Goal: Transaction & Acquisition: Purchase product/service

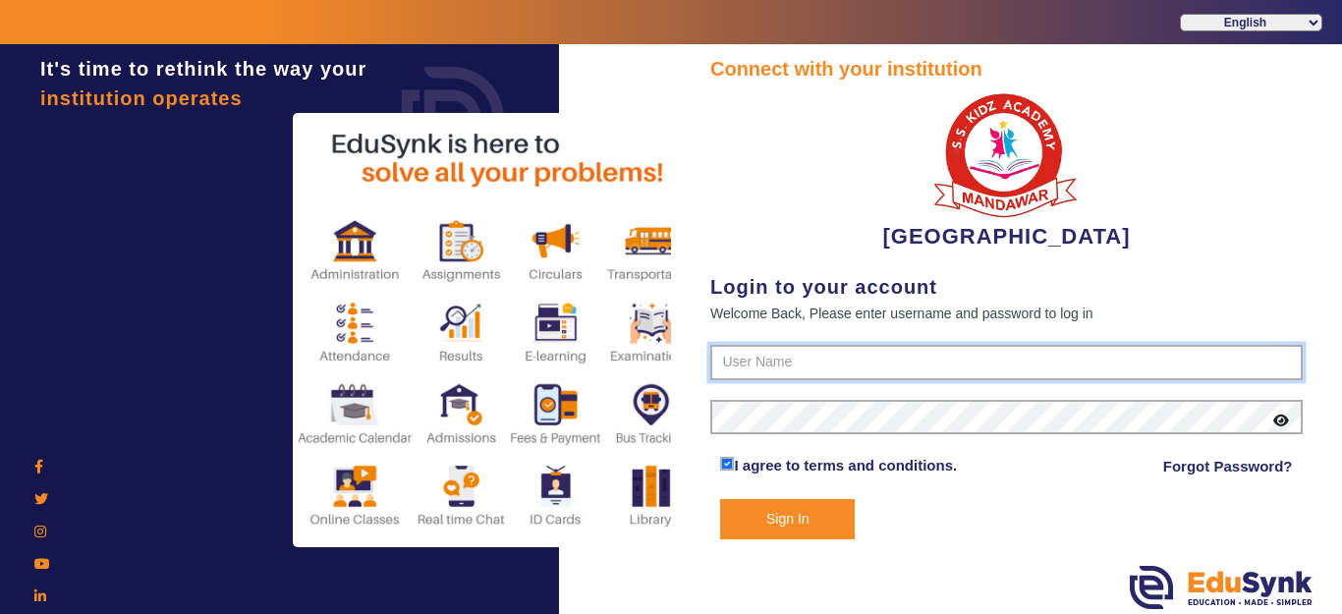
type input "9928895959"
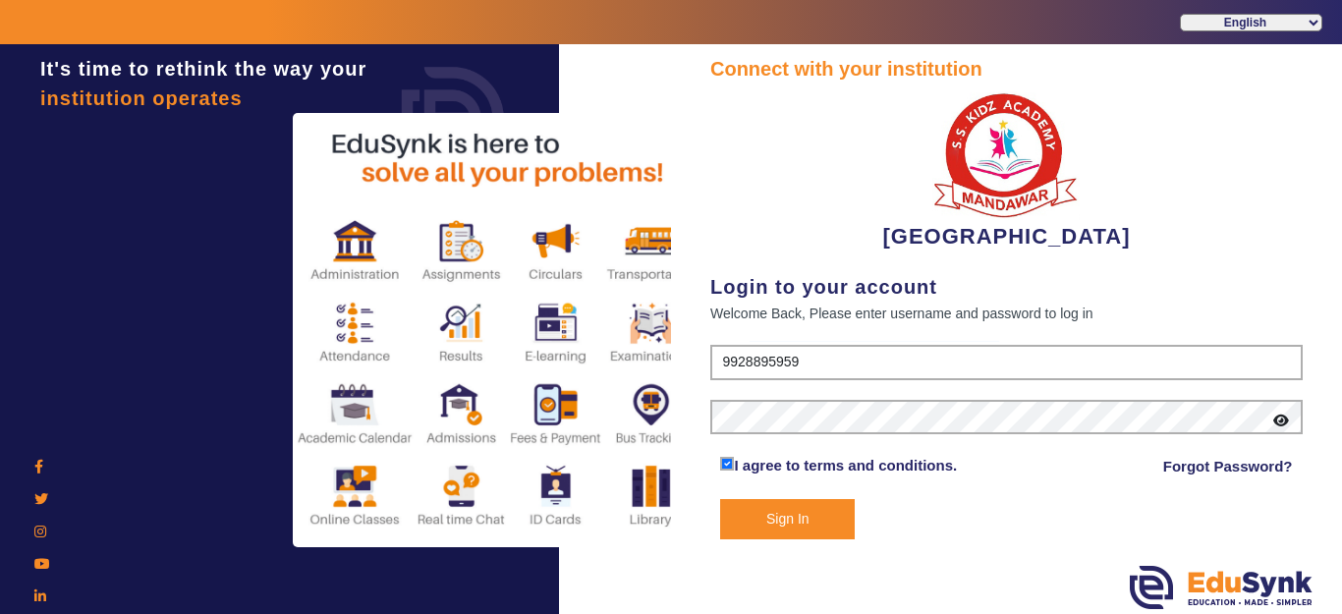
click at [818, 526] on button "Sign In" at bounding box center [787, 519] width 135 height 40
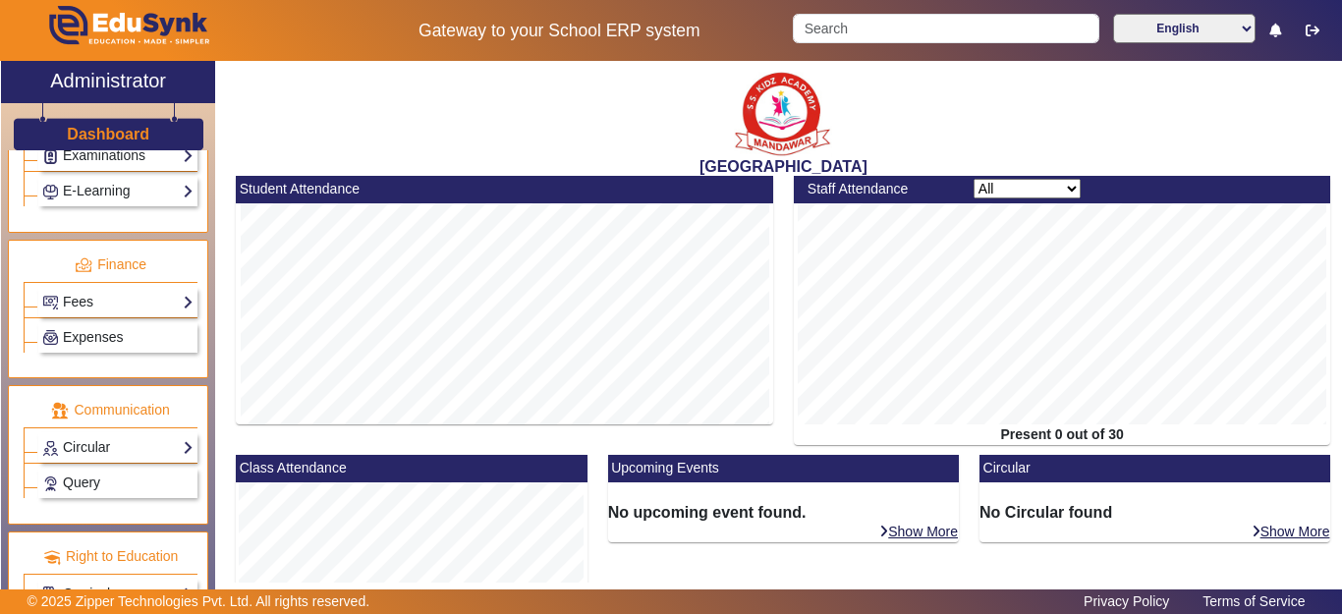
scroll to position [1006, 0]
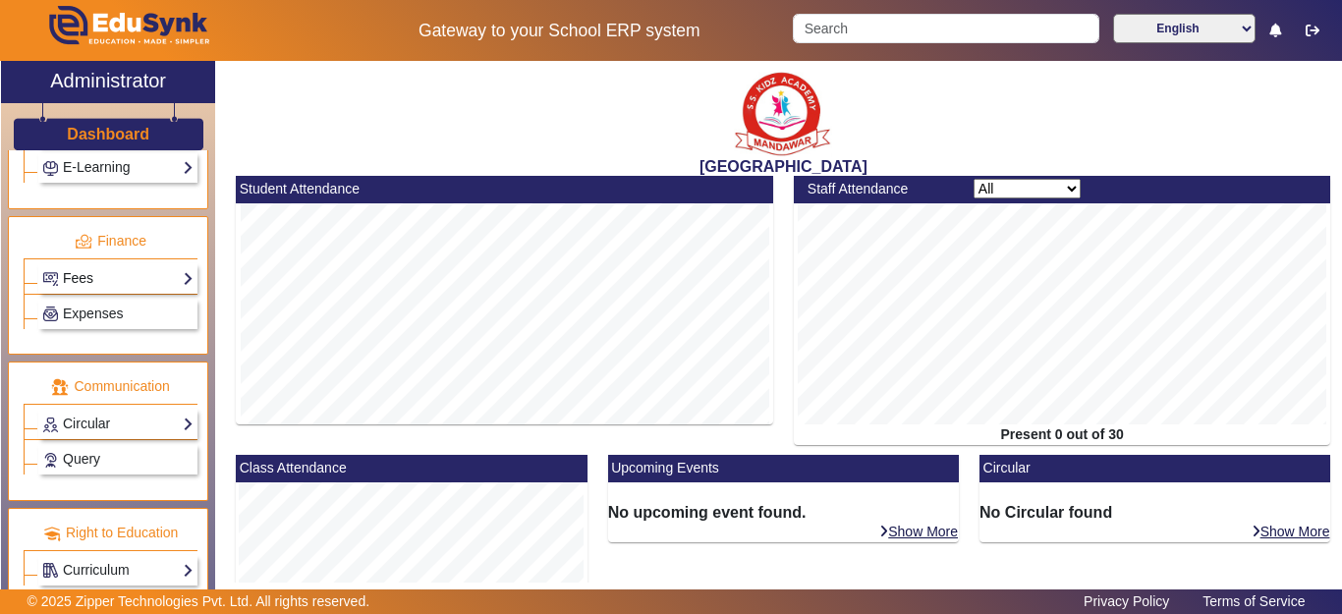
click at [67, 280] on link "Fees" at bounding box center [117, 278] width 151 height 23
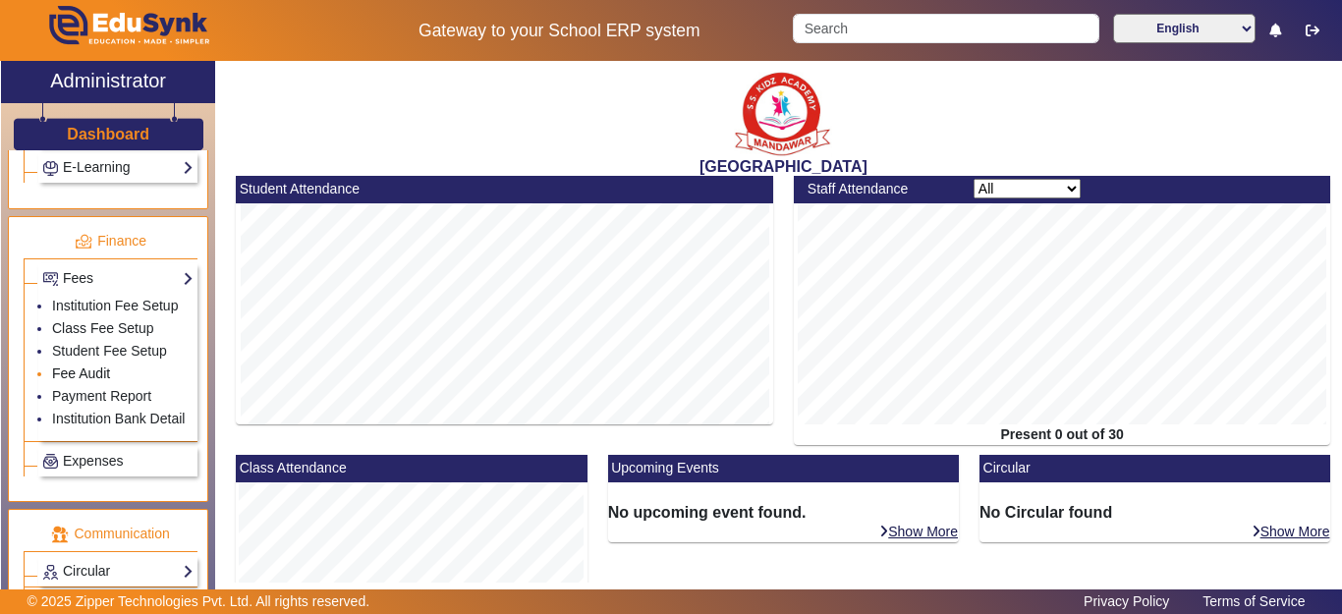
click at [81, 381] on link "Fee Audit" at bounding box center [81, 374] width 58 height 16
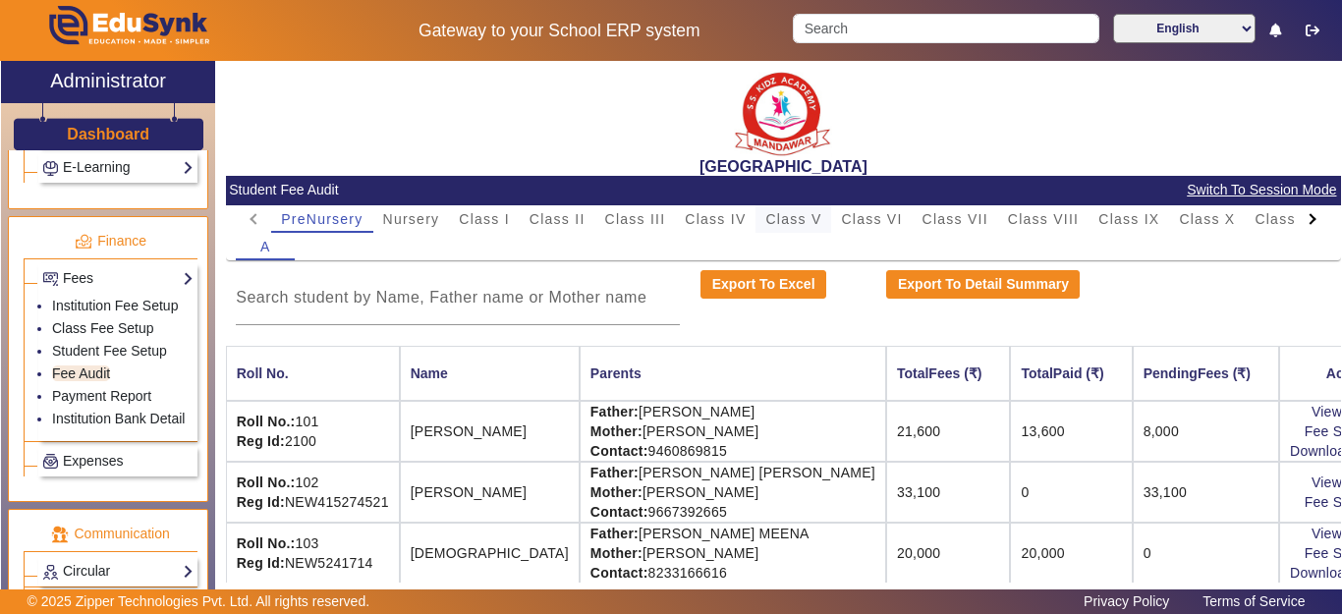
click at [805, 220] on span "Class V" at bounding box center [794, 219] width 56 height 14
click at [475, 309] on input at bounding box center [458, 298] width 444 height 24
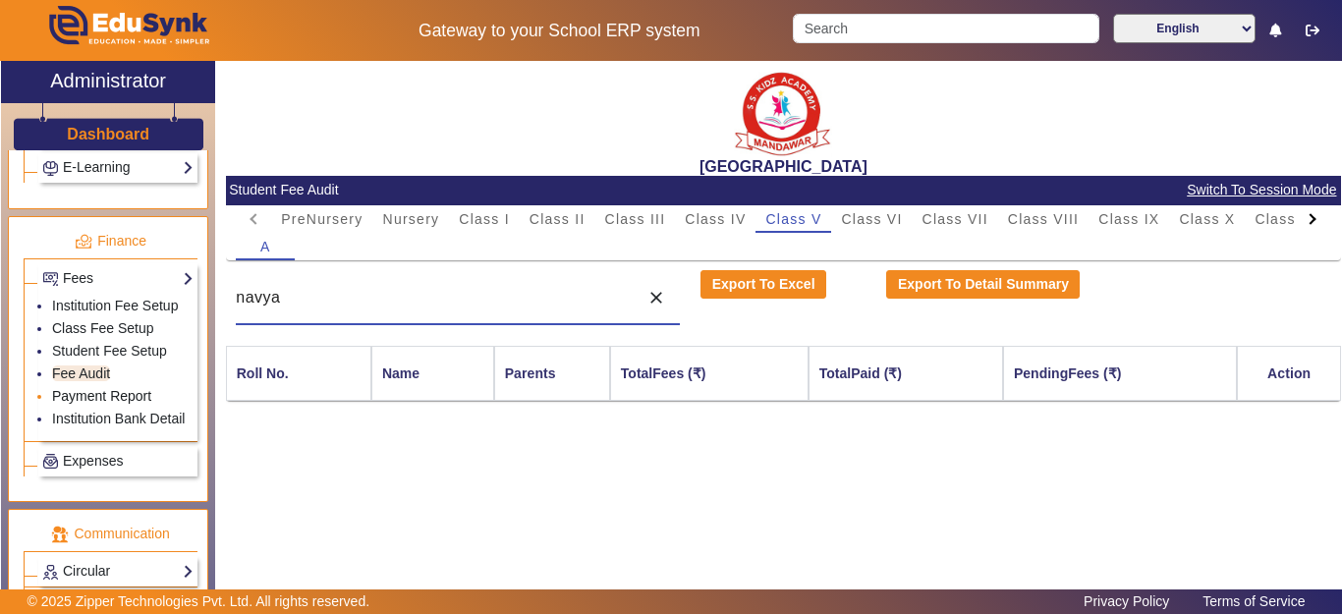
type input "navya"
click at [97, 404] on link "Payment Report" at bounding box center [101, 396] width 99 height 16
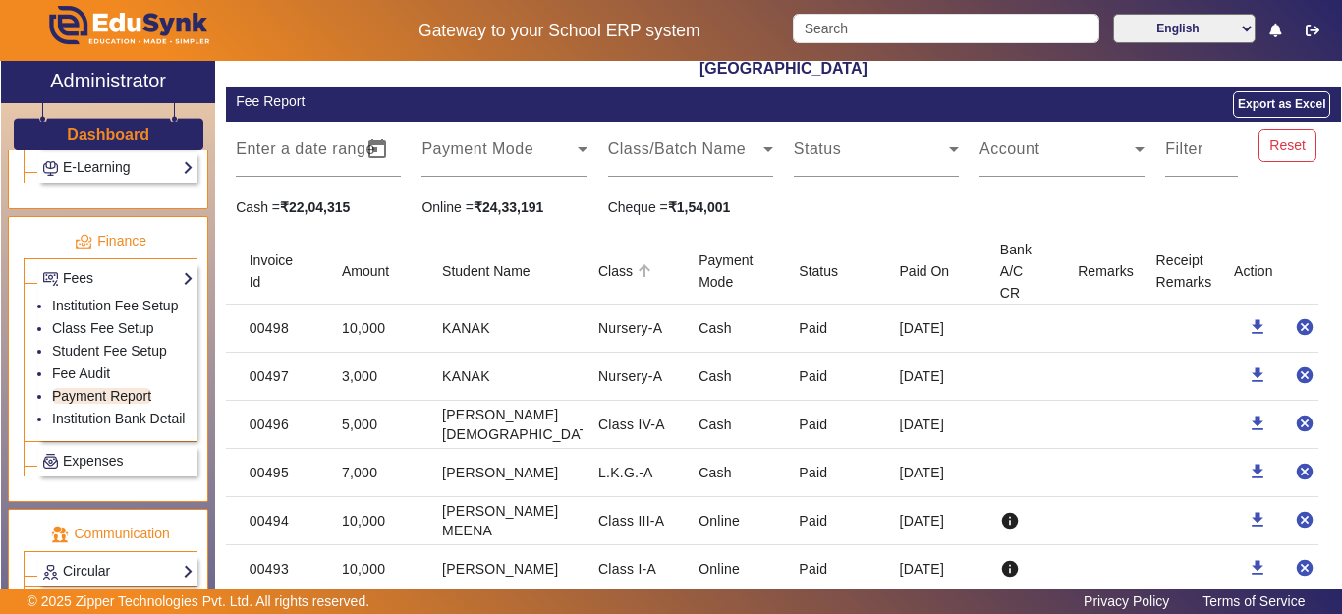
scroll to position [197, 0]
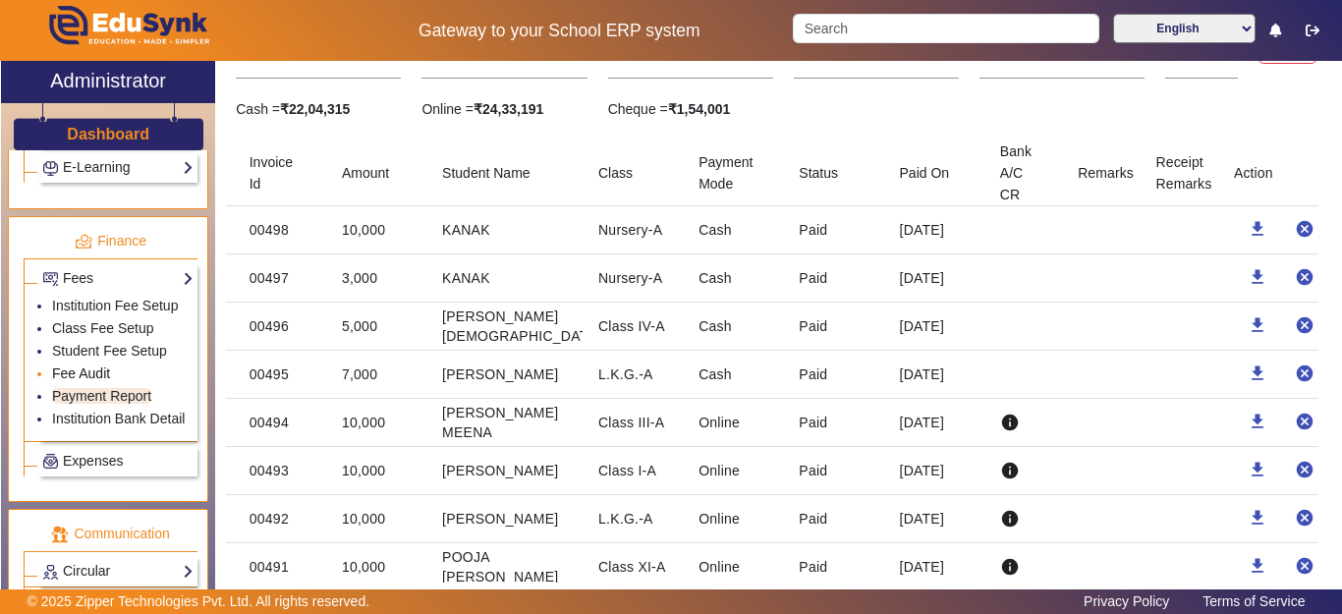
click at [104, 381] on link "Fee Audit" at bounding box center [81, 374] width 58 height 16
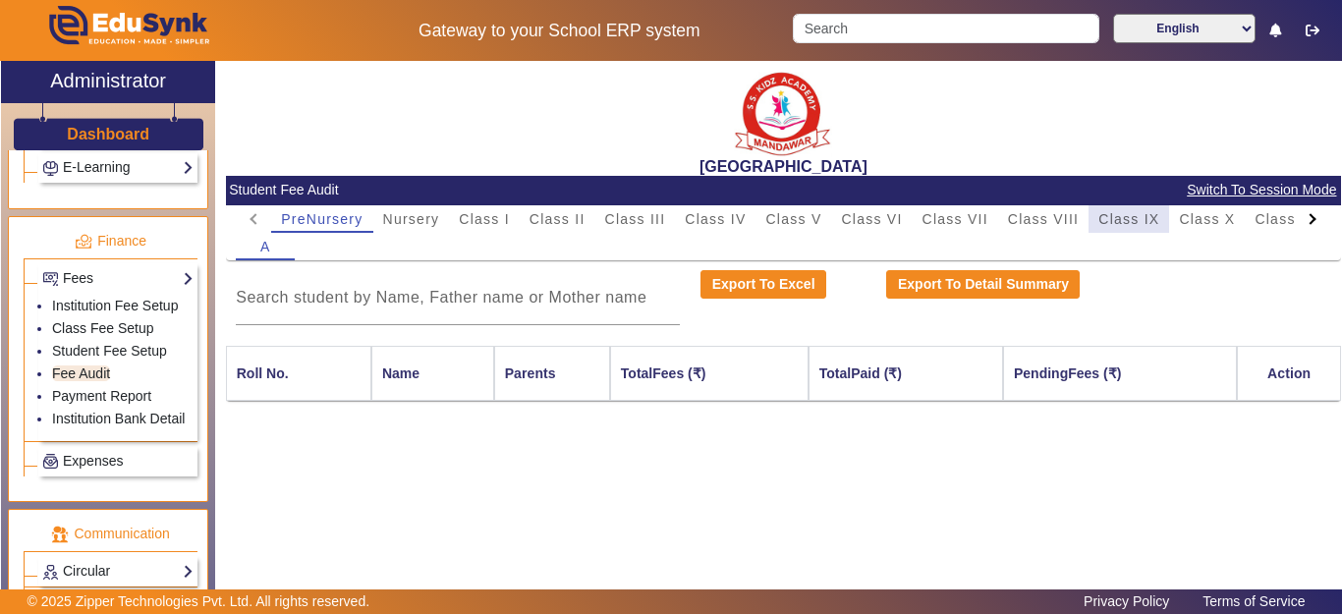
click at [1148, 222] on span "Class IX" at bounding box center [1129, 219] width 61 height 14
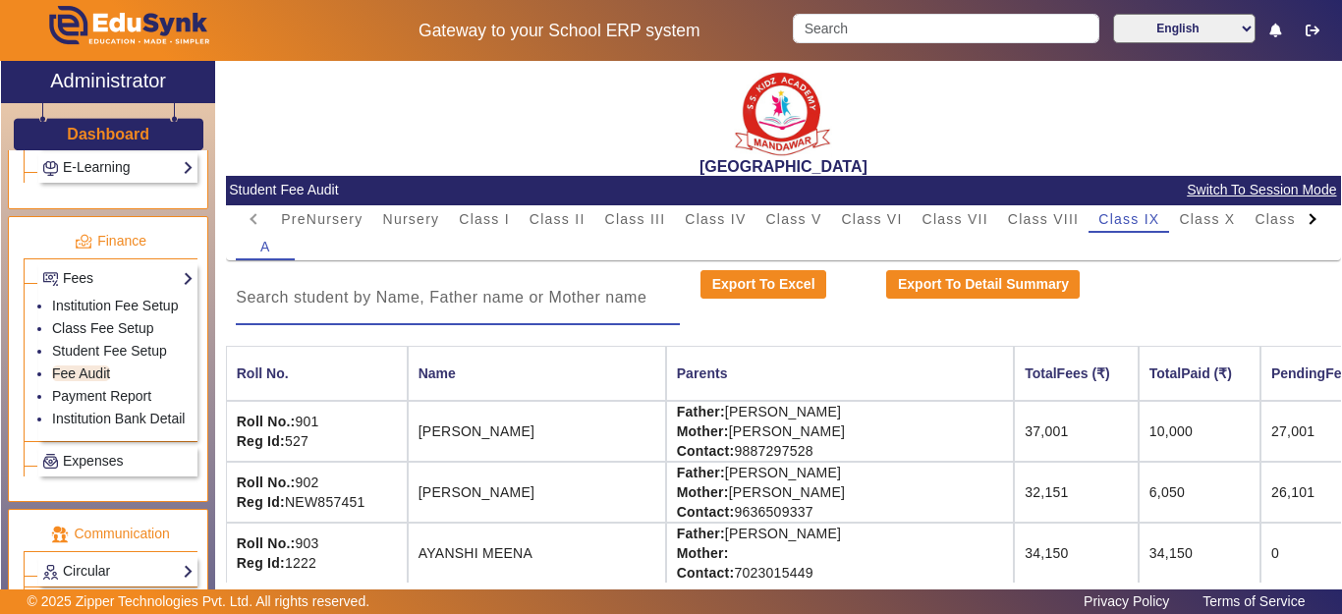
click at [361, 297] on input at bounding box center [458, 298] width 444 height 24
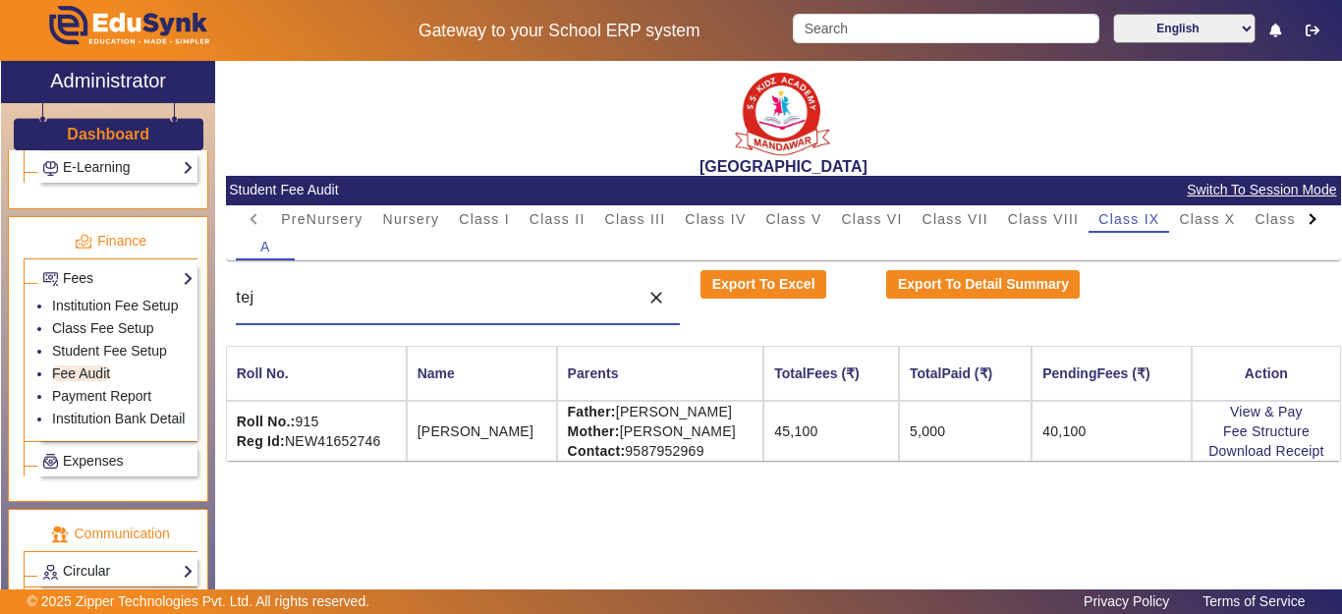
type input "tej"
click at [1249, 413] on link "View & Pay" at bounding box center [1266, 412] width 73 height 16
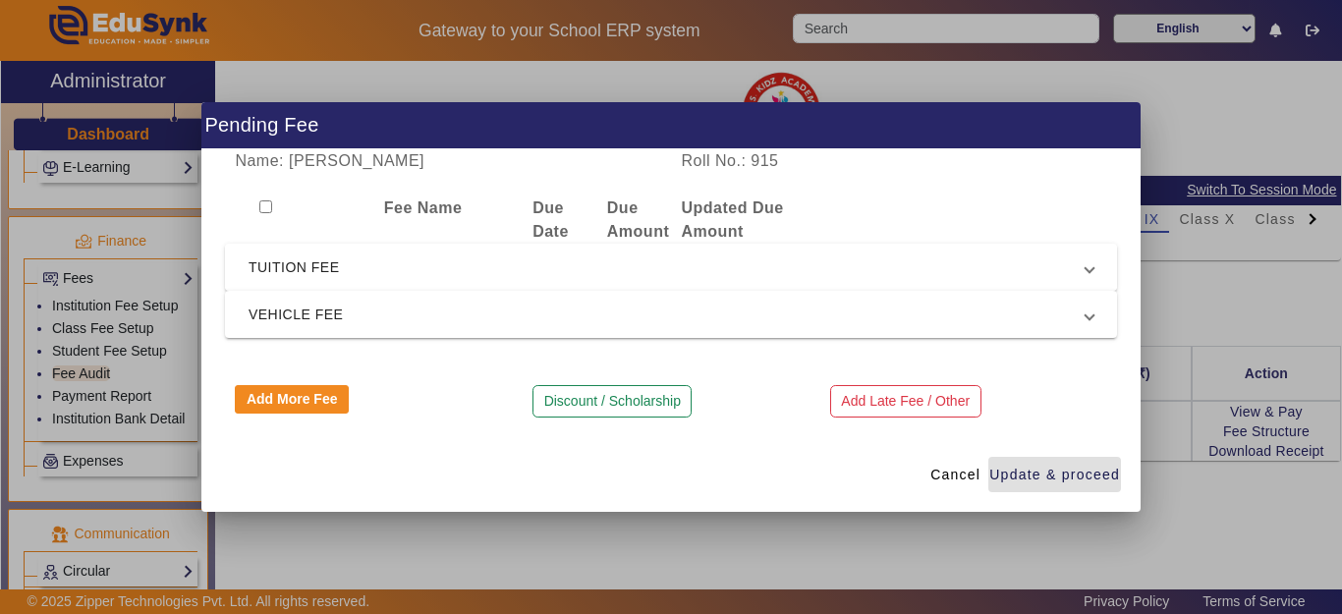
click at [298, 272] on span "TUITION FEE" at bounding box center [667, 268] width 837 height 24
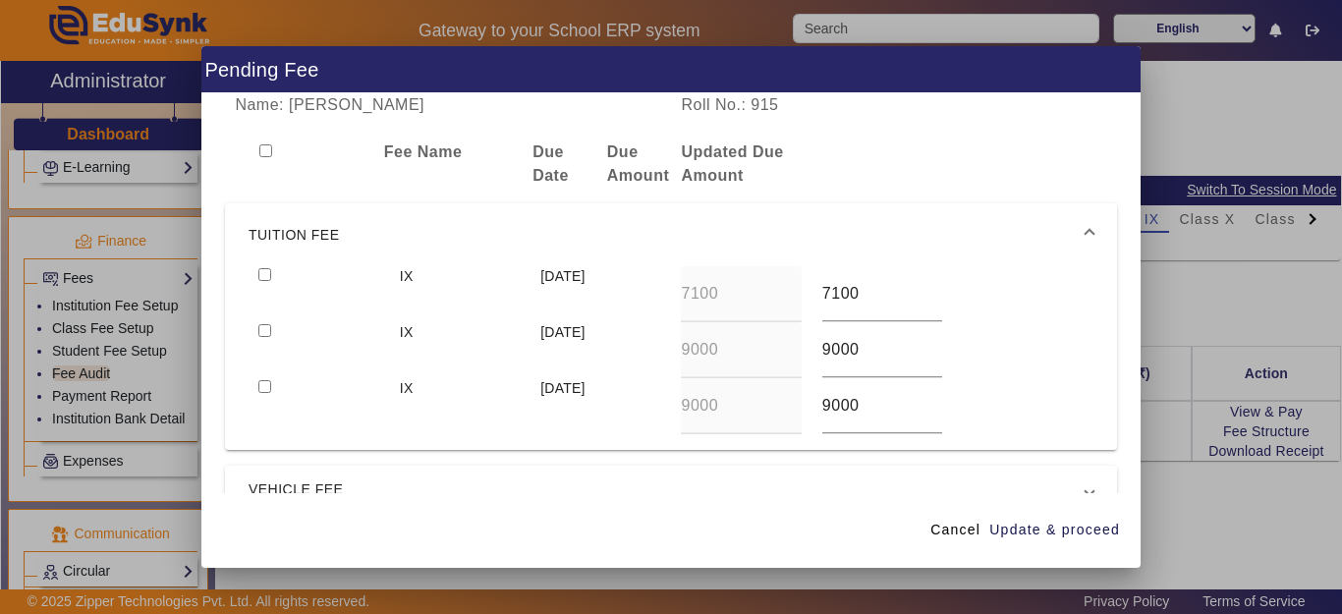
click at [263, 273] on input "checkbox" at bounding box center [264, 274] width 13 height 13
checkbox input "true"
click at [1104, 540] on span "Update & proceed" at bounding box center [1055, 530] width 131 height 21
type input "9000"
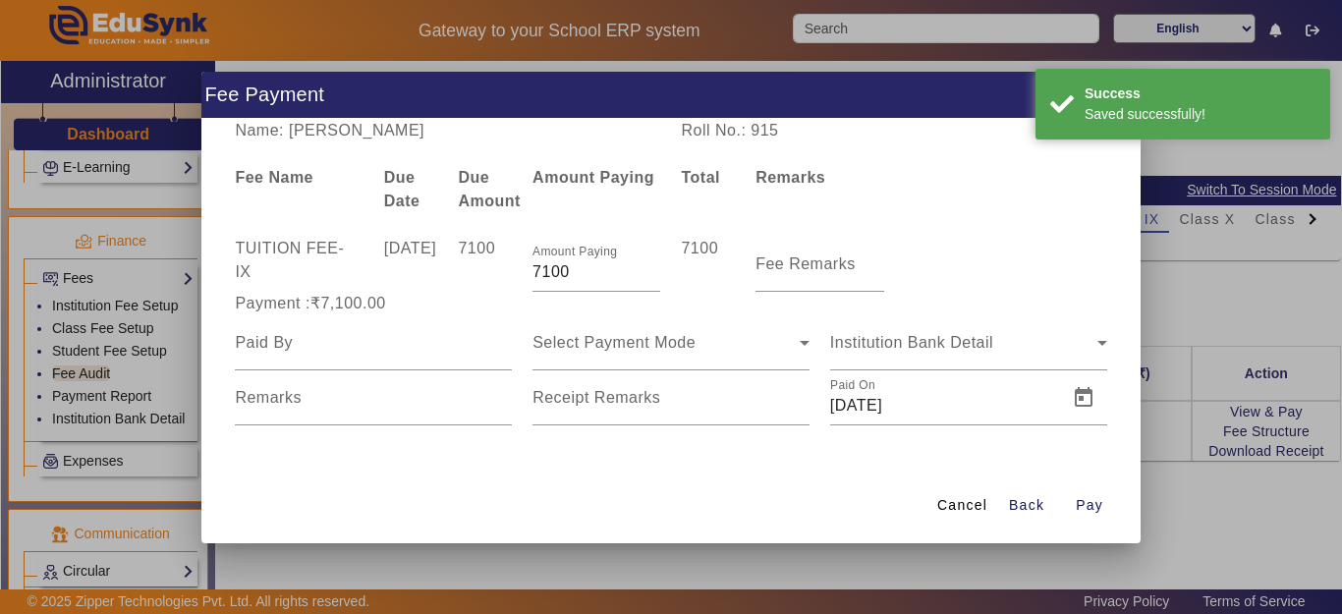
drag, startPoint x: 576, startPoint y: 275, endPoint x: 489, endPoint y: 270, distance: 86.6
click at [489, 270] on div "TUITION FEE - IX [DATE] 7100 Amount Paying 7100 7100 Fee Remarks" at bounding box center [671, 264] width 892 height 55
type input "5000"
click at [286, 349] on input at bounding box center [373, 343] width 277 height 24
type input "tej"
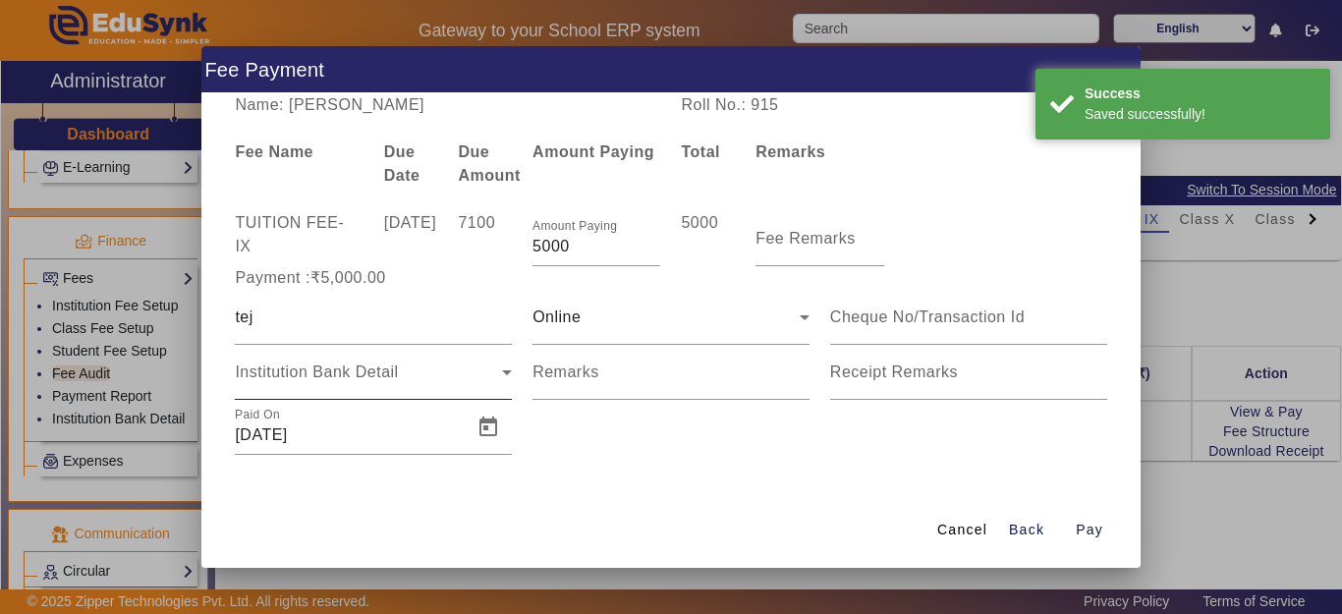
click at [295, 394] on div "Institution Bank Detail" at bounding box center [373, 372] width 277 height 55
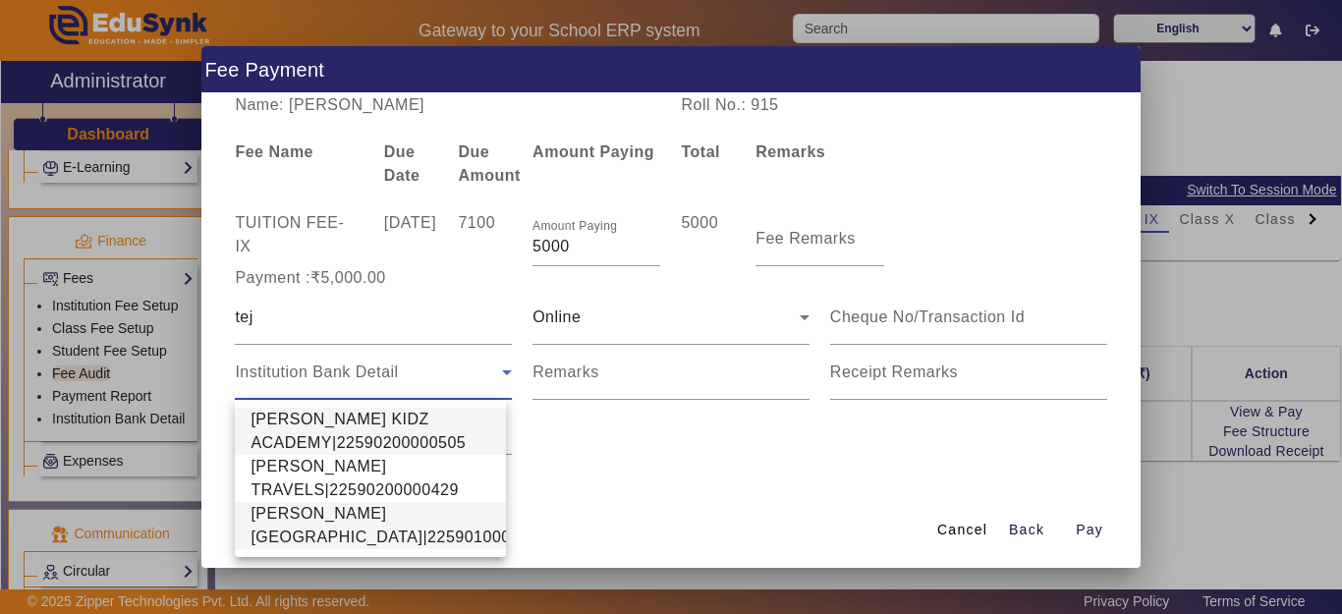
click at [281, 539] on span "[PERSON_NAME][GEOGRAPHIC_DATA]|22590100002640" at bounding box center [404, 525] width 306 height 47
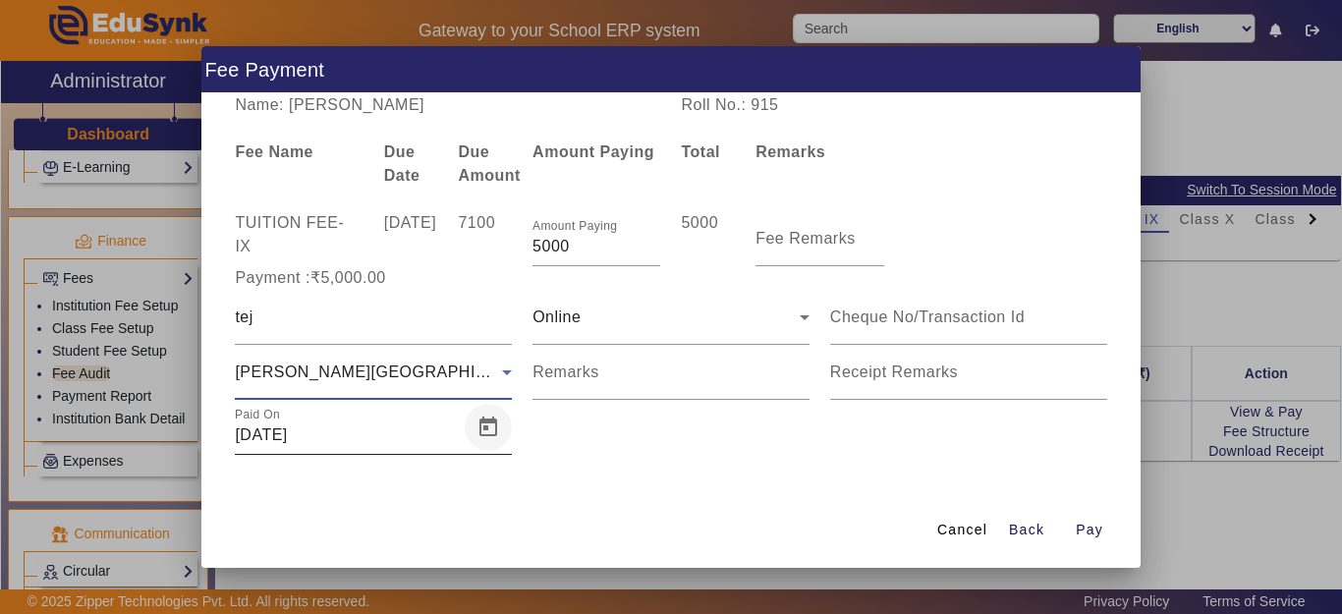
scroll to position [5, 0]
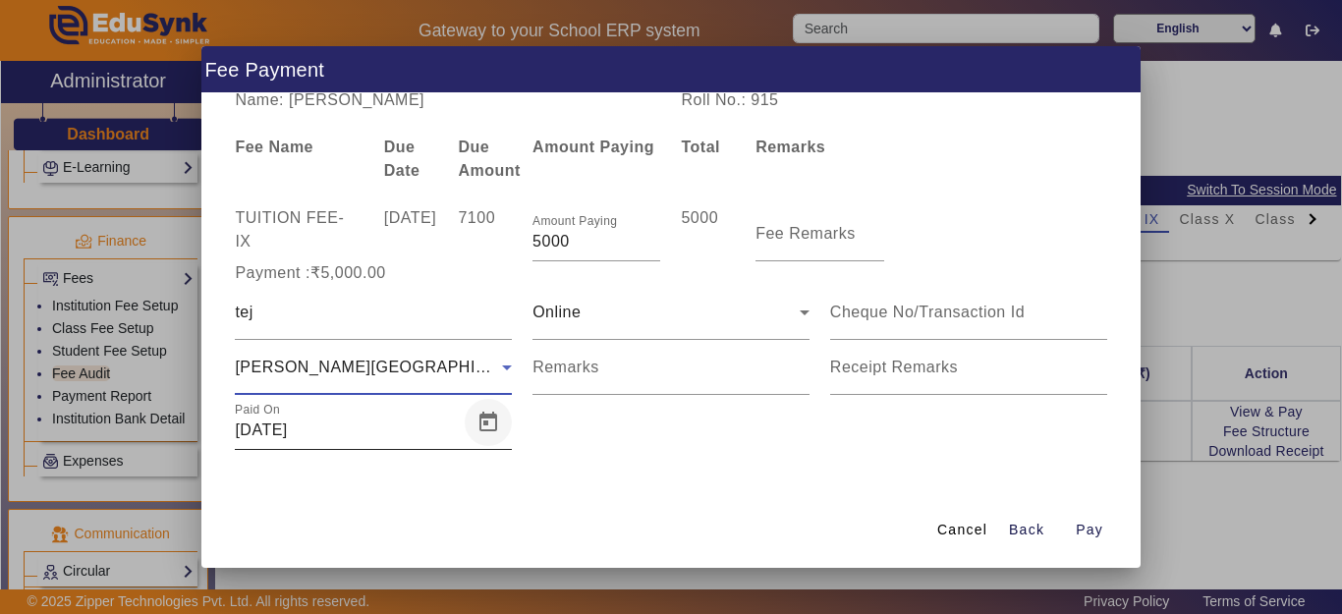
click at [477, 423] on span "Open calendar" at bounding box center [488, 422] width 47 height 47
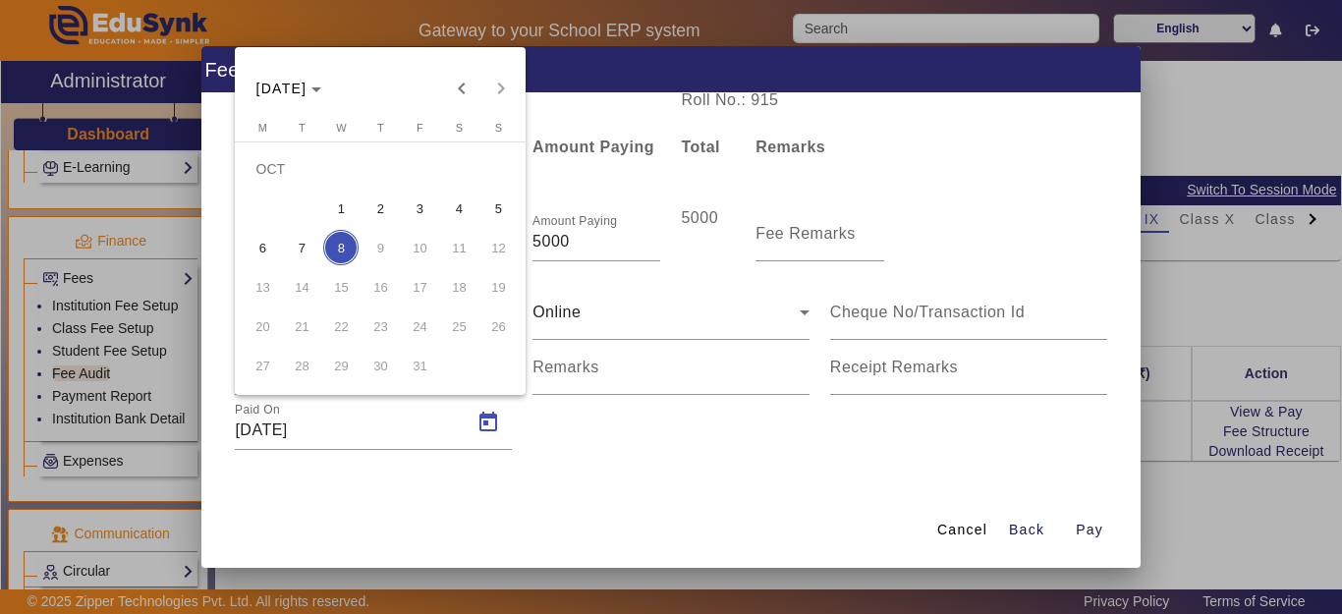
click at [310, 246] on span "7" at bounding box center [301, 247] width 35 height 35
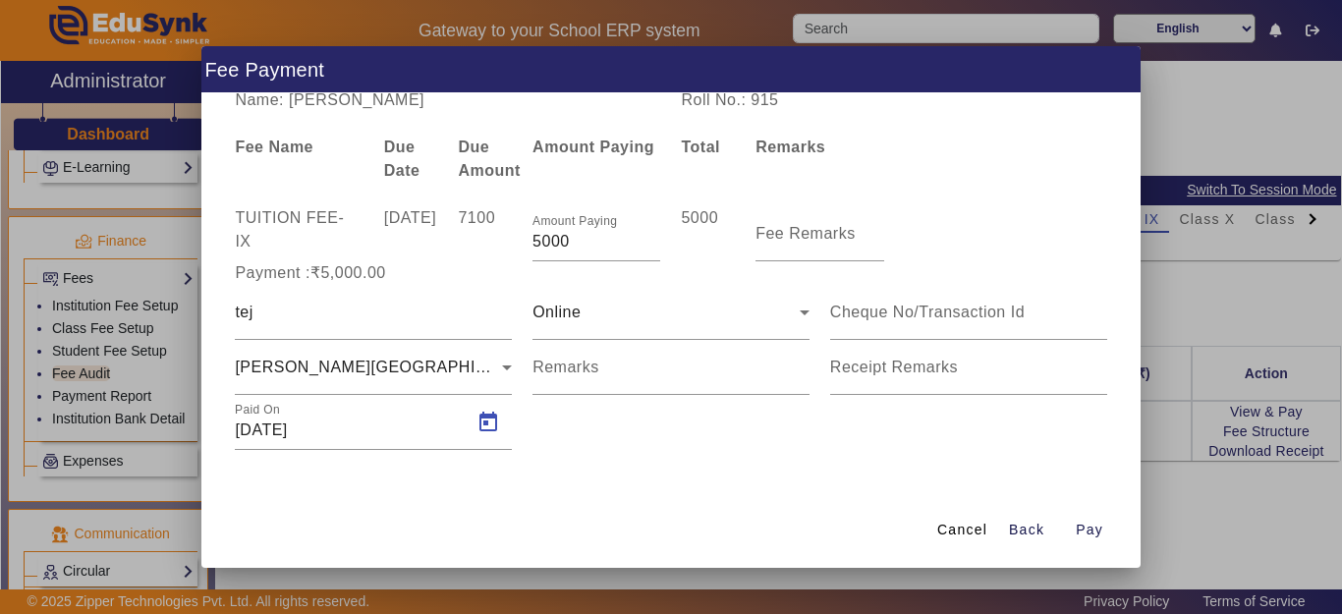
type input "[DATE]"
click at [1102, 533] on span "Pay" at bounding box center [1090, 530] width 28 height 21
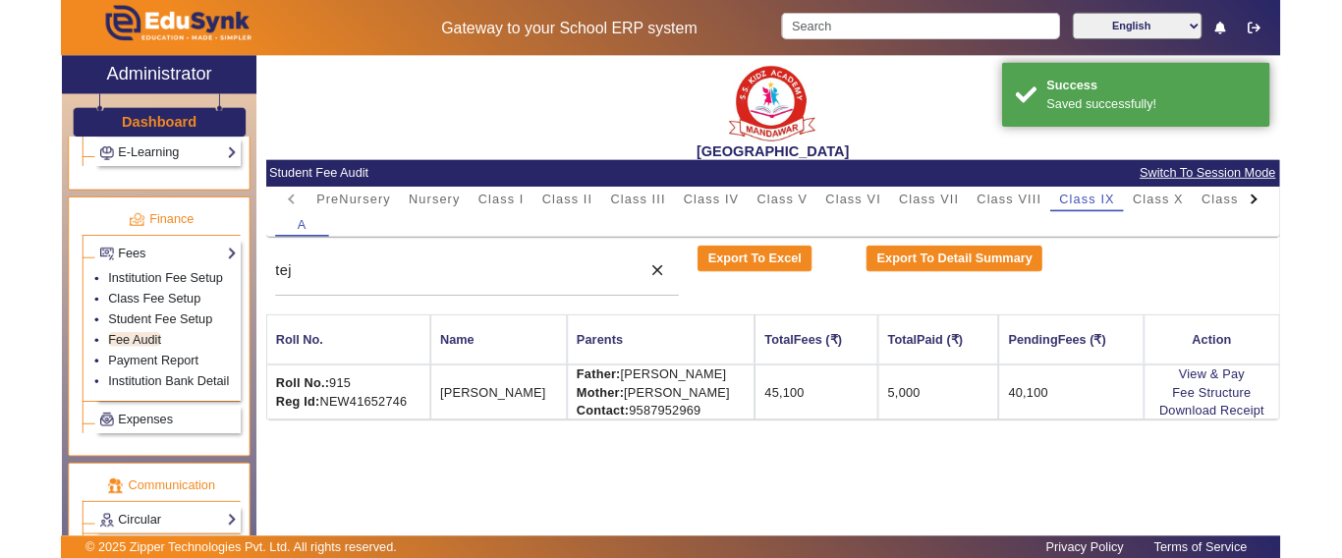
scroll to position [0, 0]
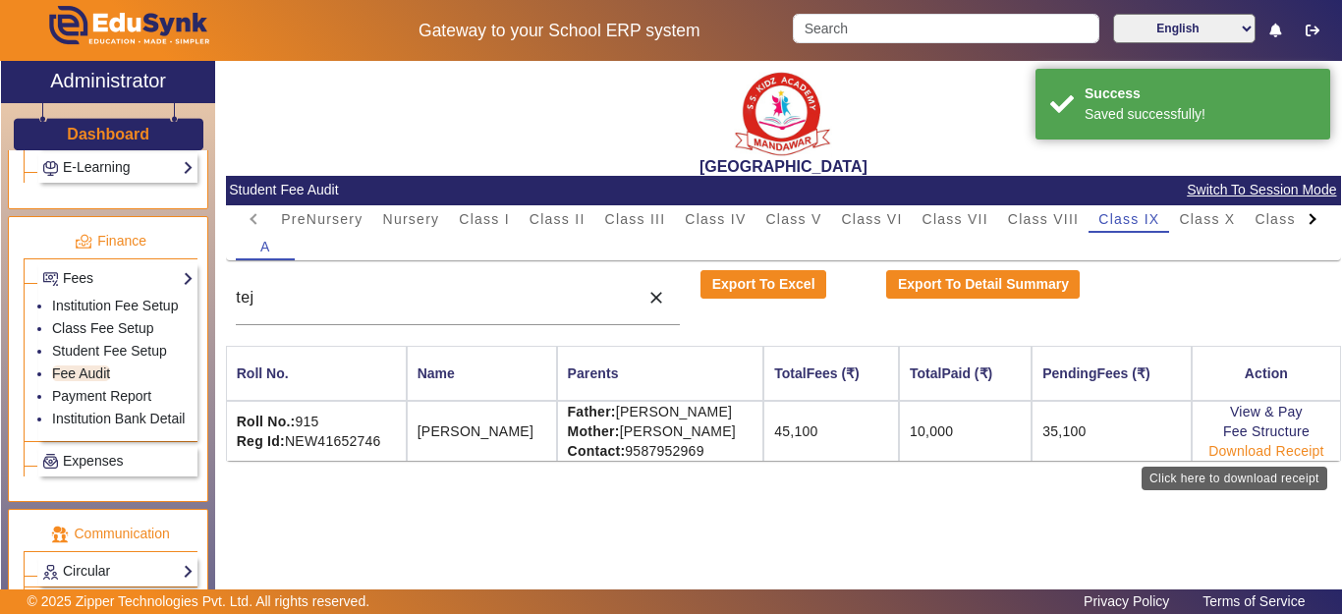
click at [1259, 456] on link "Download Receipt" at bounding box center [1267, 451] width 116 height 16
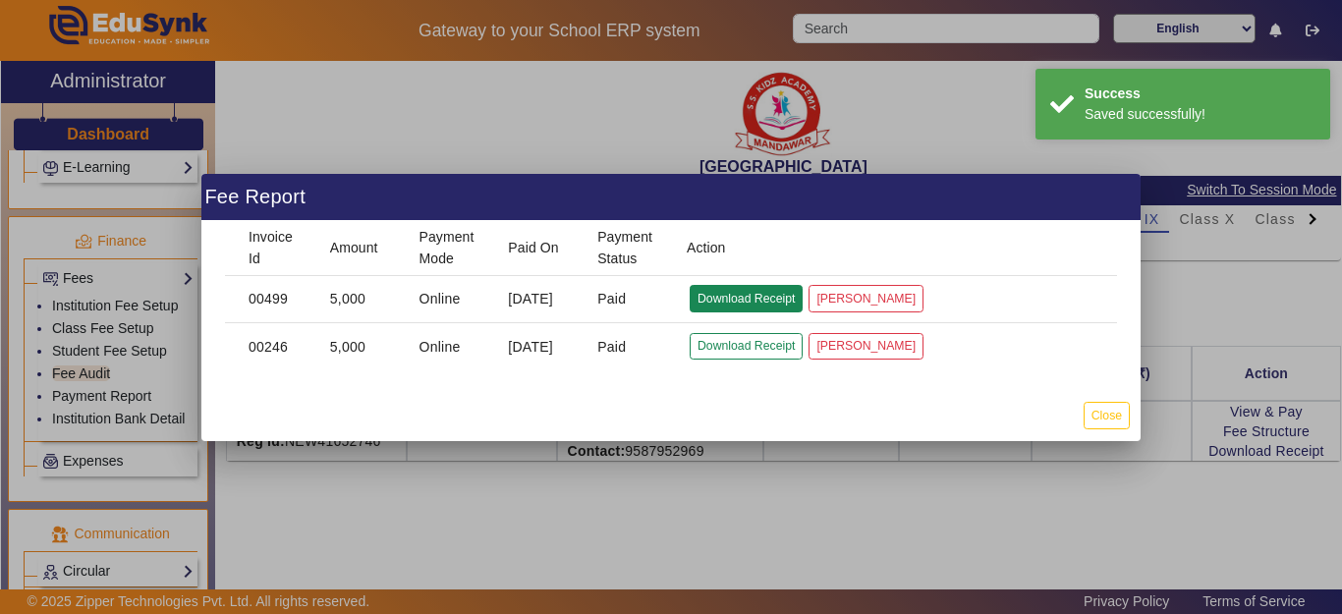
click at [712, 298] on button "Download Receipt" at bounding box center [746, 298] width 113 height 27
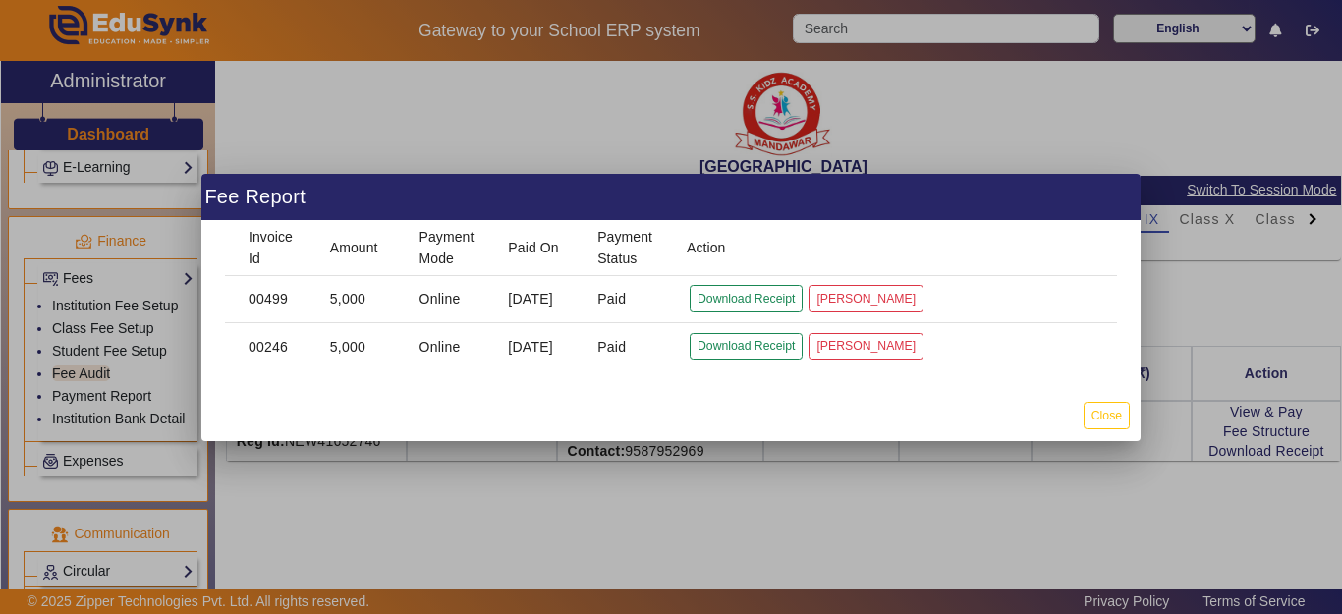
click at [1109, 420] on div at bounding box center [671, 307] width 1342 height 614
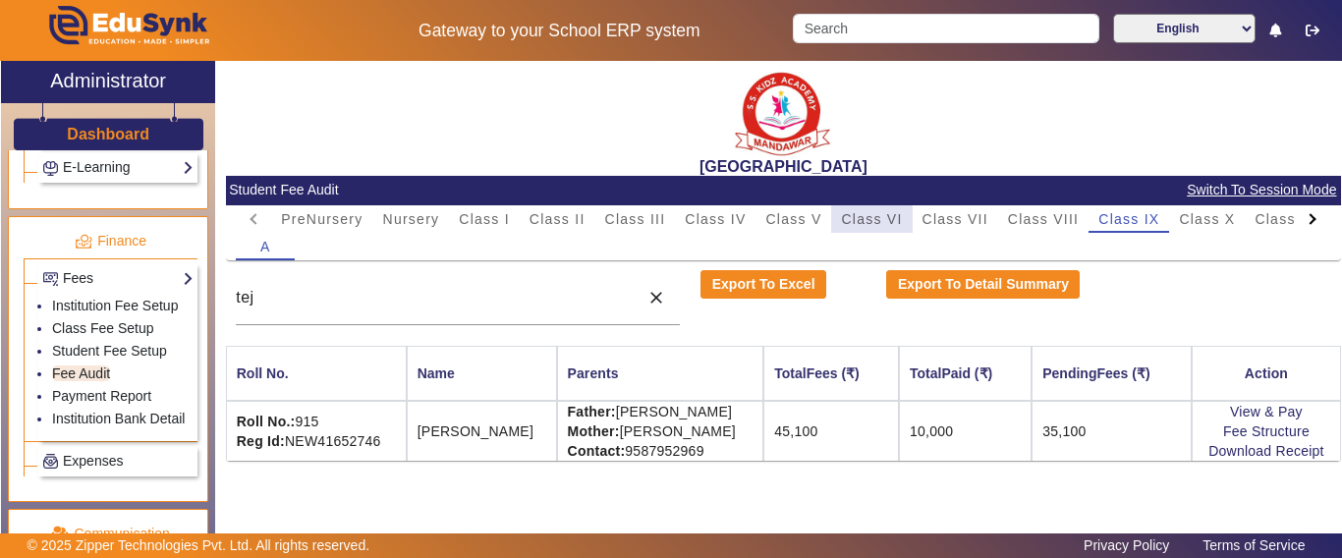
click at [847, 224] on span "Class VI" at bounding box center [871, 219] width 61 height 14
click at [494, 312] on div "tej" at bounding box center [432, 297] width 393 height 55
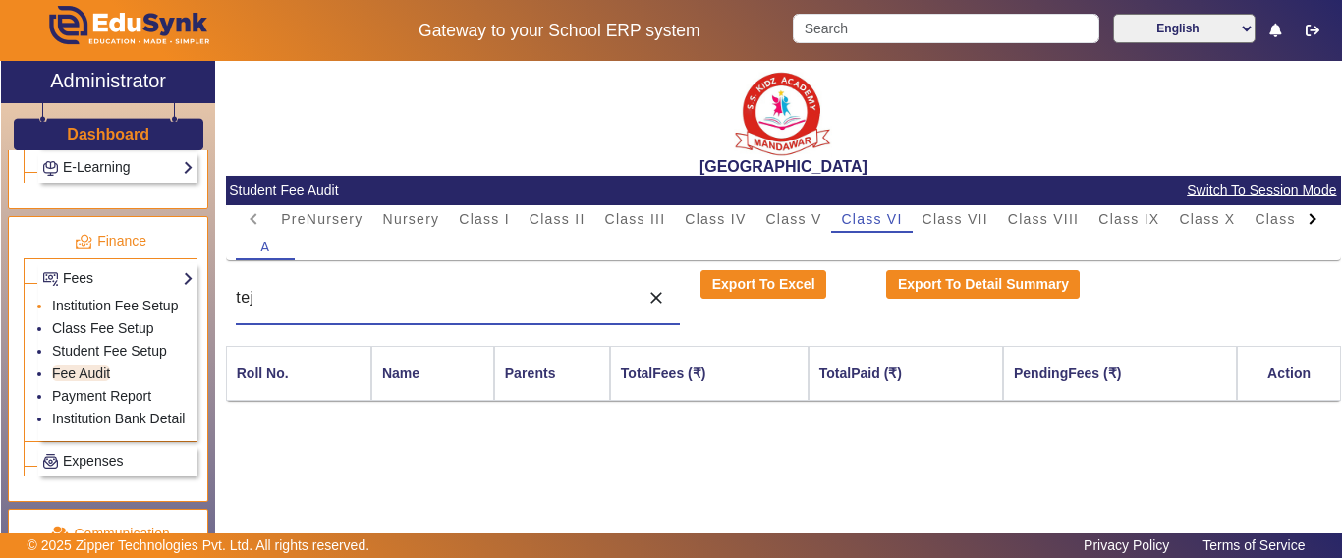
drag, startPoint x: 360, startPoint y: 308, endPoint x: 167, endPoint y: 325, distance: 193.4
click at [167, 325] on div "X Administrator Dashboard Administration Institution Institution Details Sessio…" at bounding box center [671, 322] width 1340 height 522
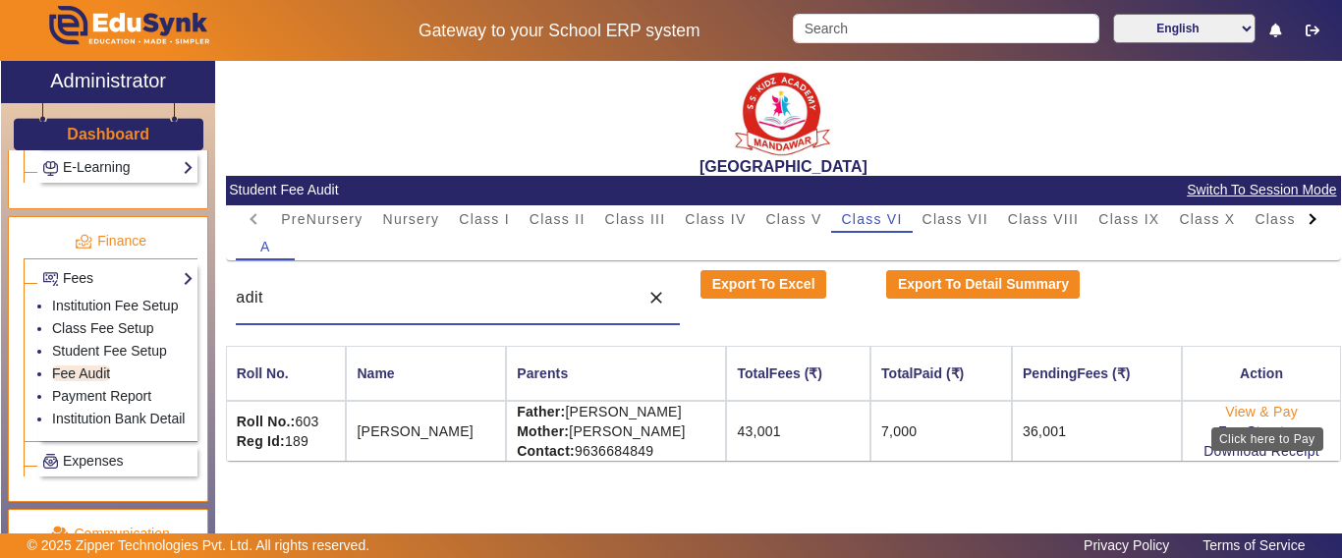
type input "adit"
click at [1262, 407] on link "View & Pay" at bounding box center [1261, 412] width 73 height 16
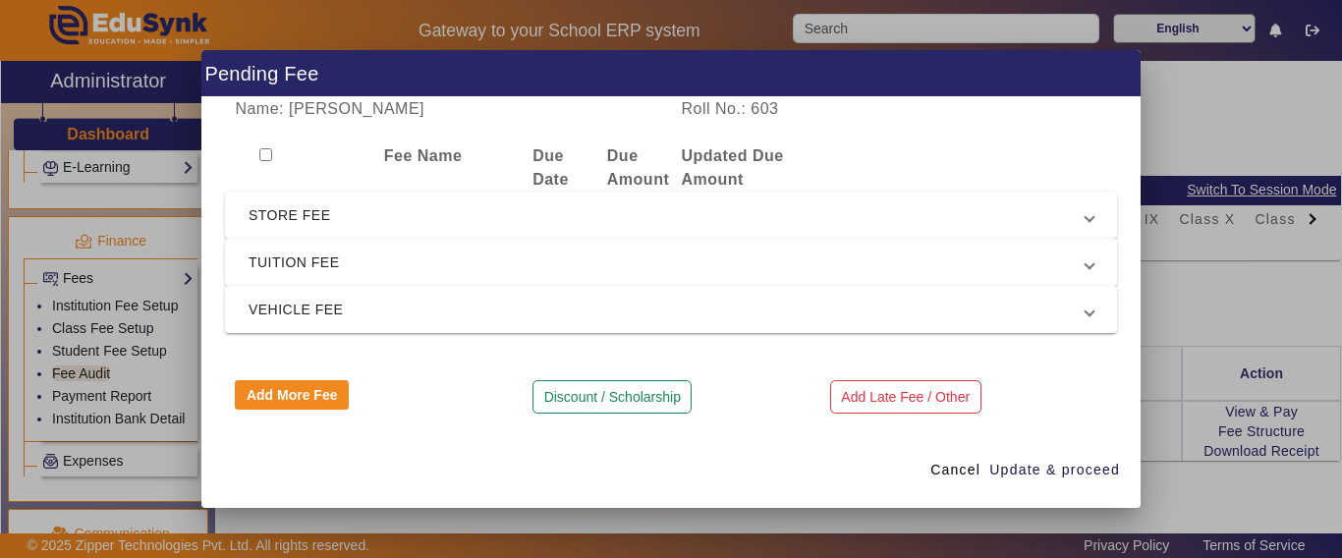
drag, startPoint x: 290, startPoint y: 249, endPoint x: 289, endPoint y: 272, distance: 23.6
click at [289, 252] on mat-expansion-panel-header "TUITION FEE" at bounding box center [671, 262] width 892 height 47
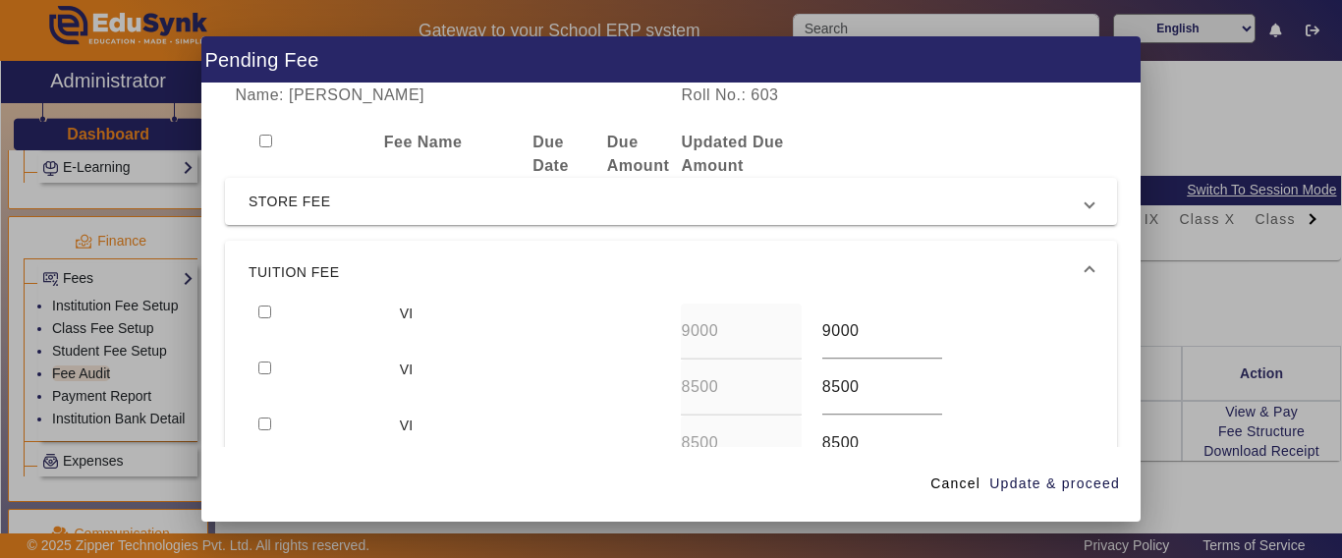
click at [268, 307] on input "checkbox" at bounding box center [264, 312] width 13 height 13
checkbox input "true"
click at [266, 369] on input "checkbox" at bounding box center [264, 368] width 13 height 13
checkbox input "true"
click at [1073, 480] on span "Update & proceed" at bounding box center [1055, 484] width 131 height 21
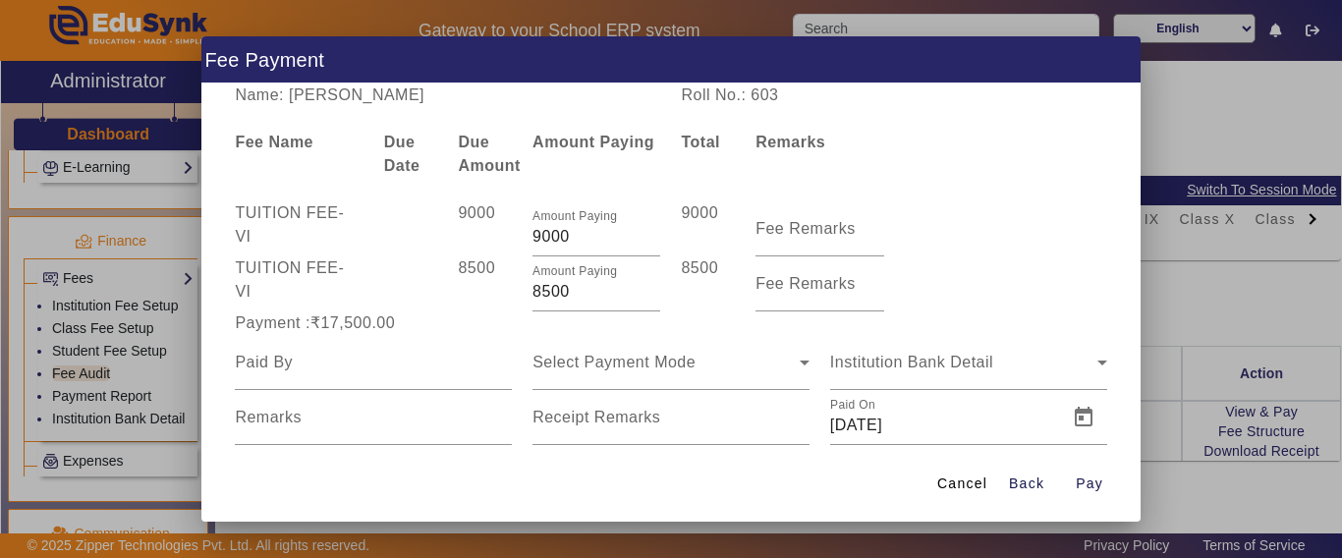
drag, startPoint x: 569, startPoint y: 295, endPoint x: 494, endPoint y: 289, distance: 74.9
click at [494, 289] on div "TUITION FEE - VI 8500 Amount Paying 8500 8500 Fee Remarks" at bounding box center [671, 283] width 892 height 55
type input "1000"
click at [385, 351] on input at bounding box center [373, 363] width 277 height 24
type input "aditya"
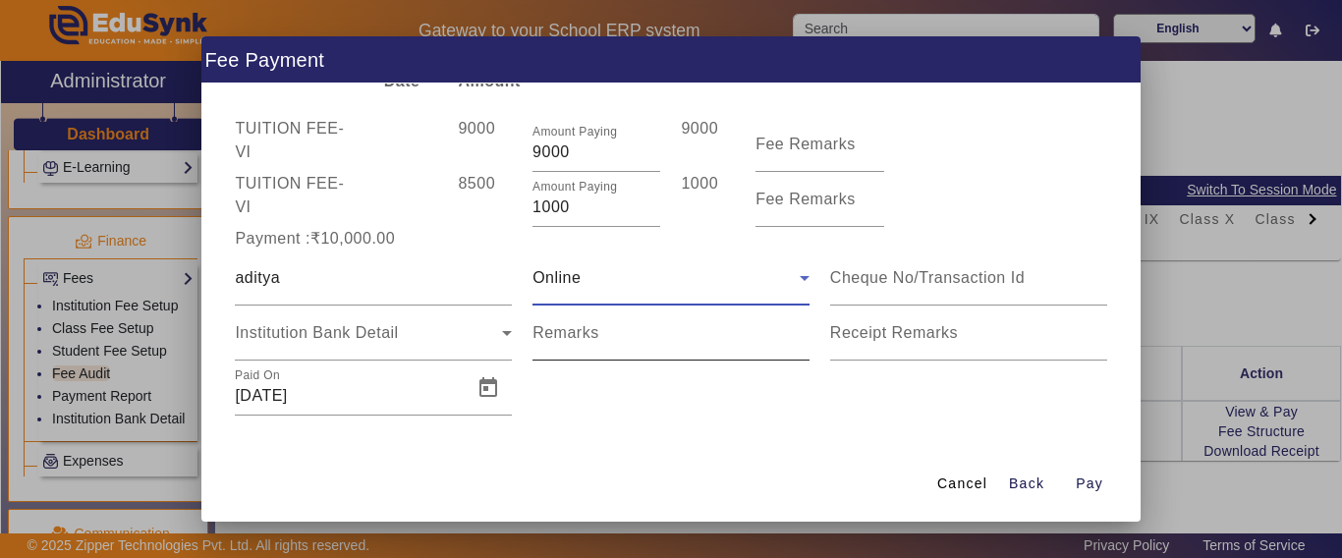
scroll to position [96, 0]
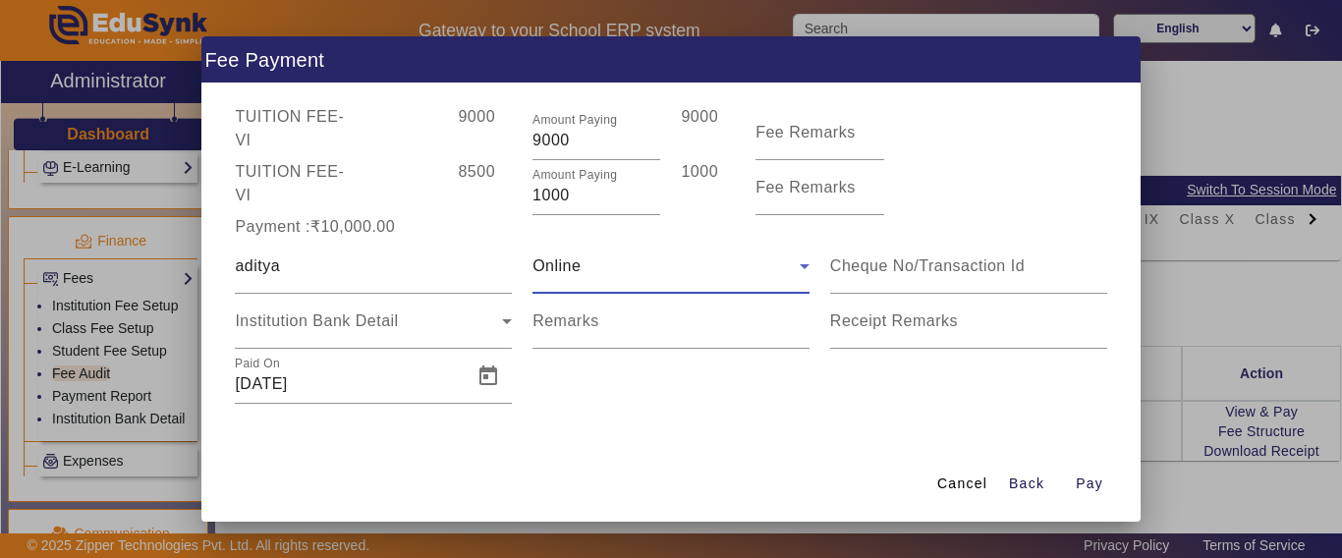
click at [592, 276] on div "Online" at bounding box center [666, 267] width 267 height 24
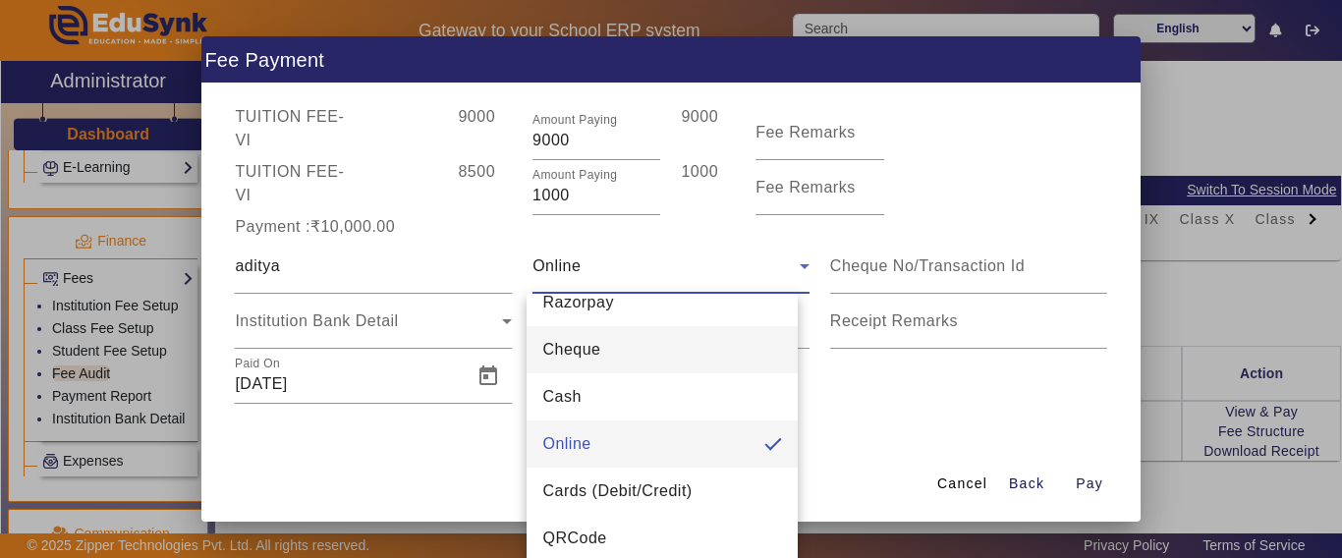
scroll to position [28, 0]
click at [589, 350] on span "Cheque" at bounding box center [571, 344] width 58 height 24
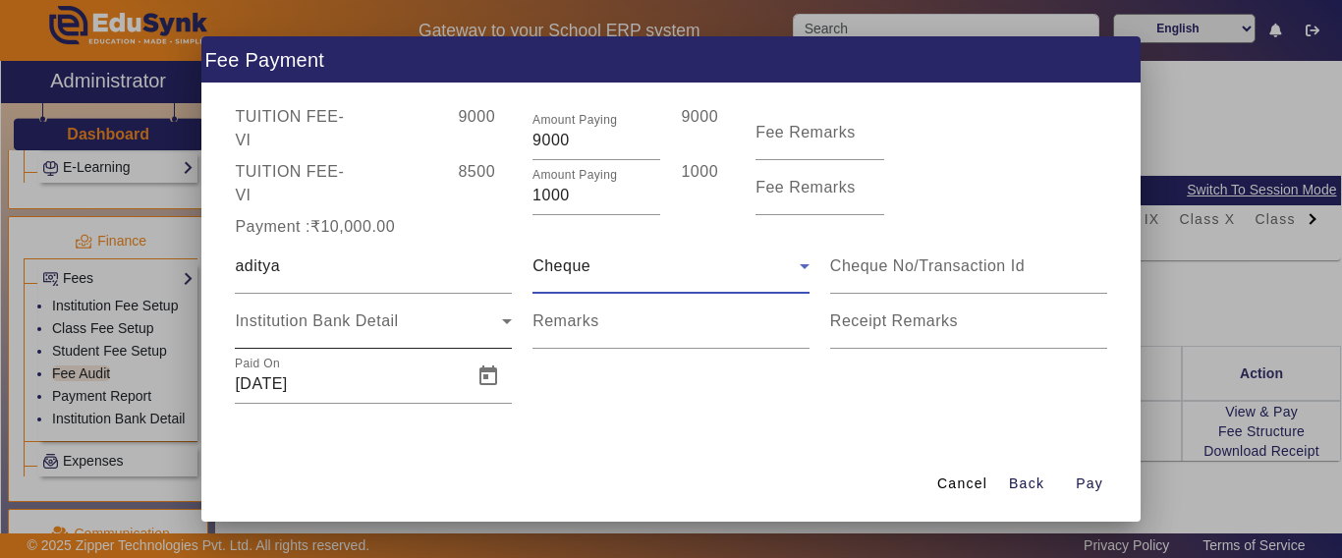
click at [278, 318] on span "Institution Bank Detail" at bounding box center [316, 321] width 163 height 17
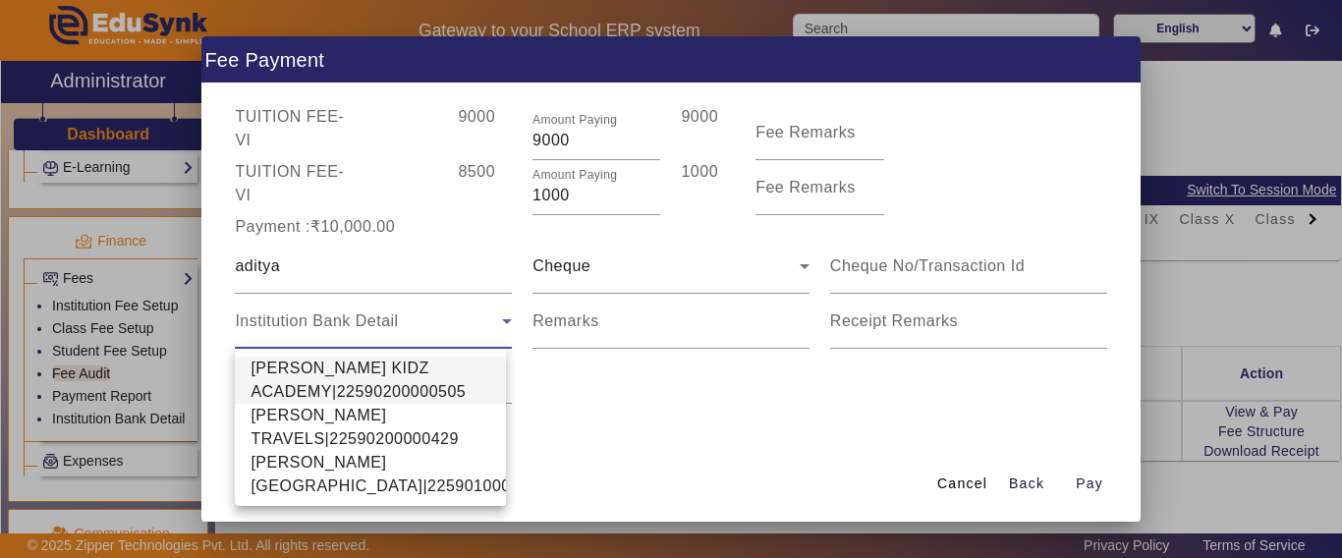
drag, startPoint x: 311, startPoint y: 378, endPoint x: 282, endPoint y: 272, distance: 109.9
click at [312, 378] on span "[PERSON_NAME] KIDZ ACADEMY|22590200000505" at bounding box center [371, 380] width 240 height 47
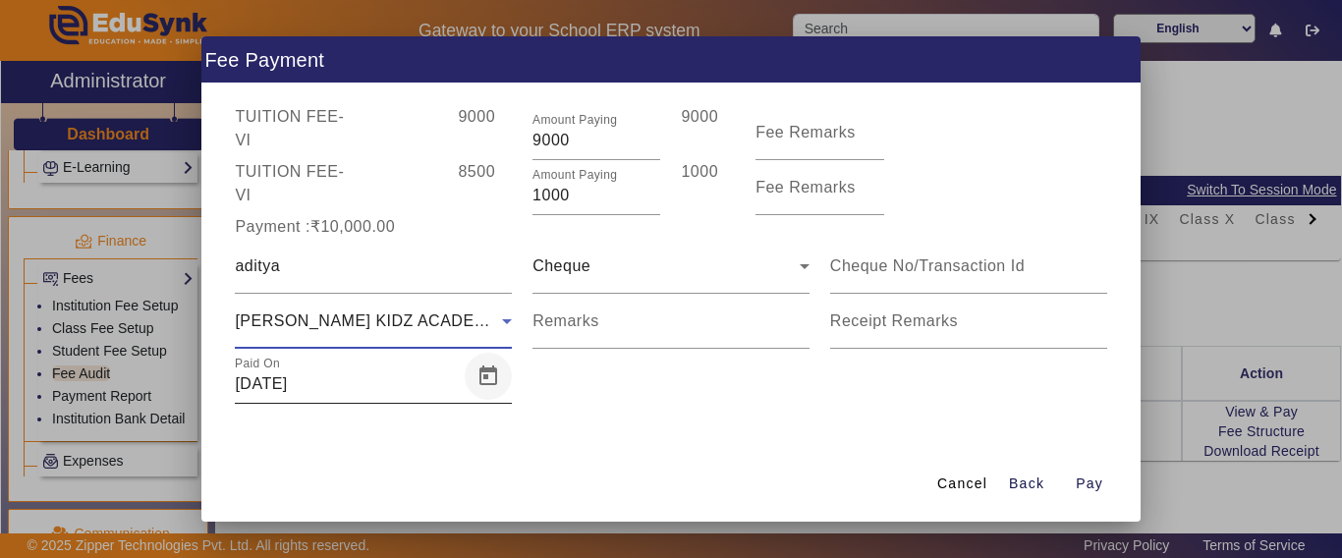
click at [487, 375] on span "Open calendar" at bounding box center [488, 376] width 47 height 47
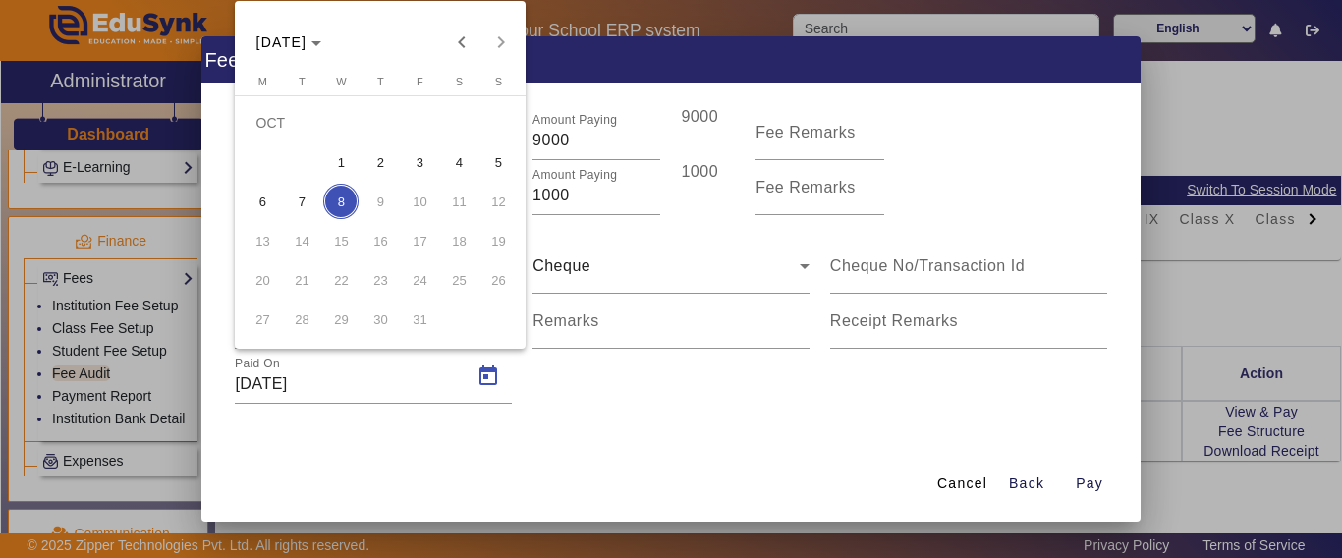
click at [298, 202] on span "7" at bounding box center [301, 201] width 35 height 35
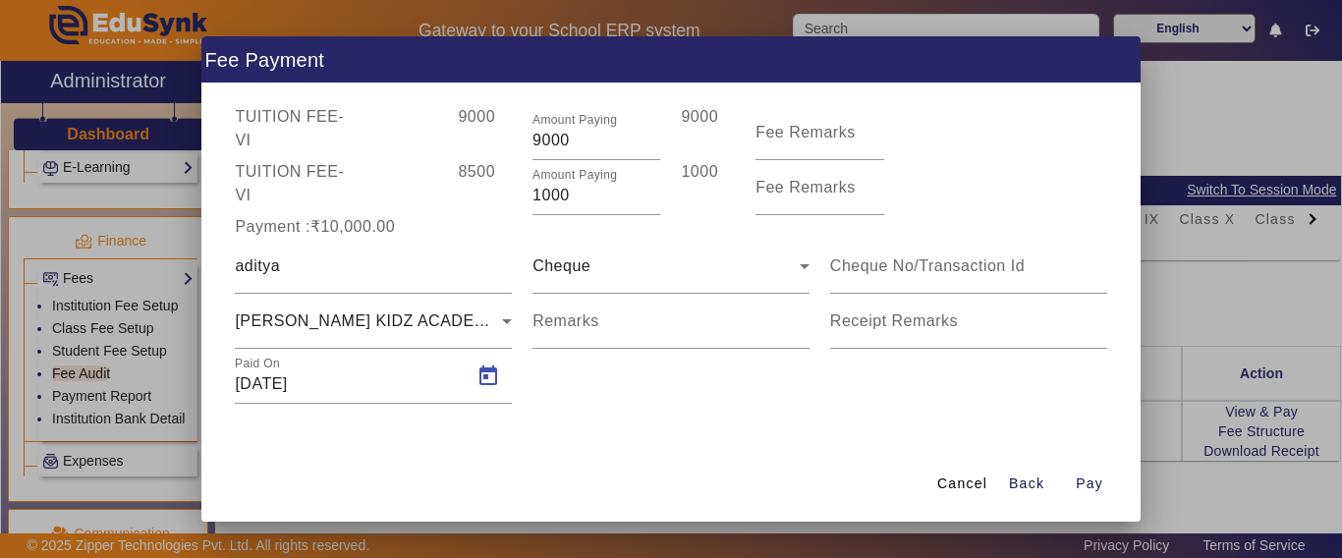
type input "[DATE]"
click at [851, 280] on div at bounding box center [968, 266] width 277 height 55
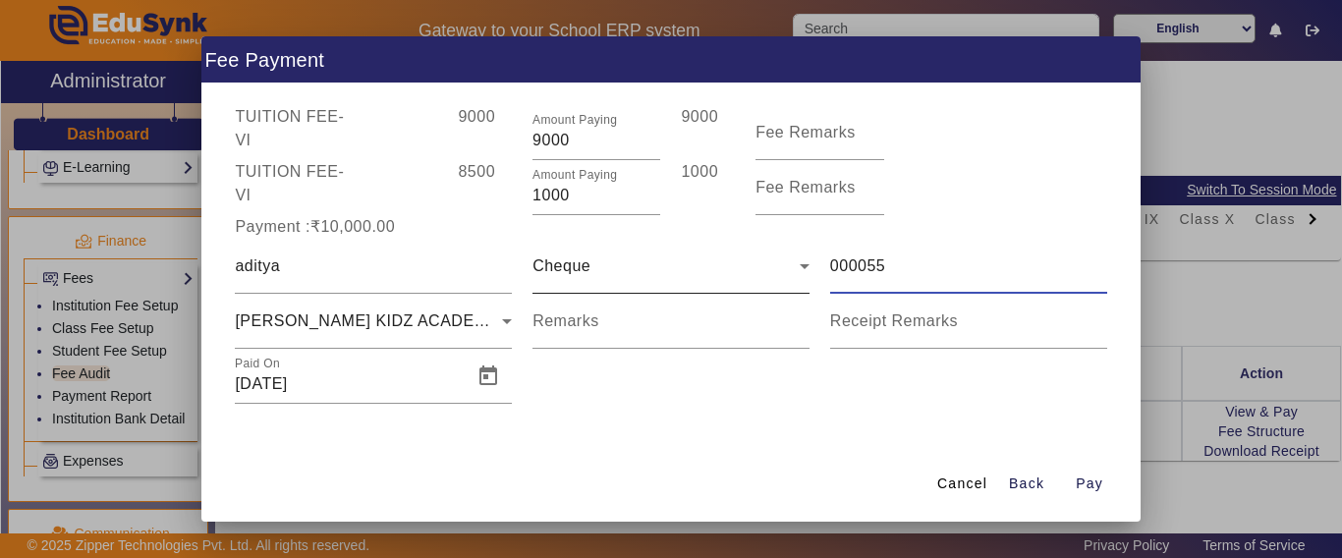
drag, startPoint x: 899, startPoint y: 267, endPoint x: 641, endPoint y: 285, distance: 259.1
click at [625, 269] on div "aditya Cheque 000055 SHRI SHYAM KIDZ ACADEMY|22590200000505 Remarks Receipt Rem…" at bounding box center [671, 321] width 892 height 165
type input "000055"
click at [1097, 483] on span "Pay" at bounding box center [1090, 484] width 28 height 21
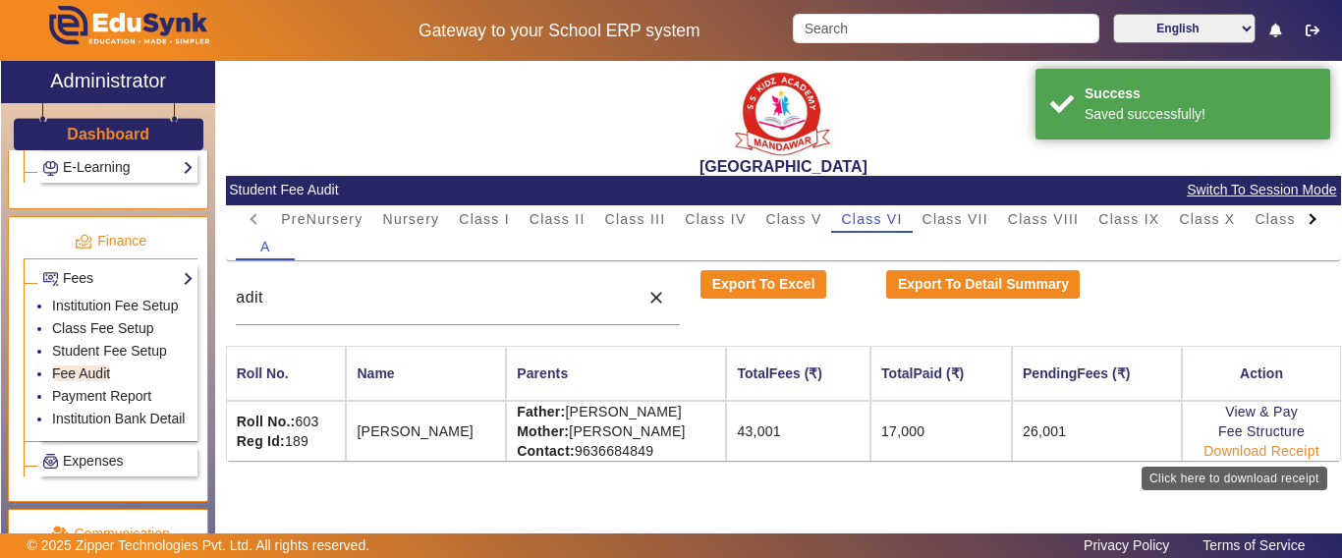
click at [1266, 446] on link "Download Receipt" at bounding box center [1262, 451] width 116 height 16
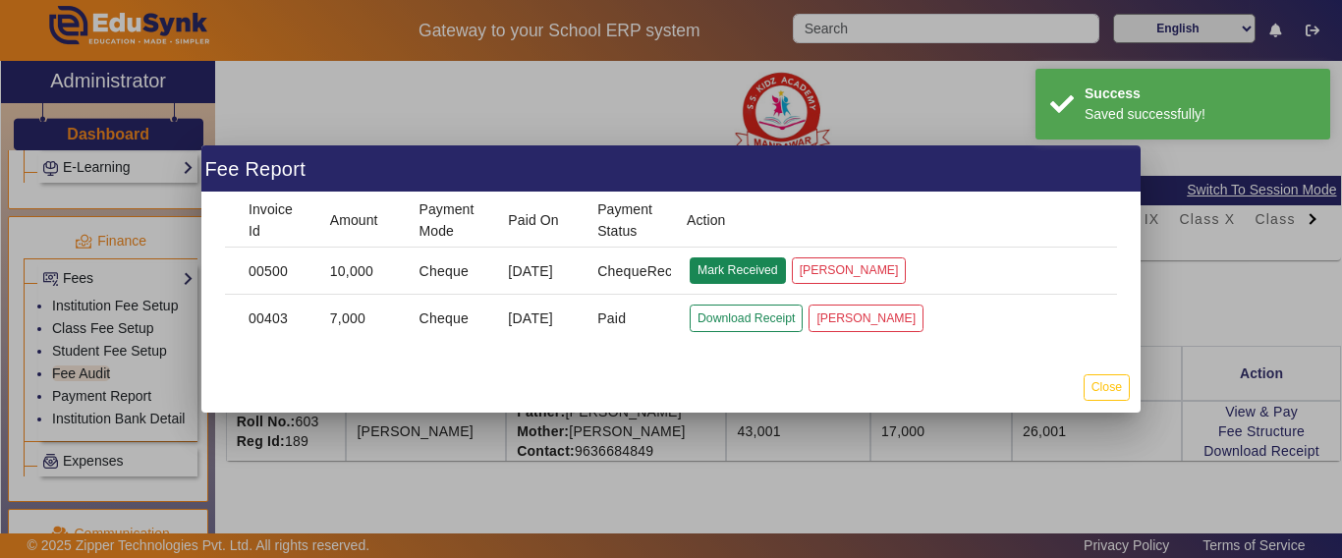
click at [715, 270] on button "Mark Received" at bounding box center [738, 270] width 96 height 27
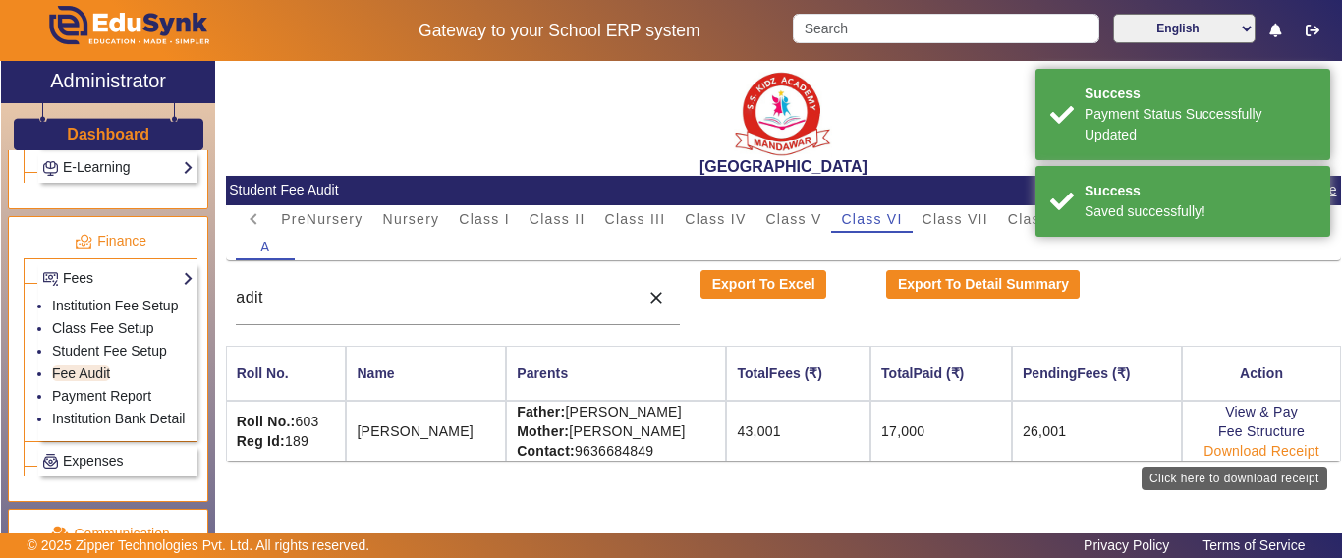
click at [1233, 450] on link "Download Receipt" at bounding box center [1262, 451] width 116 height 16
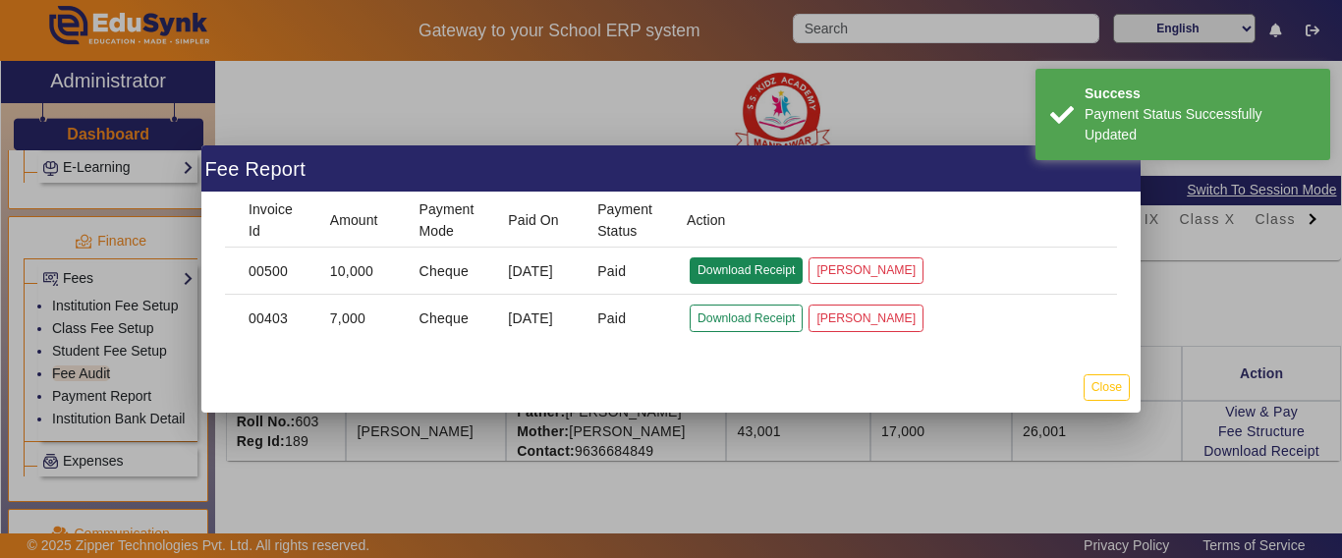
click at [732, 270] on button "Download Receipt" at bounding box center [746, 270] width 113 height 27
click at [1112, 390] on button "Close" at bounding box center [1107, 387] width 46 height 27
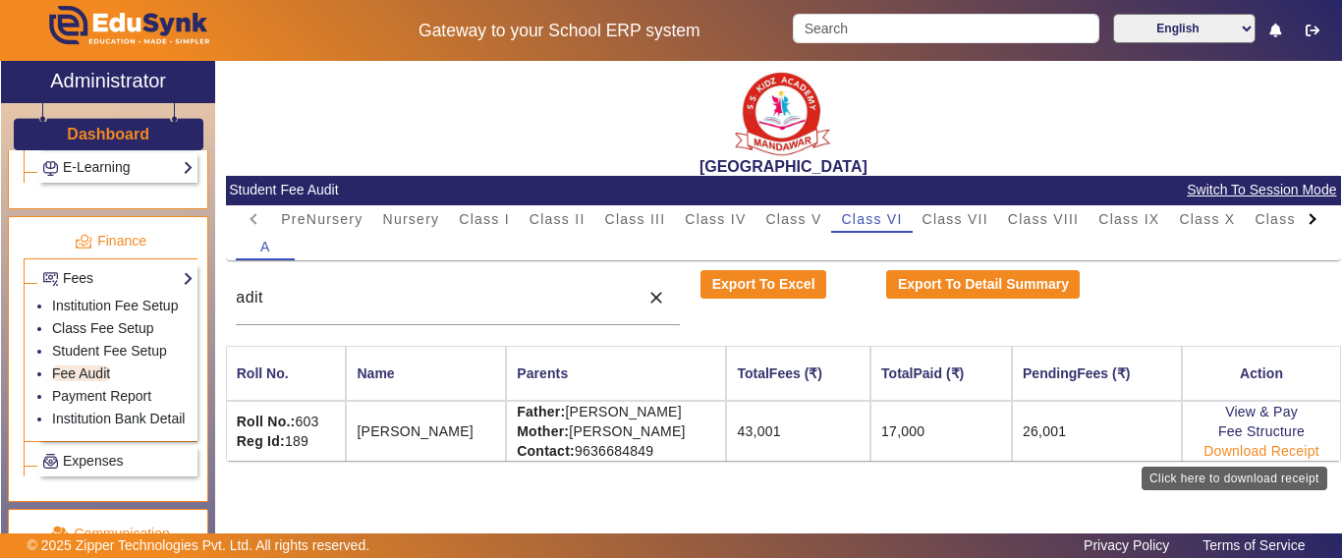
click at [1248, 453] on link "Download Receipt" at bounding box center [1262, 451] width 116 height 16
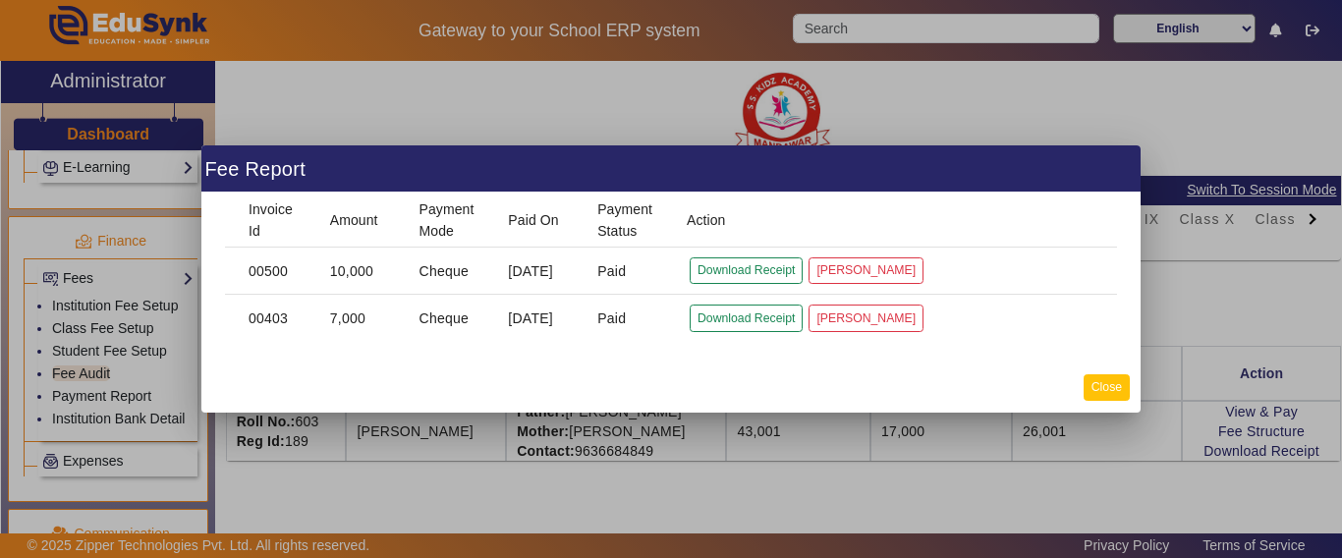
click at [1112, 389] on button "Close" at bounding box center [1107, 387] width 46 height 27
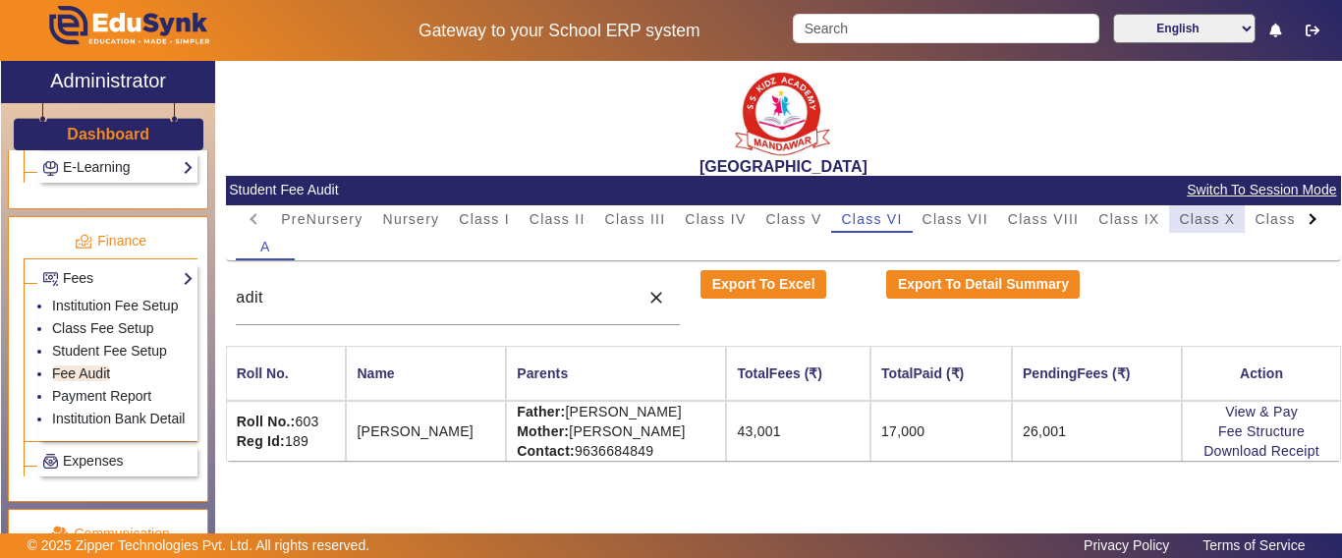
click at [1215, 225] on span "Class X" at bounding box center [1207, 219] width 56 height 14
click at [494, 310] on div "adit" at bounding box center [432, 297] width 393 height 55
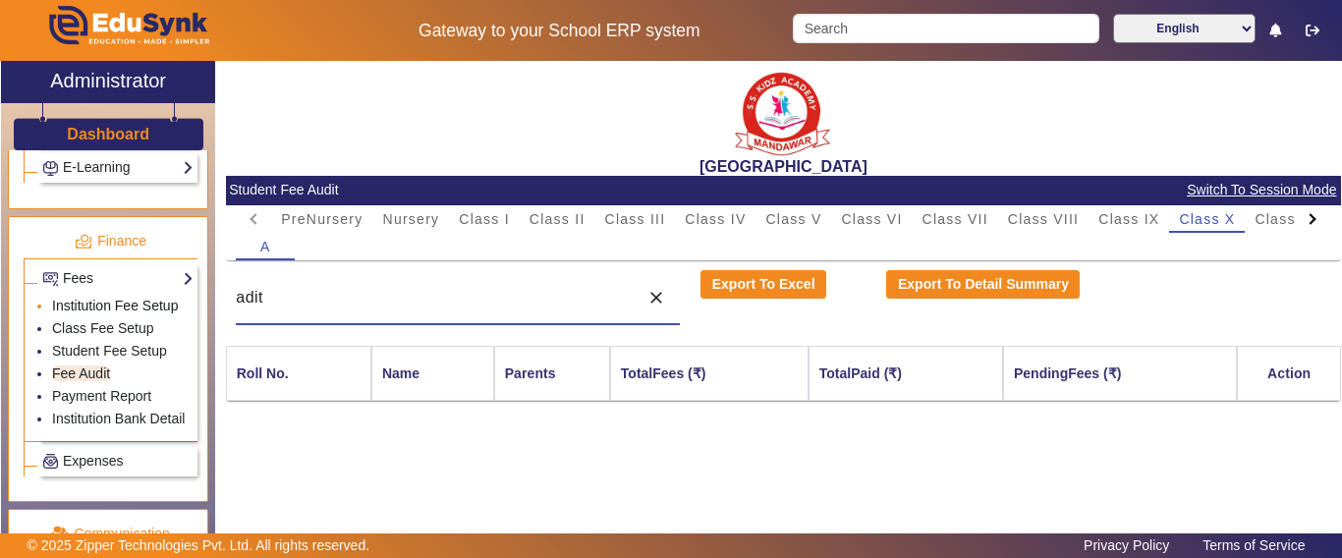
drag, startPoint x: 489, startPoint y: 304, endPoint x: 76, endPoint y: 303, distance: 413.7
click at [76, 303] on div "X Administrator Dashboard Administration Institution Institution Details Sessio…" at bounding box center [671, 322] width 1340 height 522
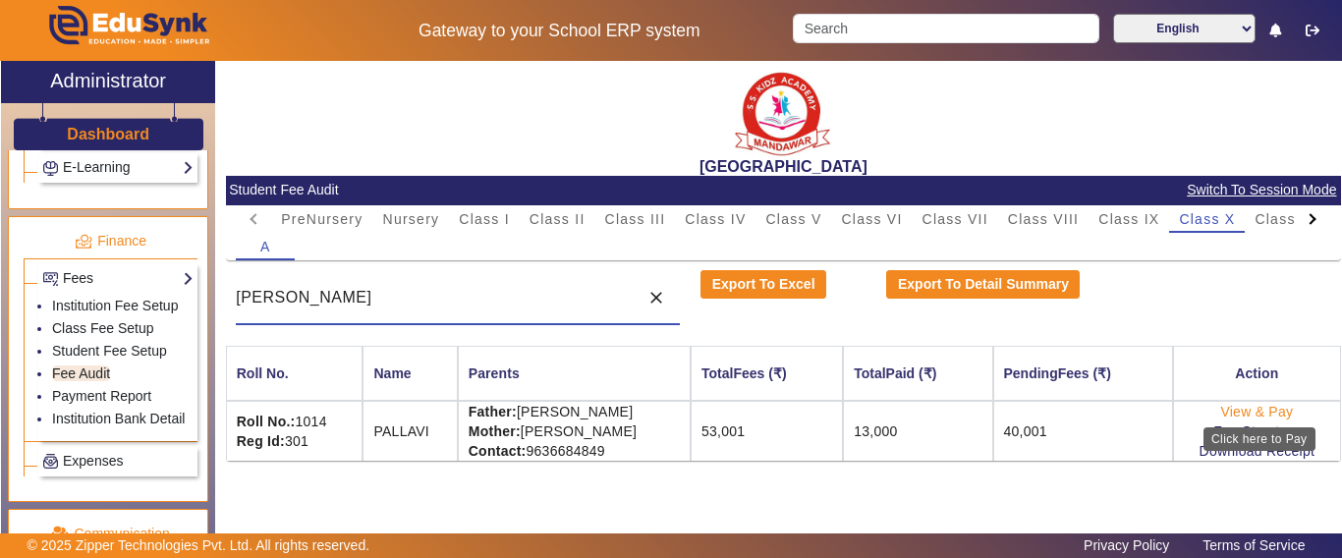
type input "[PERSON_NAME]"
click at [1252, 414] on link "View & Pay" at bounding box center [1257, 412] width 73 height 16
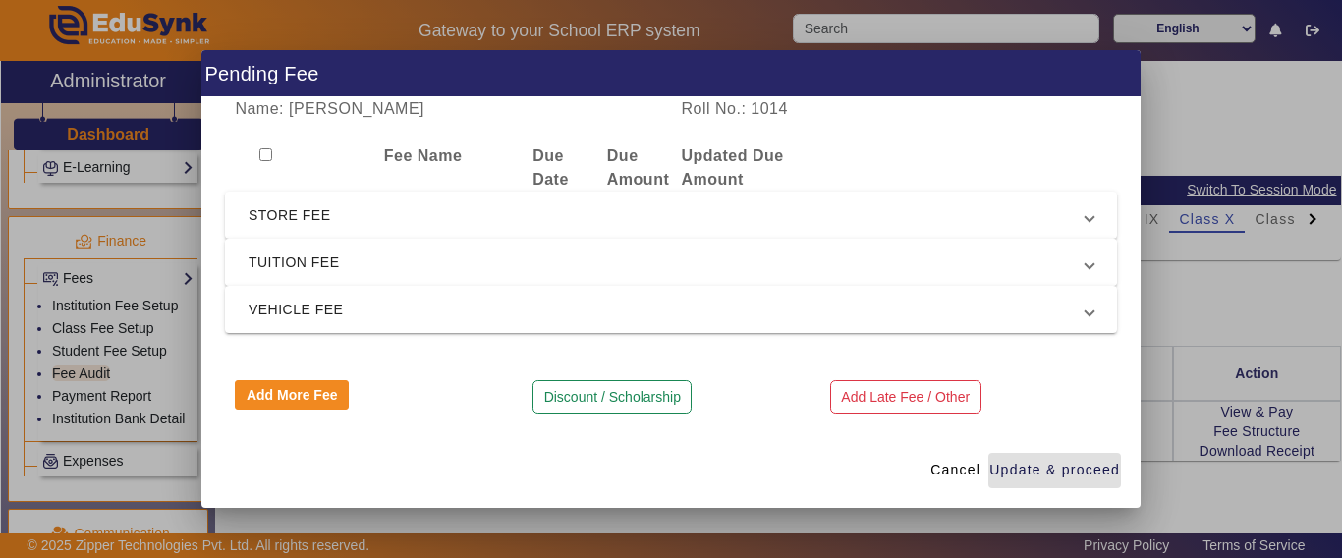
click at [280, 260] on span "TUITION FEE" at bounding box center [667, 263] width 837 height 24
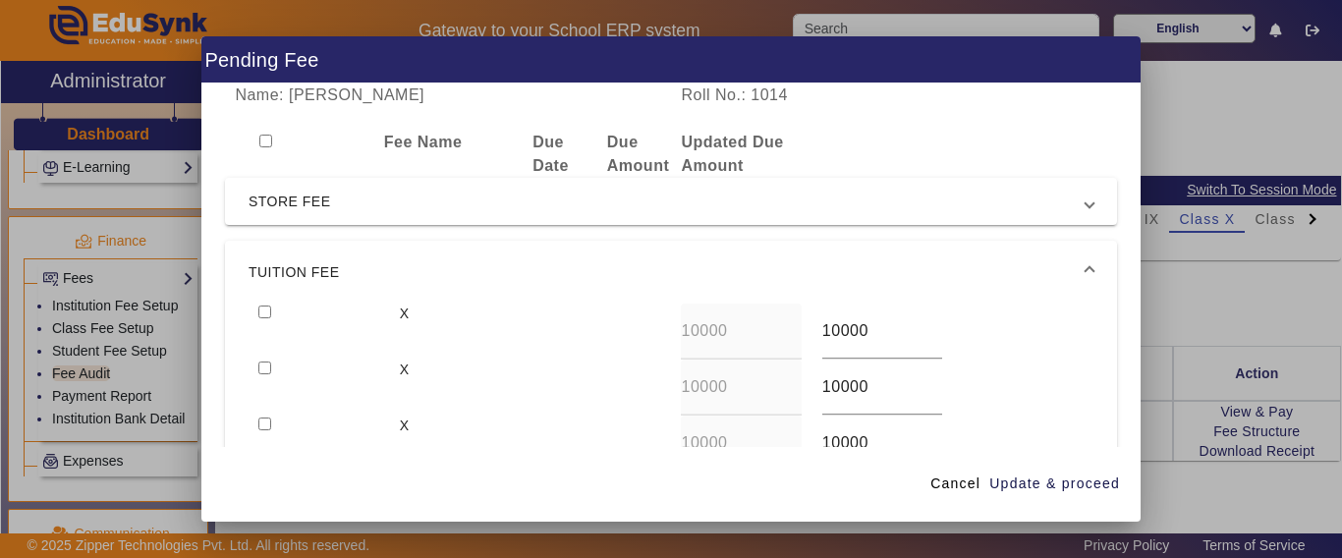
click at [263, 313] on input "checkbox" at bounding box center [264, 312] width 13 height 13
checkbox input "true"
click at [1096, 480] on span "Update & proceed" at bounding box center [1055, 484] width 131 height 21
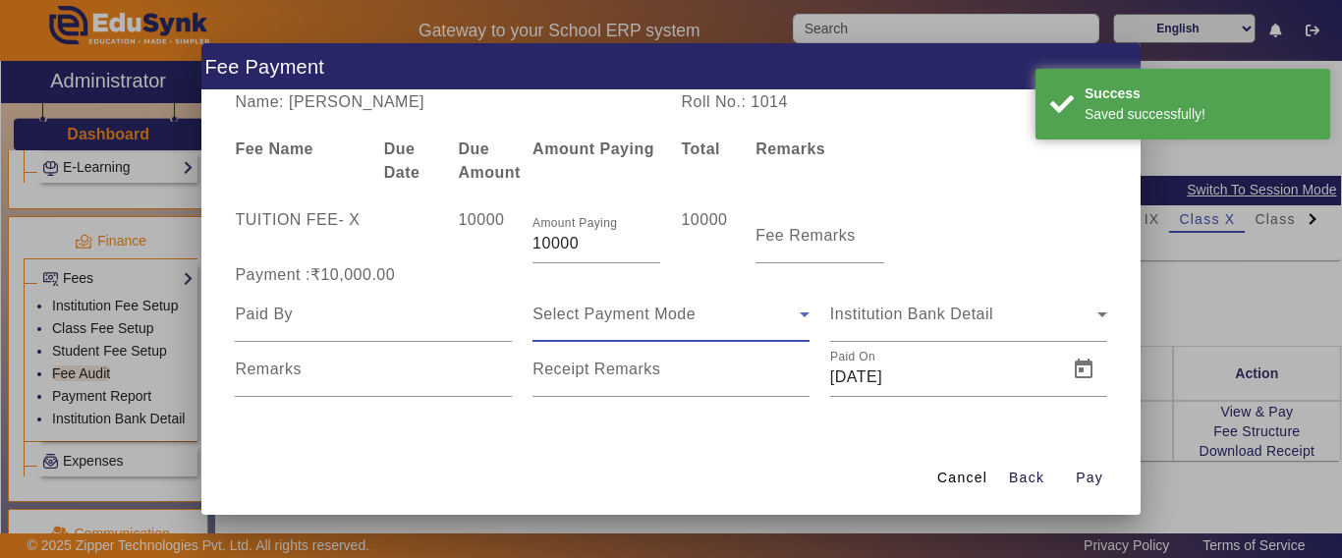
click at [606, 322] on div "Select Payment Mode" at bounding box center [666, 315] width 267 height 24
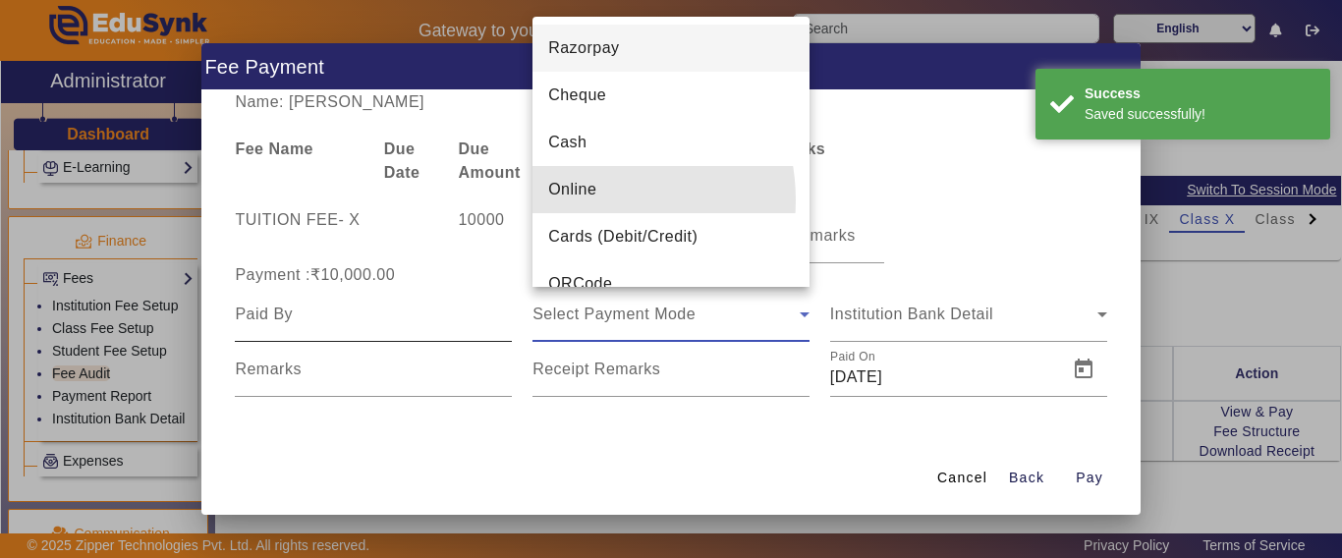
drag, startPoint x: 580, startPoint y: 200, endPoint x: 332, endPoint y: 311, distance: 271.0
click at [580, 202] on mat-option "Online" at bounding box center [671, 189] width 277 height 47
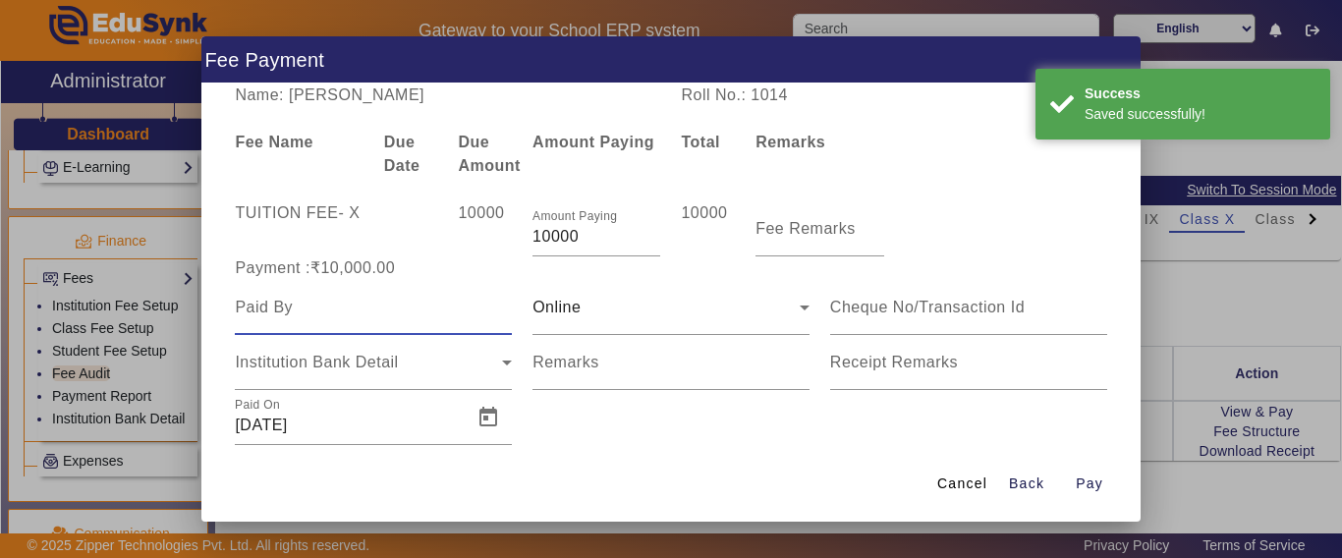
click at [303, 312] on input at bounding box center [373, 308] width 277 height 24
type input "pallavi"
click at [313, 366] on span "Institution Bank Detail" at bounding box center [316, 362] width 163 height 17
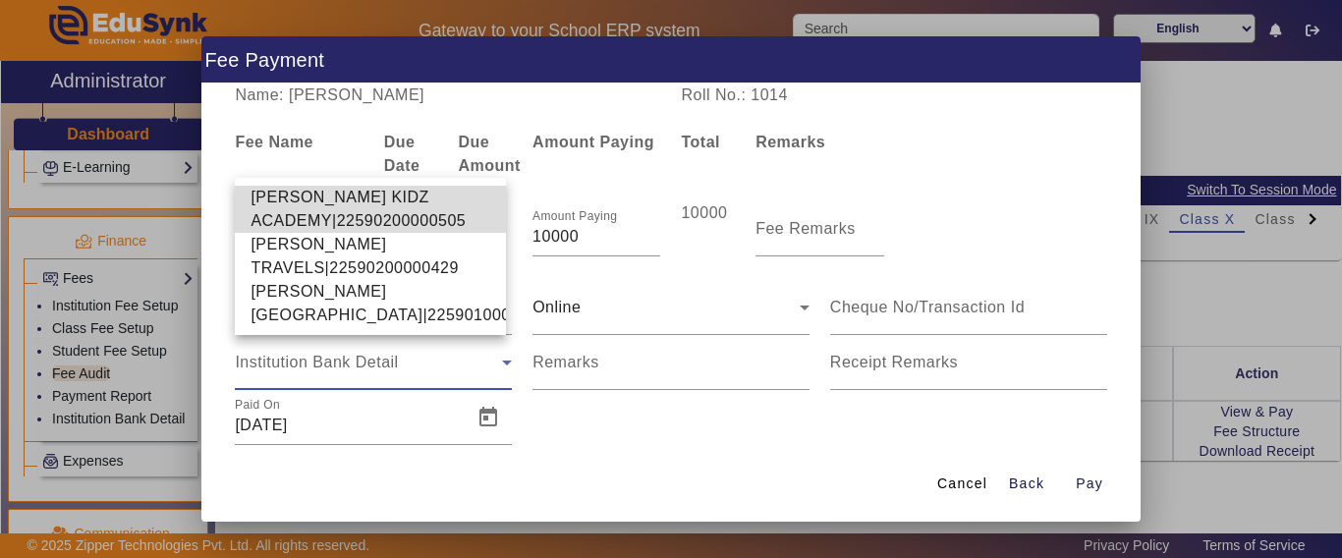
click at [294, 194] on span "[PERSON_NAME] KIDZ ACADEMY|22590200000505" at bounding box center [371, 209] width 240 height 47
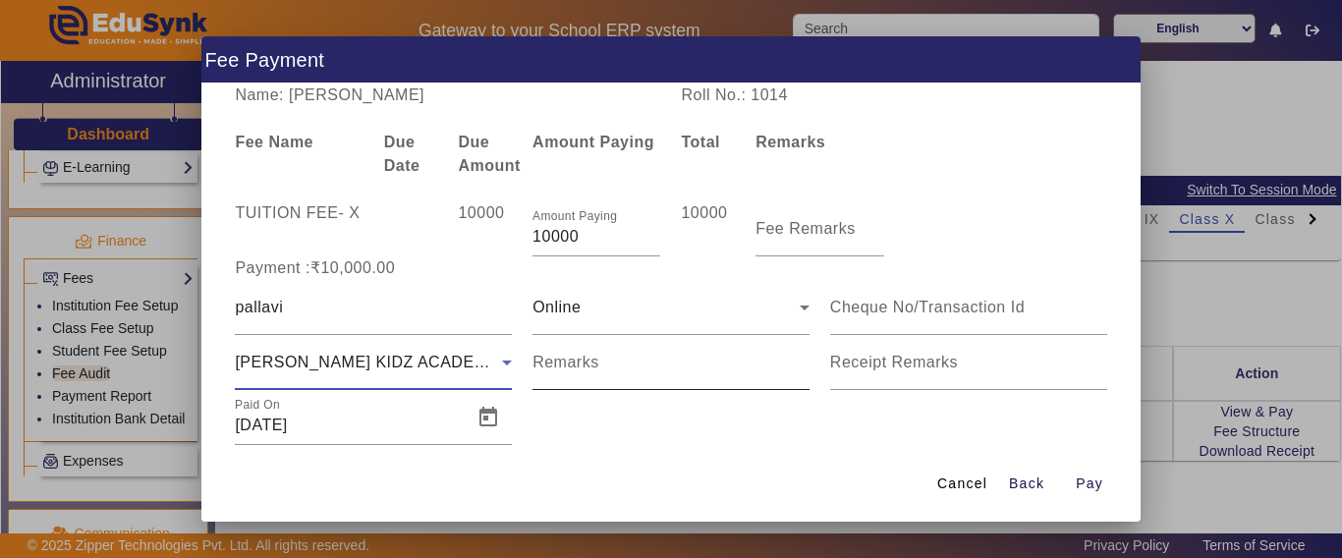
scroll to position [41, 0]
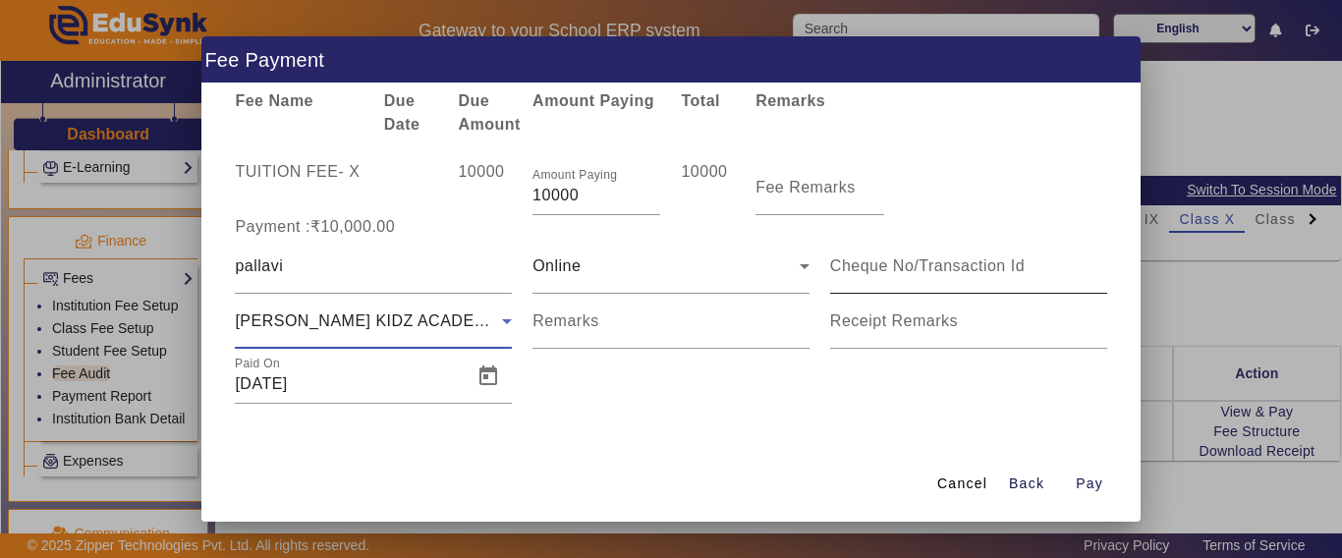
click at [935, 262] on input at bounding box center [968, 267] width 277 height 24
type input "000055"
click at [567, 284] on div "Online" at bounding box center [671, 266] width 277 height 55
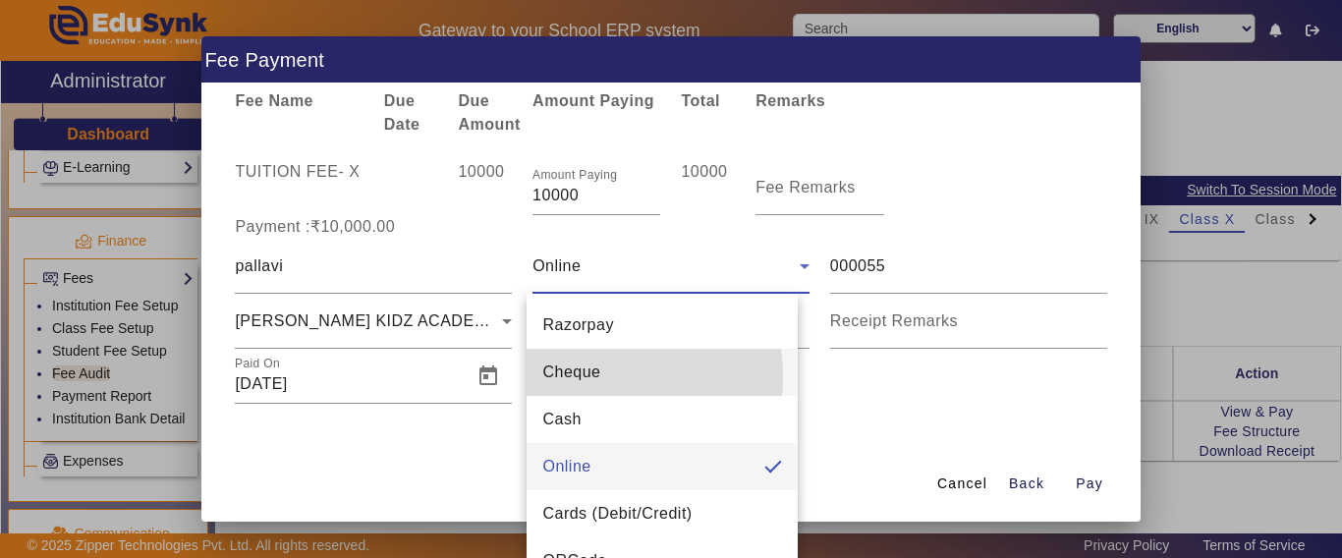
click at [596, 376] on span "Cheque" at bounding box center [571, 373] width 58 height 24
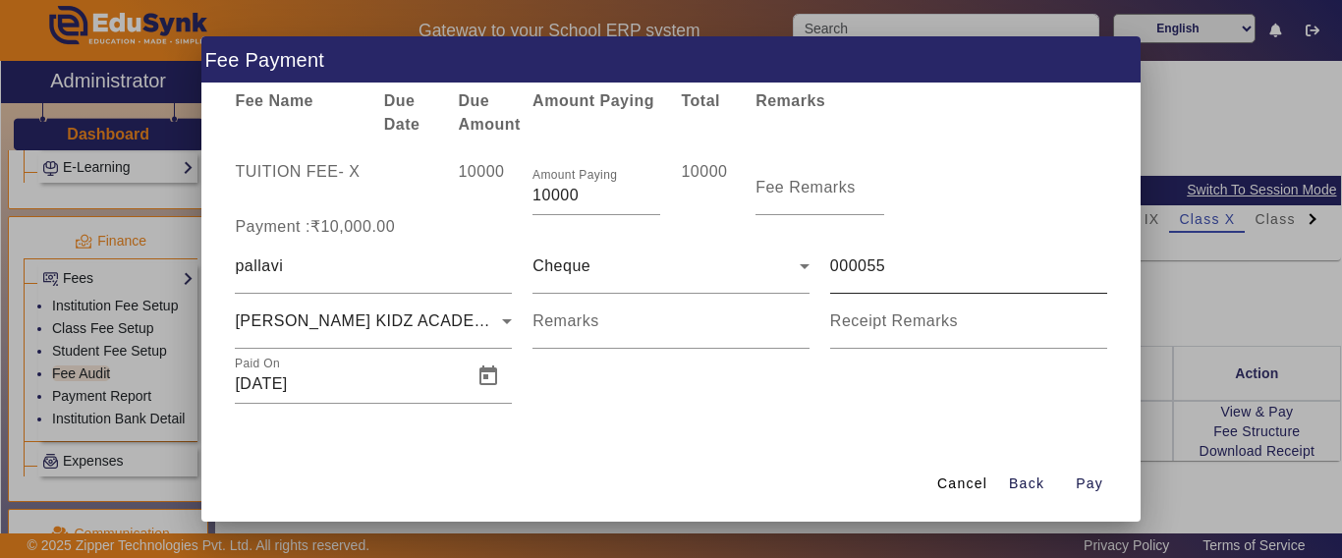
click at [958, 284] on div "000055" at bounding box center [968, 266] width 277 height 55
click at [481, 387] on span "Open calendar" at bounding box center [488, 376] width 47 height 47
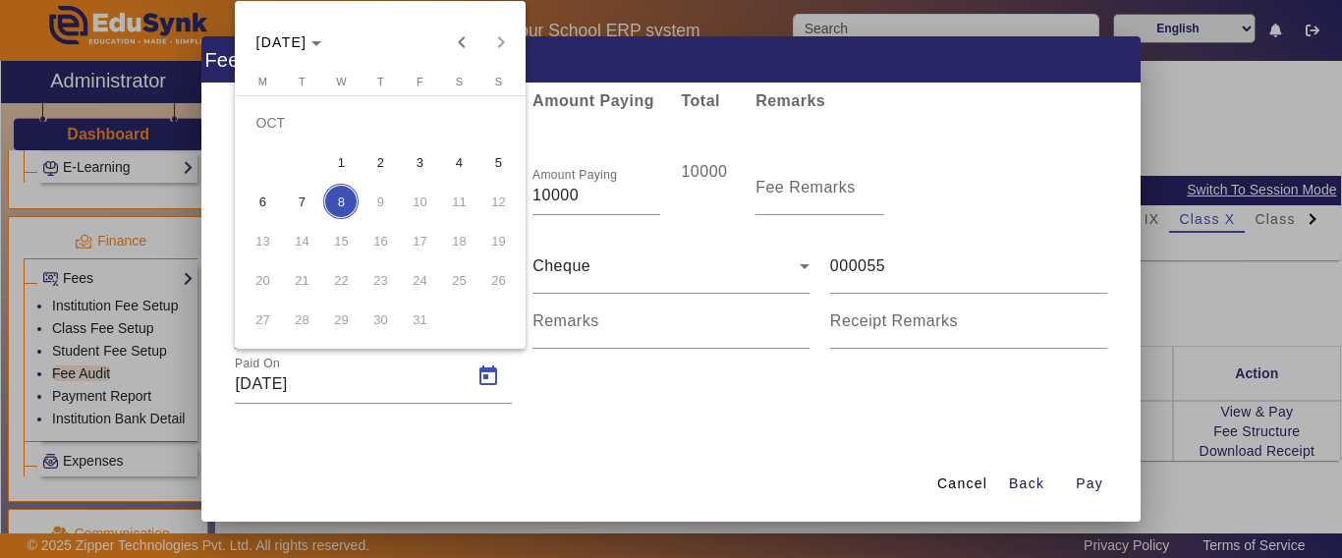
click at [306, 199] on span "7" at bounding box center [301, 201] width 35 height 35
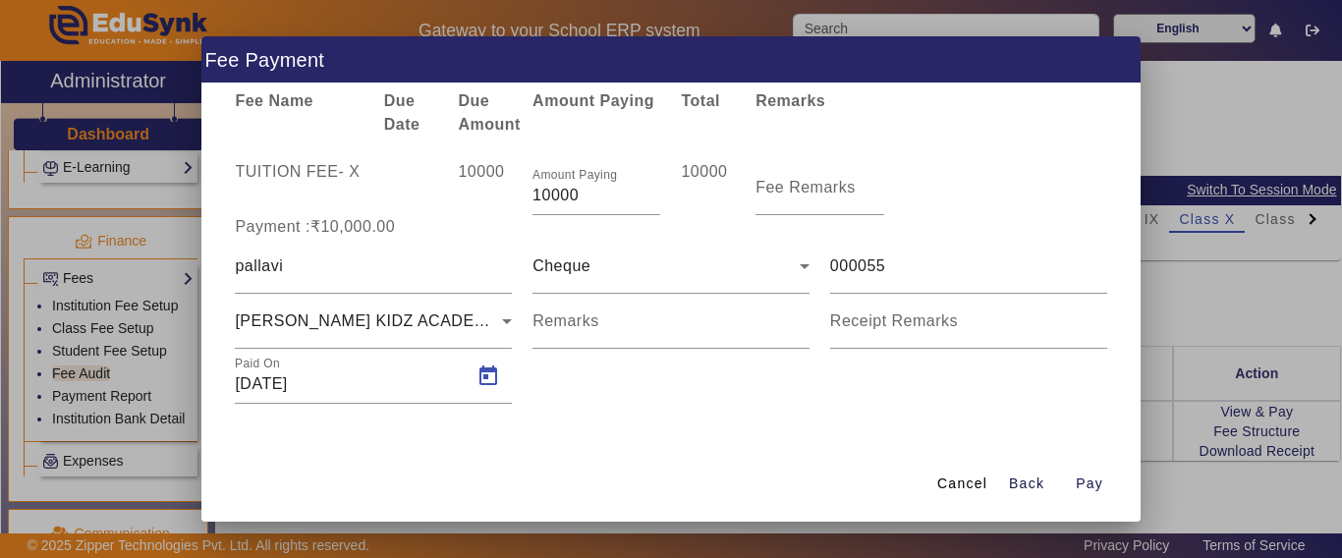
type input "[DATE]"
click at [1098, 485] on span "Pay" at bounding box center [1090, 484] width 28 height 21
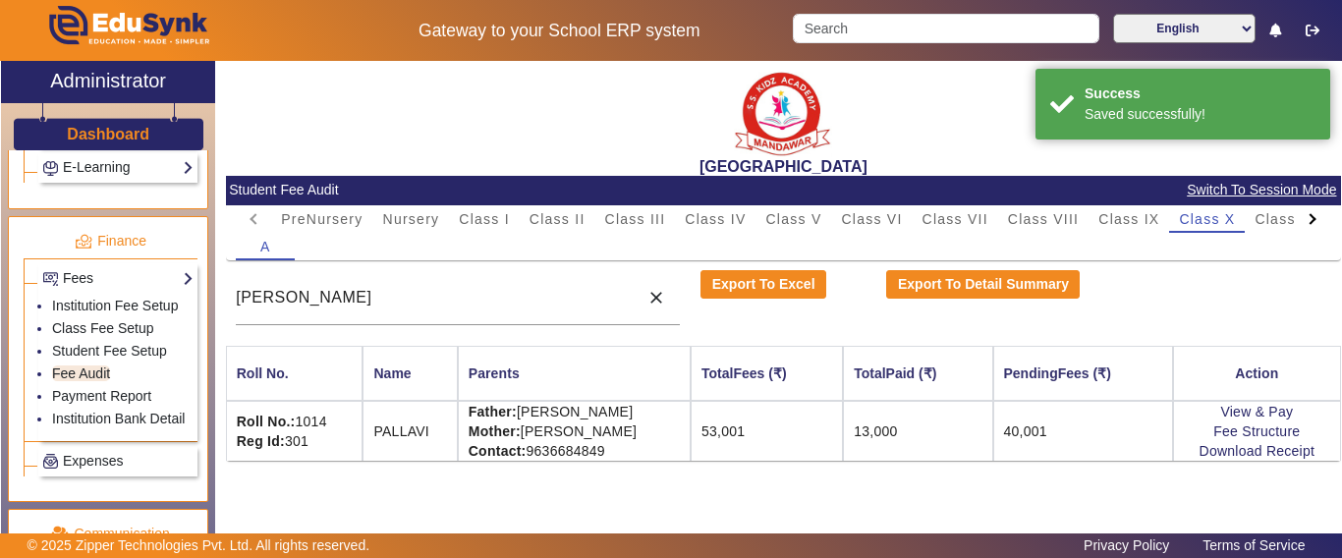
scroll to position [0, 0]
click at [1241, 451] on link "Download Receipt" at bounding box center [1258, 451] width 116 height 16
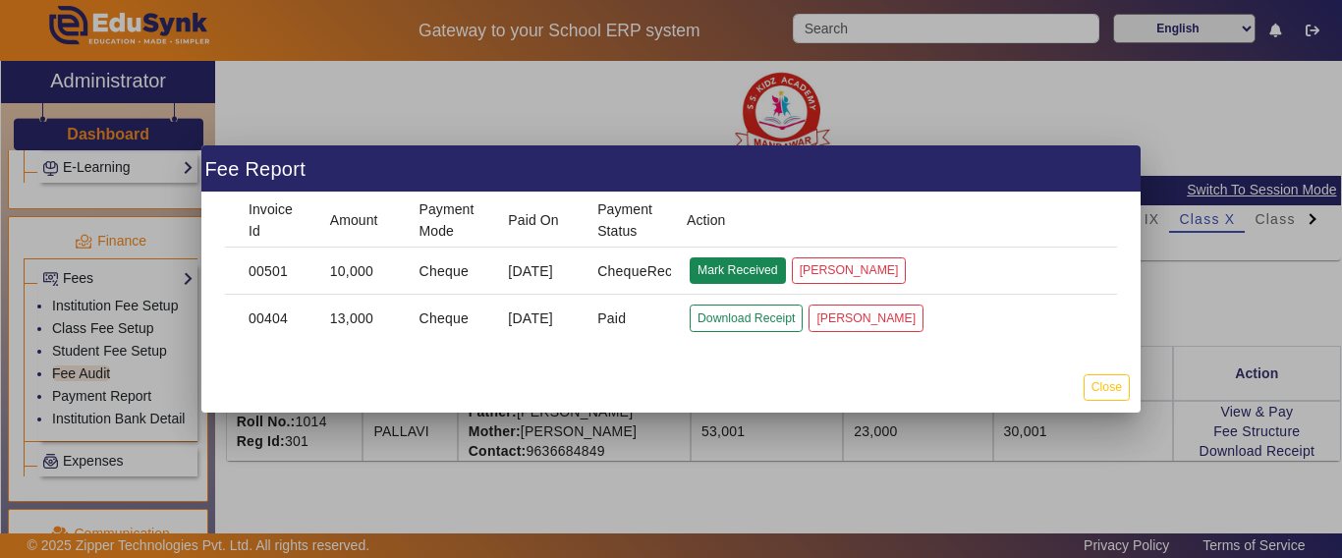
click at [756, 269] on button "Mark Received" at bounding box center [738, 270] width 96 height 27
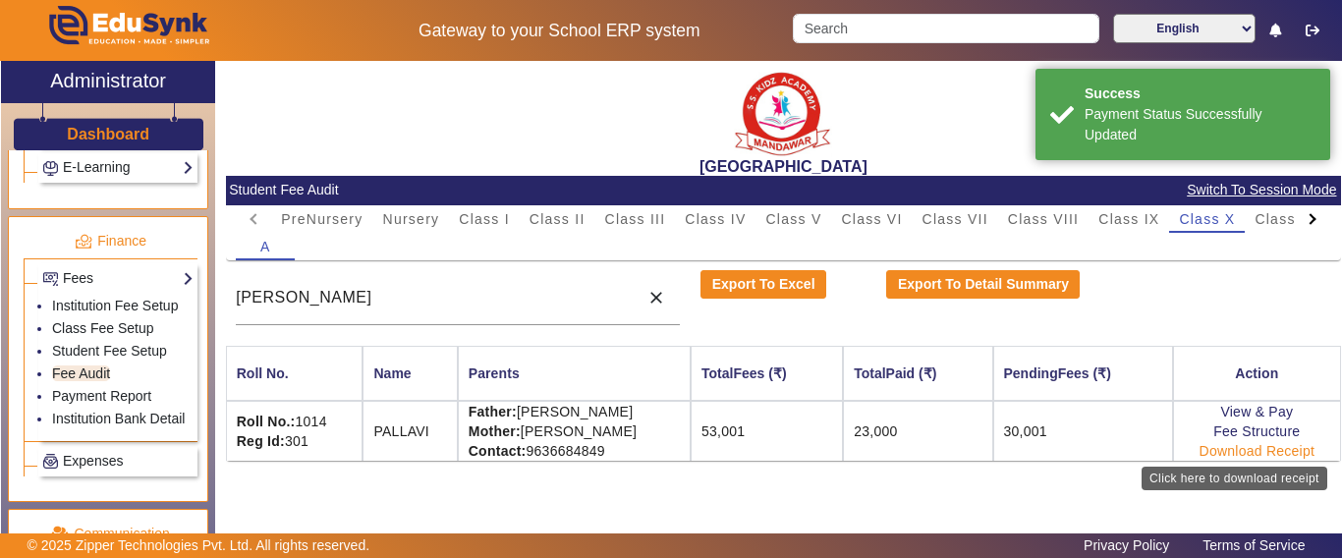
click at [1268, 454] on link "Download Receipt" at bounding box center [1258, 451] width 116 height 16
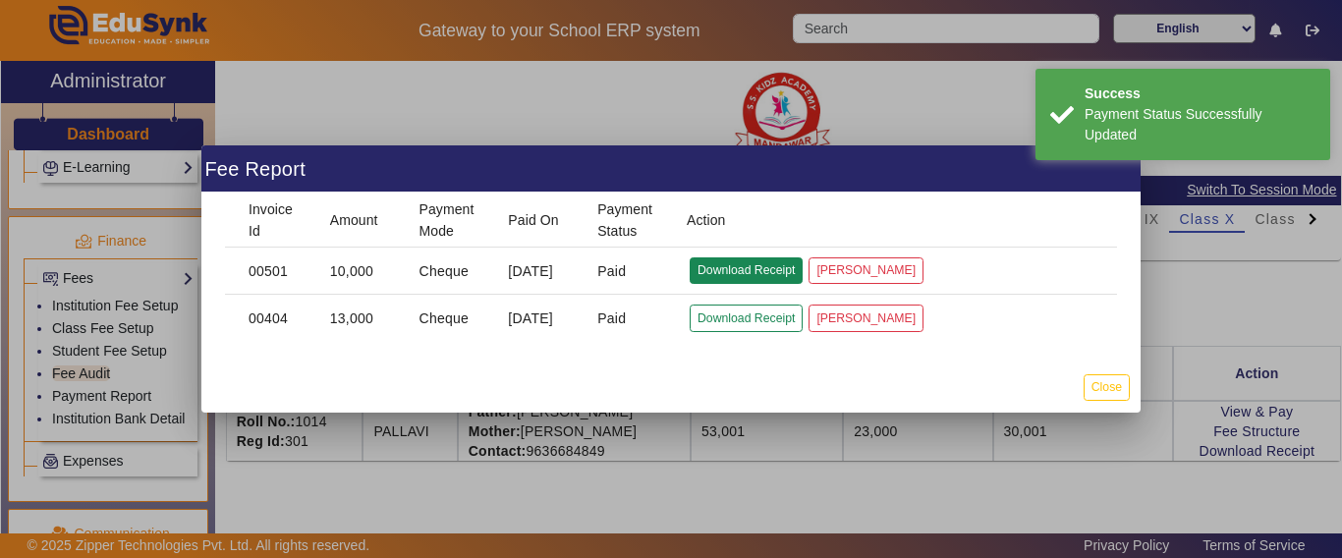
click at [727, 270] on button "Download Receipt" at bounding box center [746, 270] width 113 height 27
drag, startPoint x: 1107, startPoint y: 395, endPoint x: 1008, endPoint y: 342, distance: 111.7
click at [1107, 394] on button "Close" at bounding box center [1107, 387] width 46 height 27
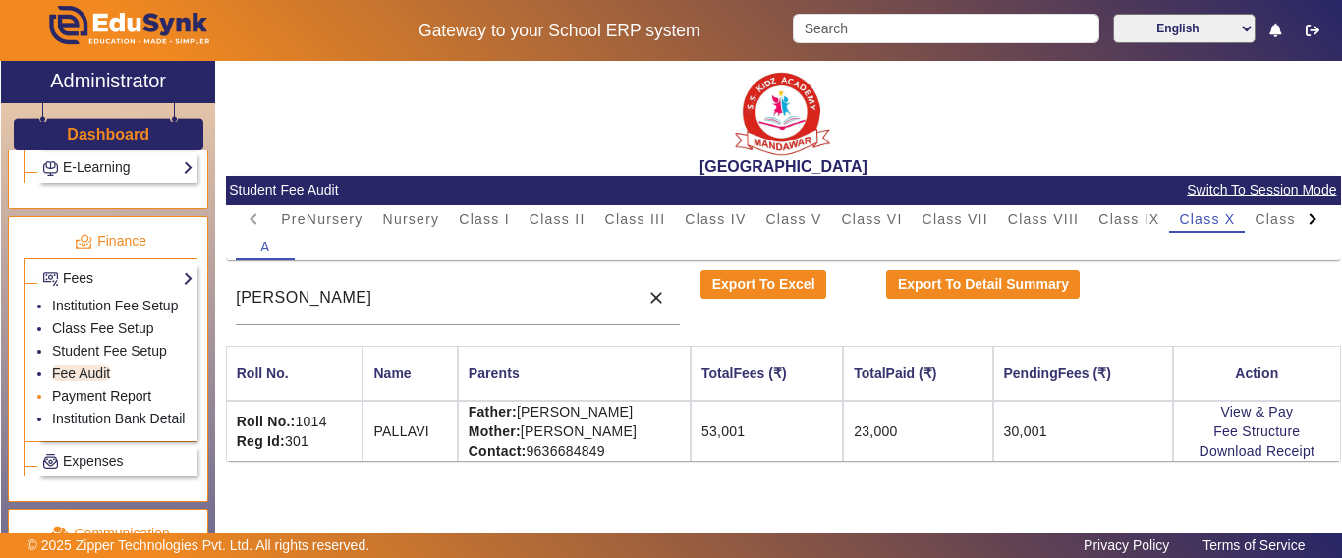
click at [89, 404] on link "Payment Report" at bounding box center [101, 396] width 99 height 16
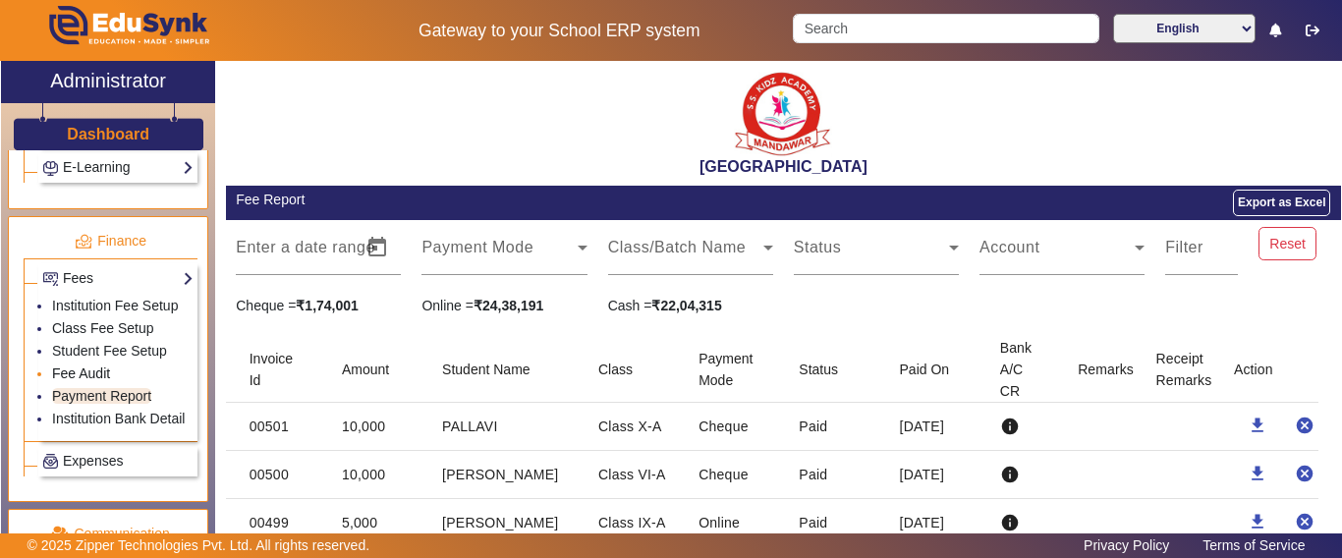
click at [98, 381] on link "Fee Audit" at bounding box center [81, 374] width 58 height 16
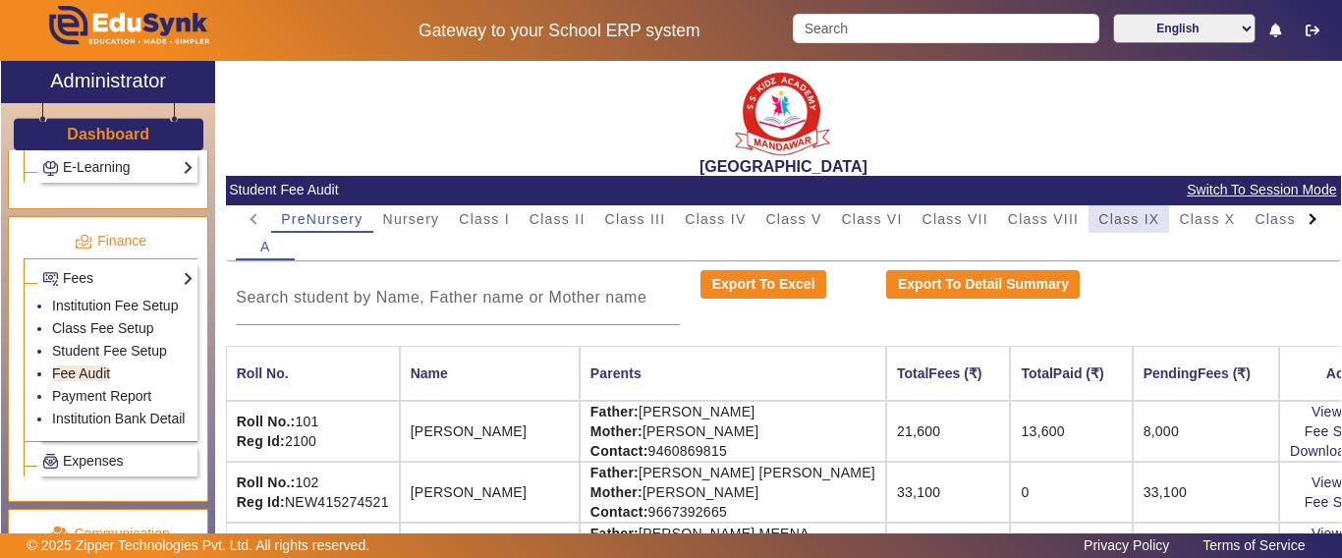
click at [1138, 215] on span "Class IX" at bounding box center [1129, 219] width 61 height 14
click at [448, 302] on input at bounding box center [458, 298] width 444 height 24
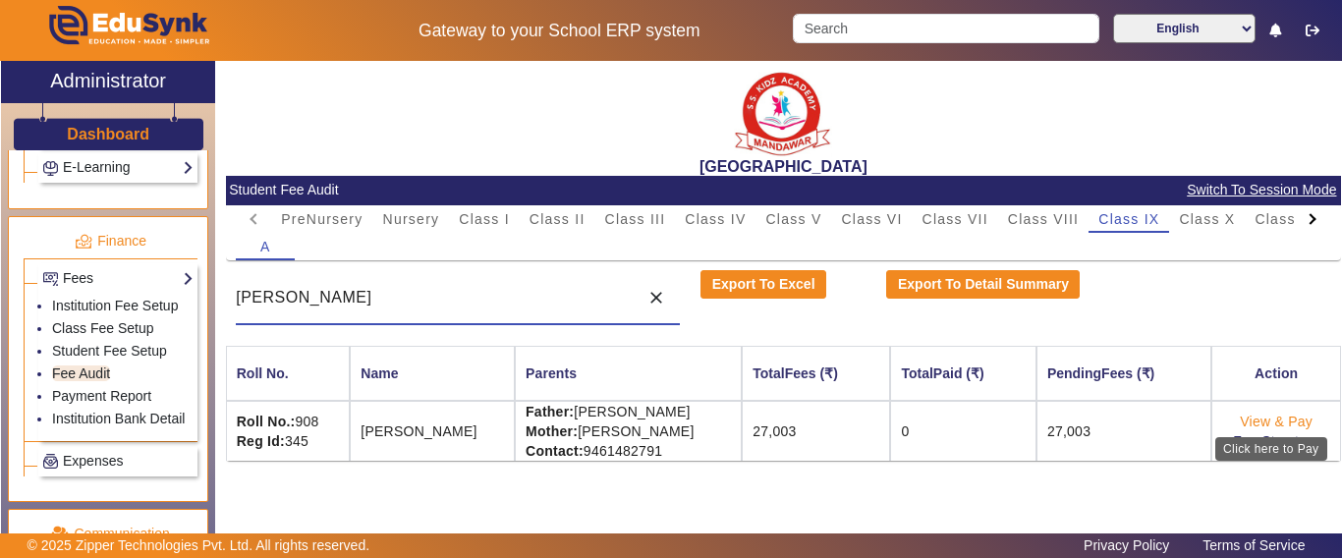
type input "[PERSON_NAME]"
click at [1267, 423] on link "View & Pay" at bounding box center [1276, 422] width 73 height 16
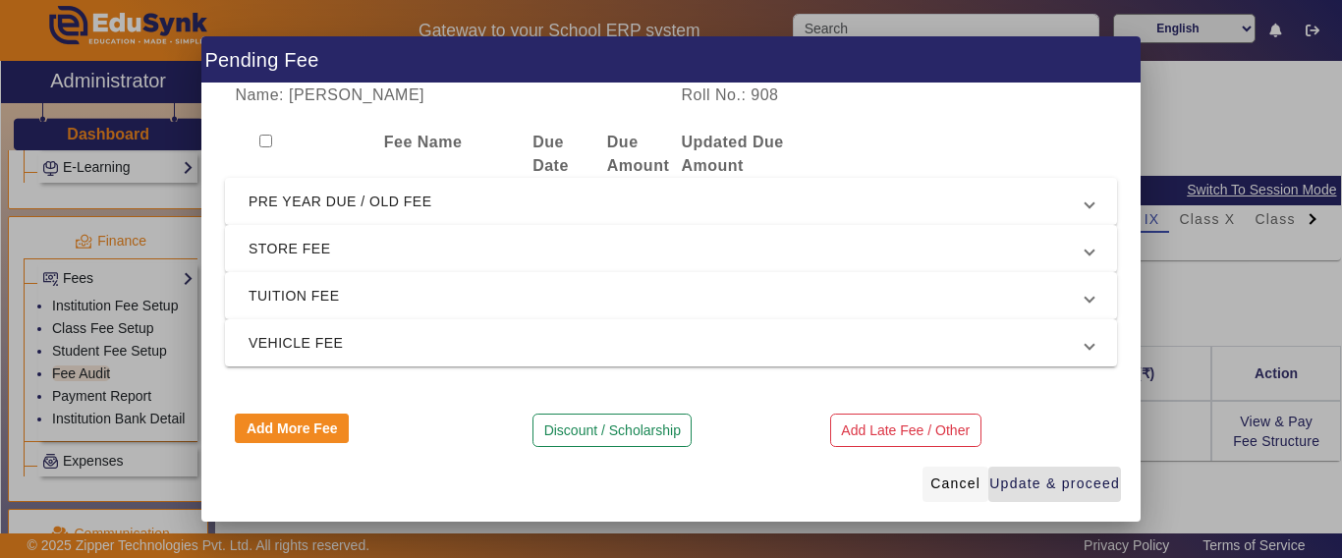
click at [955, 478] on span "Cancel" at bounding box center [956, 484] width 50 height 21
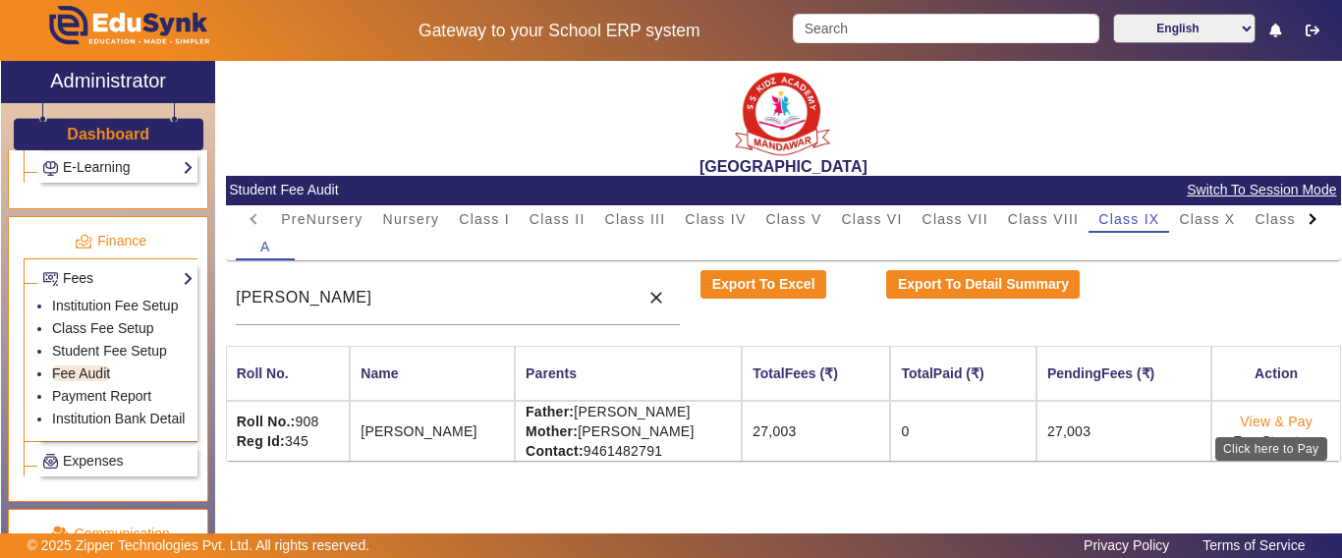
click at [1264, 426] on link "View & Pay" at bounding box center [1276, 422] width 73 height 16
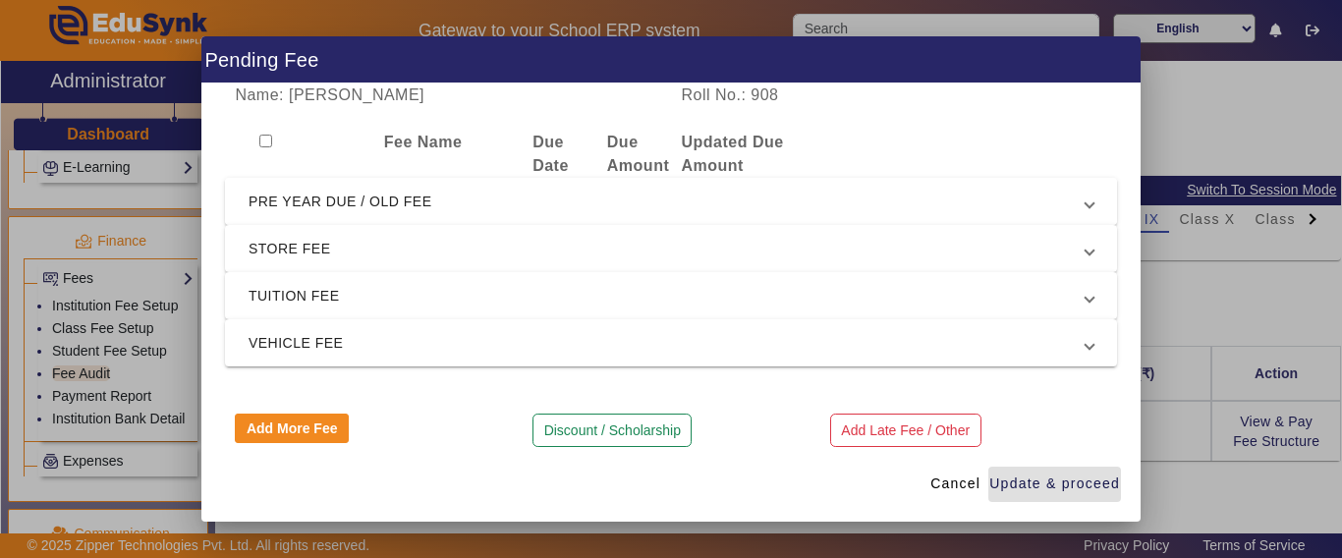
click at [357, 209] on span "PRE YEAR DUE / OLD FEE" at bounding box center [667, 202] width 837 height 24
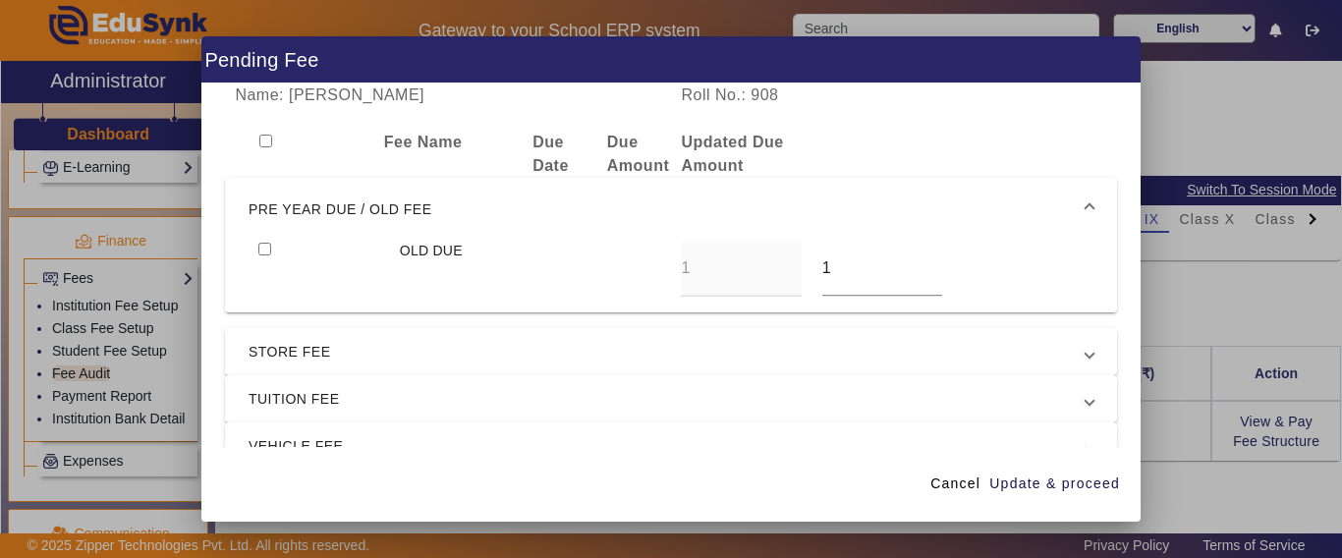
click at [357, 209] on span "PRE YEAR DUE / OLD FEE" at bounding box center [667, 210] width 837 height 24
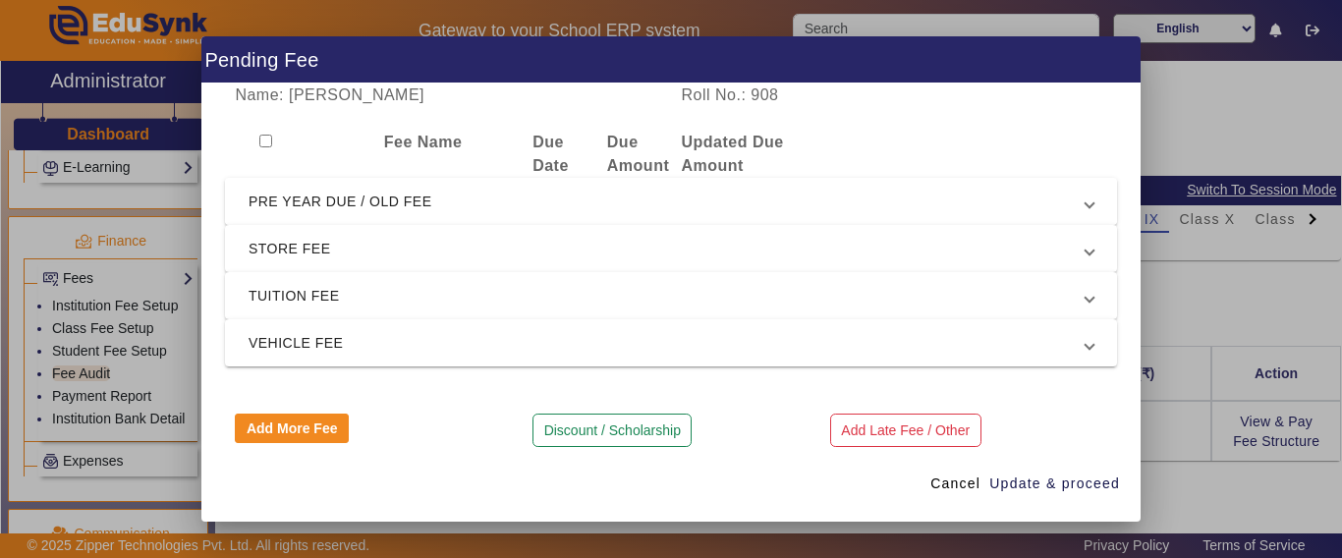
click at [305, 196] on span "PRE YEAR DUE / OLD FEE" at bounding box center [667, 202] width 837 height 24
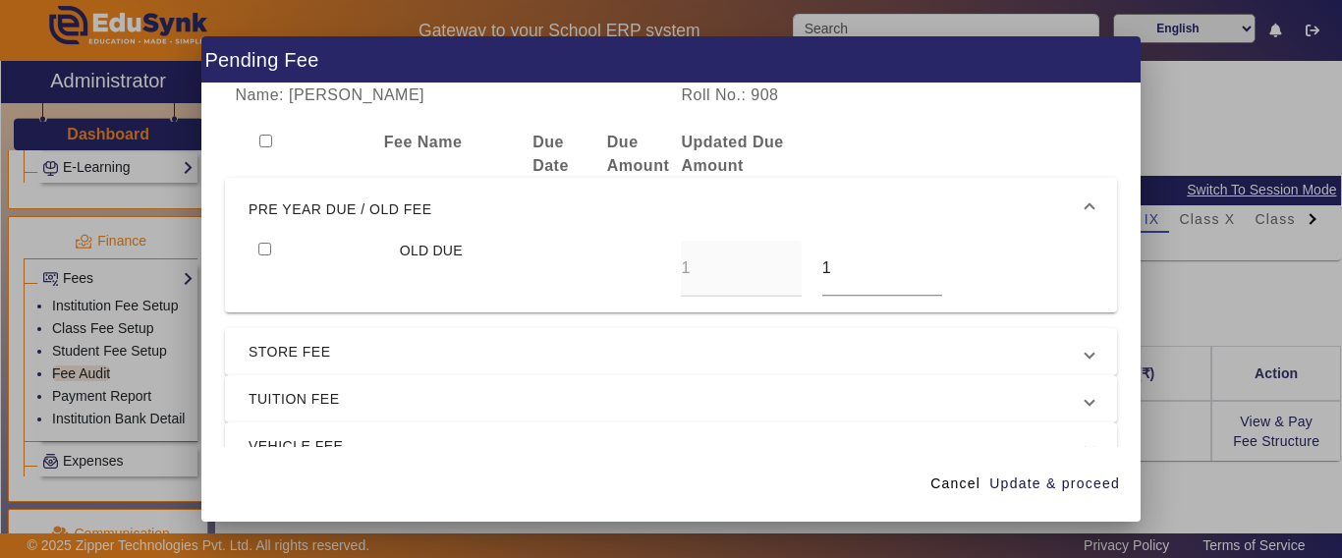
click at [266, 248] on input "checkbox" at bounding box center [264, 249] width 13 height 13
checkbox input "true"
drag, startPoint x: 834, startPoint y: 259, endPoint x: 779, endPoint y: 270, distance: 56.1
click at [779, 270] on div "OLD DUE 1 1" at bounding box center [671, 269] width 845 height 56
type input "0"
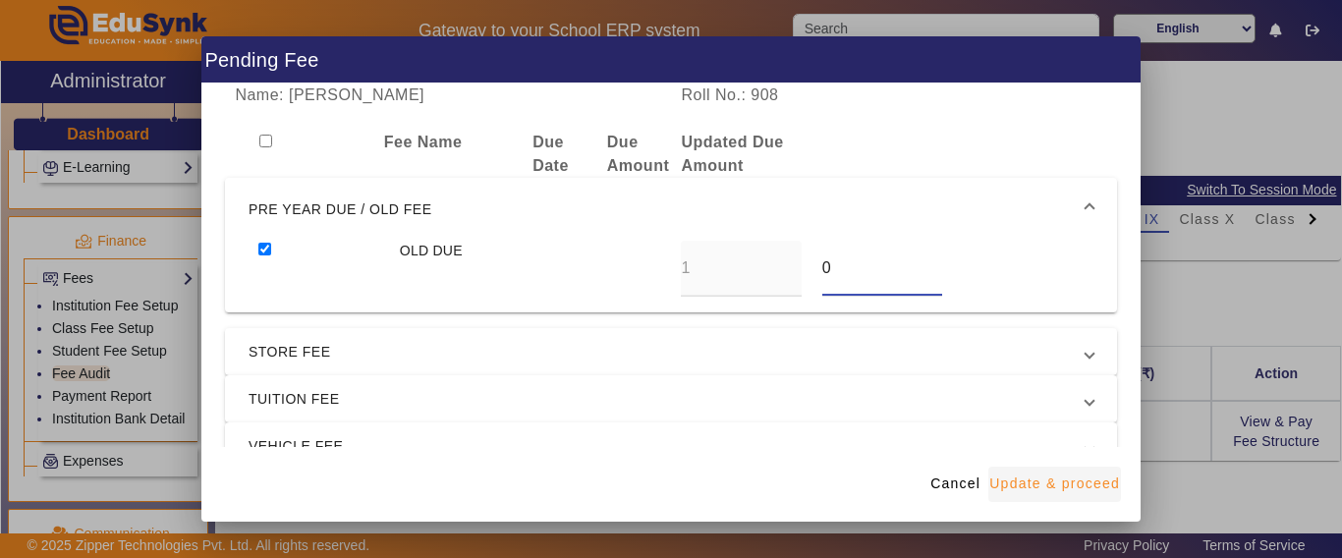
click at [1053, 477] on span "Update & proceed" at bounding box center [1055, 484] width 131 height 21
type input "0"
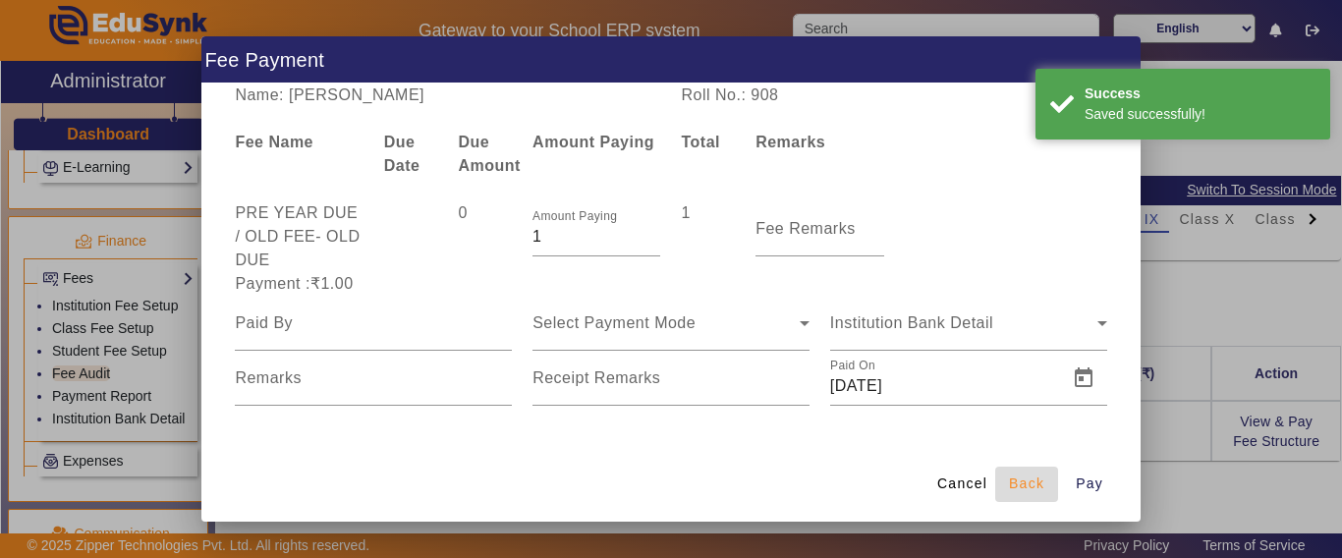
click at [1018, 485] on span "Back" at bounding box center [1026, 484] width 35 height 21
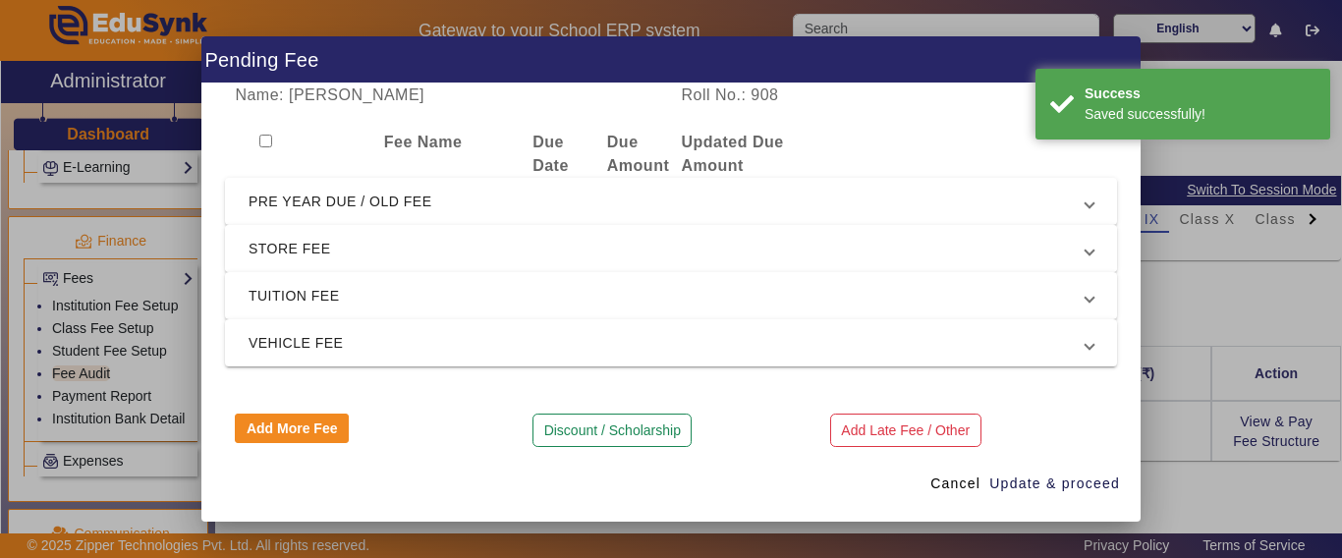
click at [294, 255] on span "STORE FEE" at bounding box center [667, 249] width 837 height 24
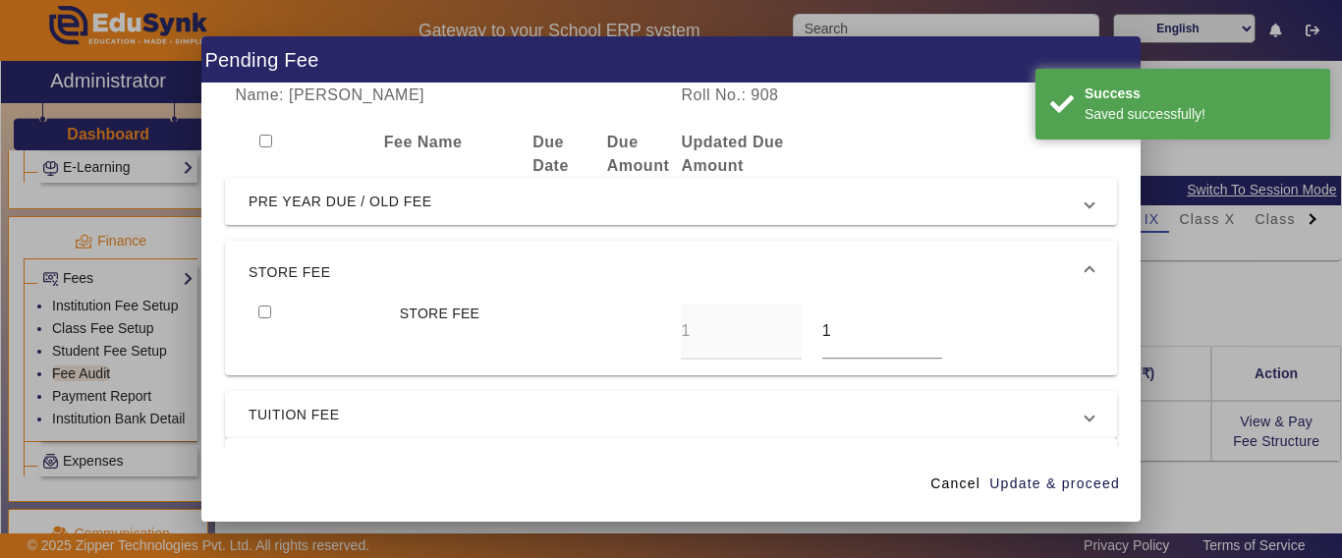
click at [294, 251] on mat-expansion-panel-header "STORE FEE" at bounding box center [671, 272] width 892 height 63
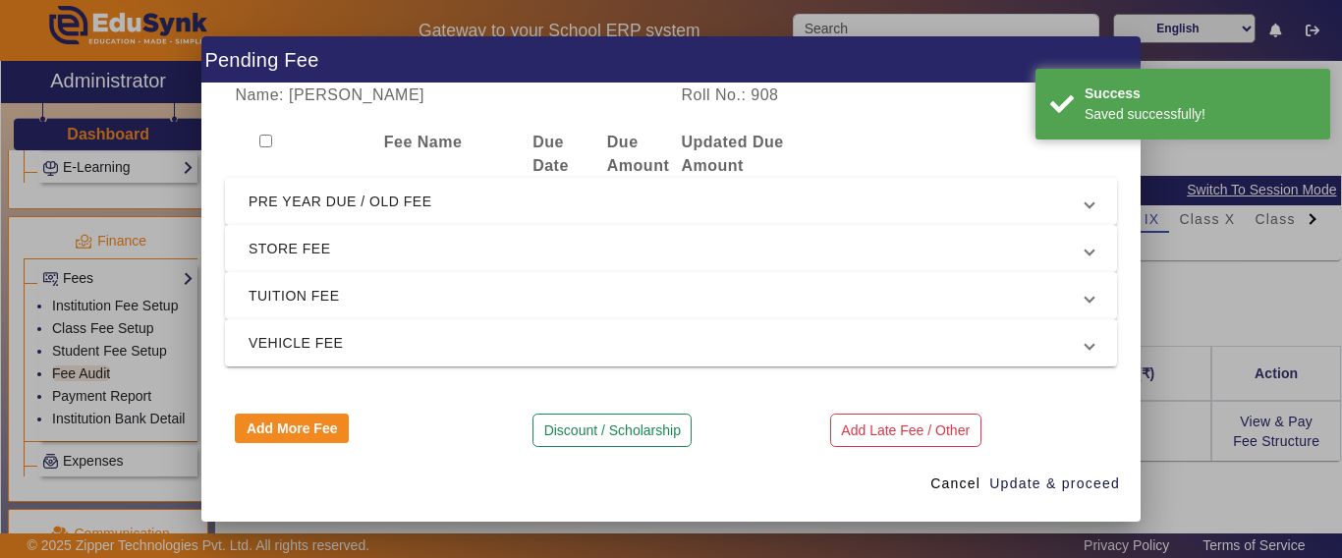
click at [287, 306] on span "TUITION FEE" at bounding box center [667, 296] width 837 height 24
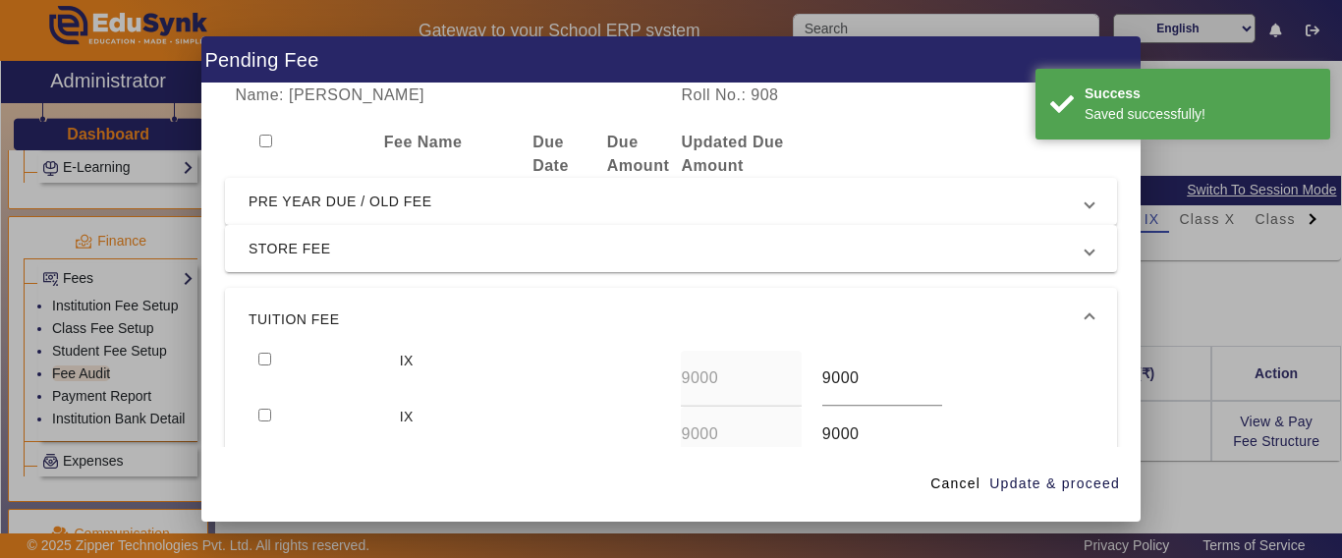
click at [269, 355] on input "checkbox" at bounding box center [264, 359] width 13 height 13
checkbox input "true"
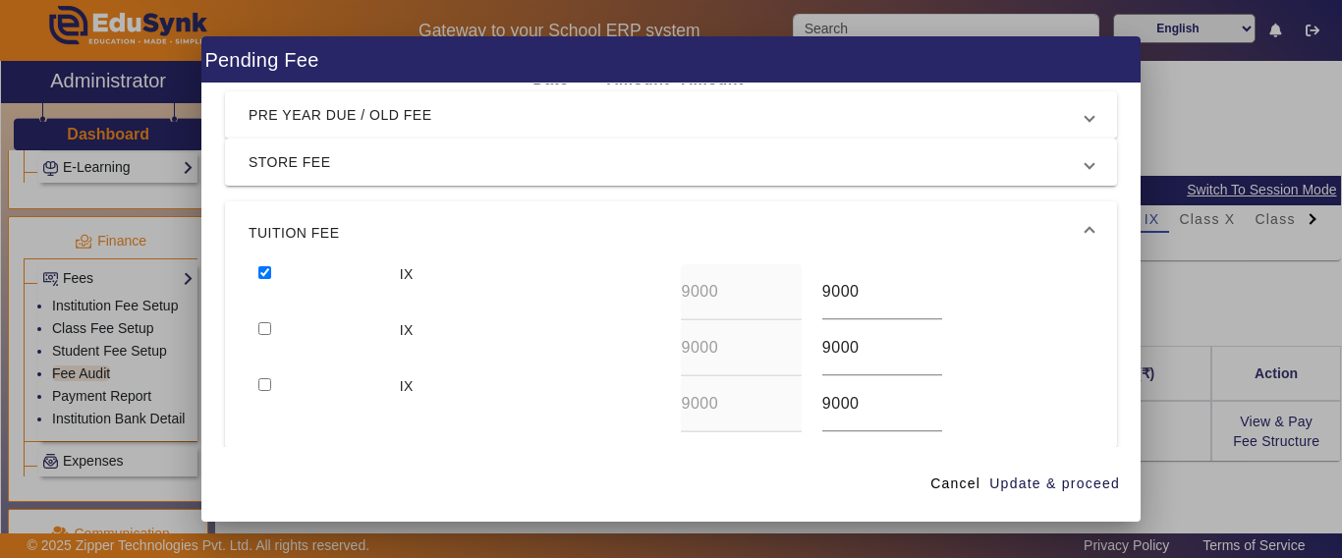
scroll to position [98, 0]
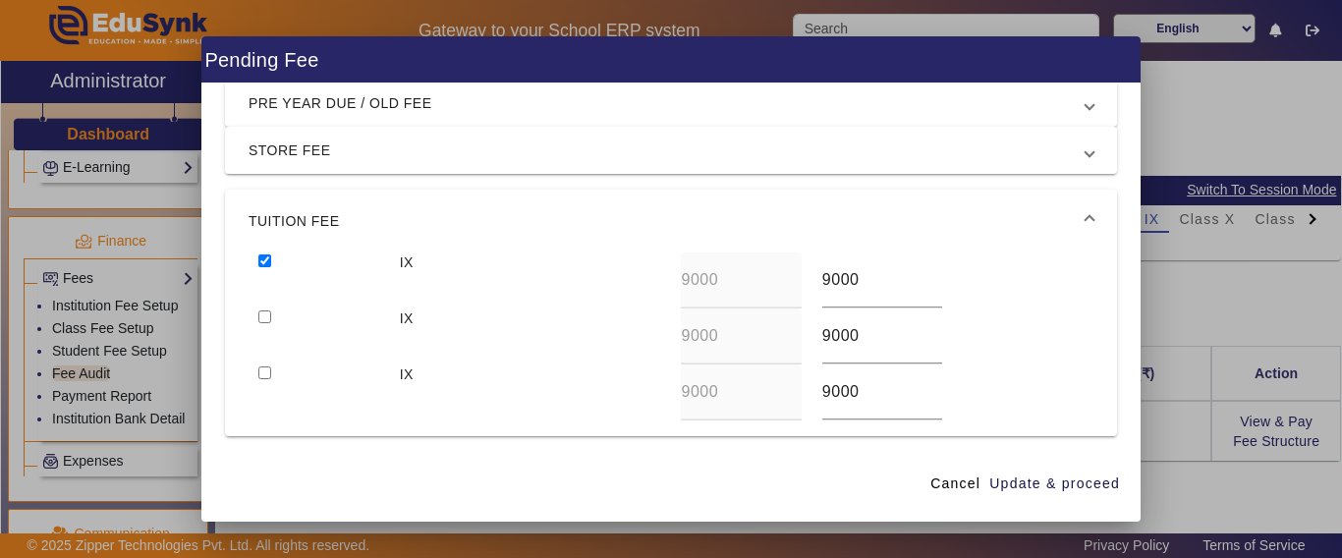
drag, startPoint x: 265, startPoint y: 313, endPoint x: 274, endPoint y: 372, distance: 59.6
click at [265, 315] on input "checkbox" at bounding box center [264, 317] width 13 height 13
checkbox input "true"
click at [262, 378] on input "checkbox" at bounding box center [264, 373] width 13 height 13
checkbox input "true"
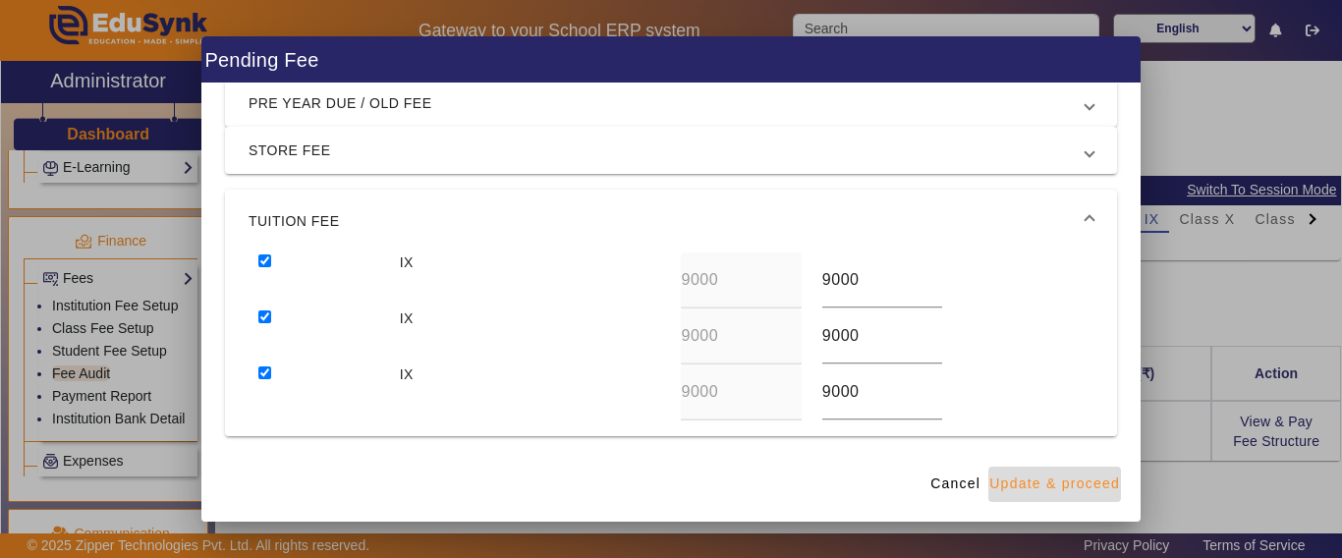
click at [1054, 481] on span "Update & proceed" at bounding box center [1055, 484] width 131 height 21
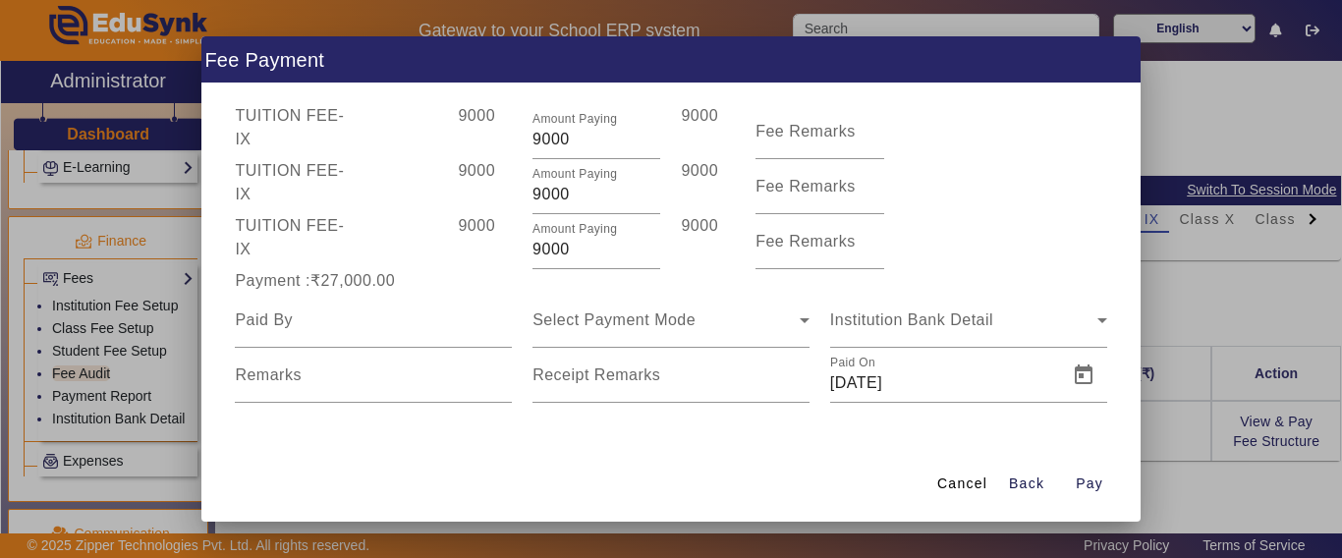
scroll to position [97, 0]
click at [639, 319] on span "Select Payment Mode" at bounding box center [614, 320] width 163 height 17
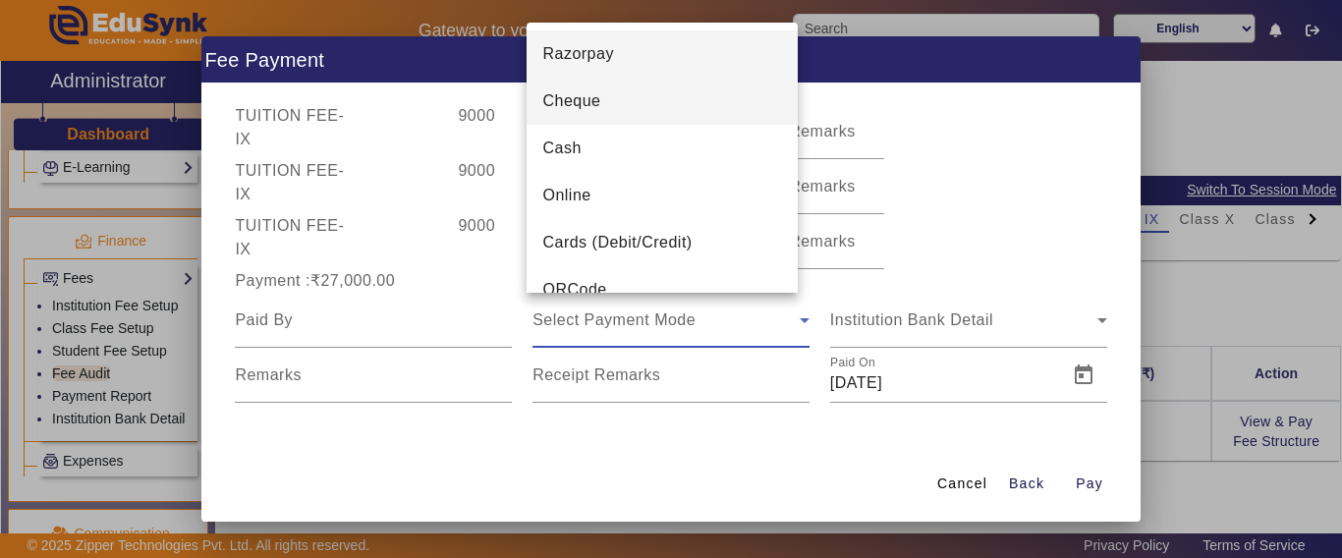
click at [595, 115] on mat-option "Cheque" at bounding box center [662, 101] width 271 height 47
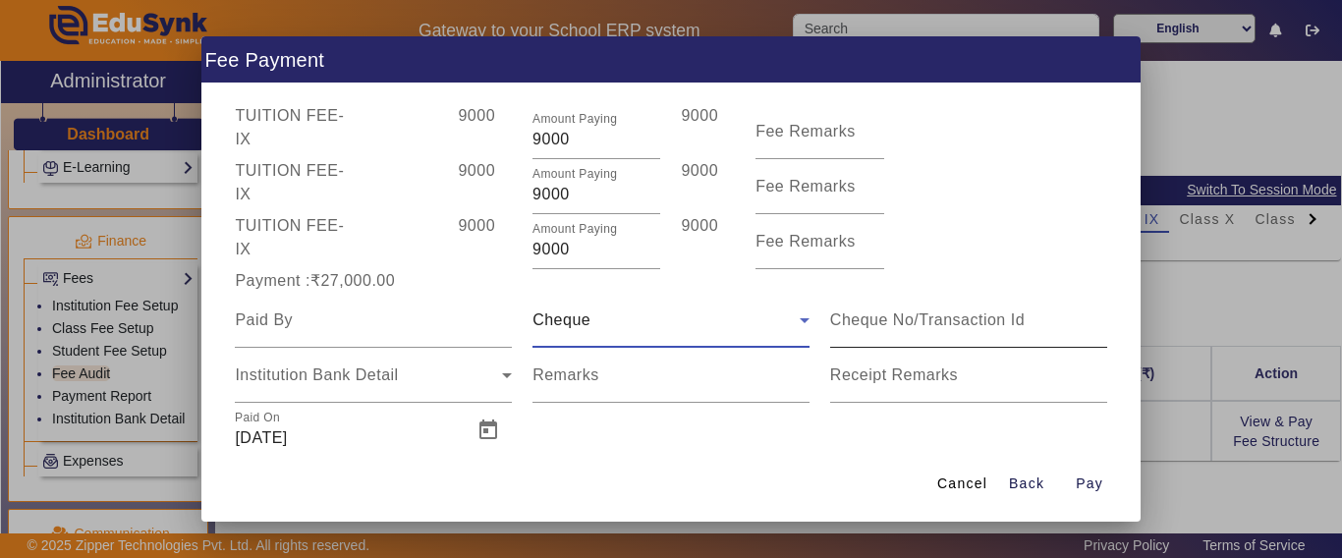
click at [879, 320] on input at bounding box center [968, 321] width 277 height 24
type input "662086 sbi"
click at [320, 316] on input at bounding box center [373, 321] width 277 height 24
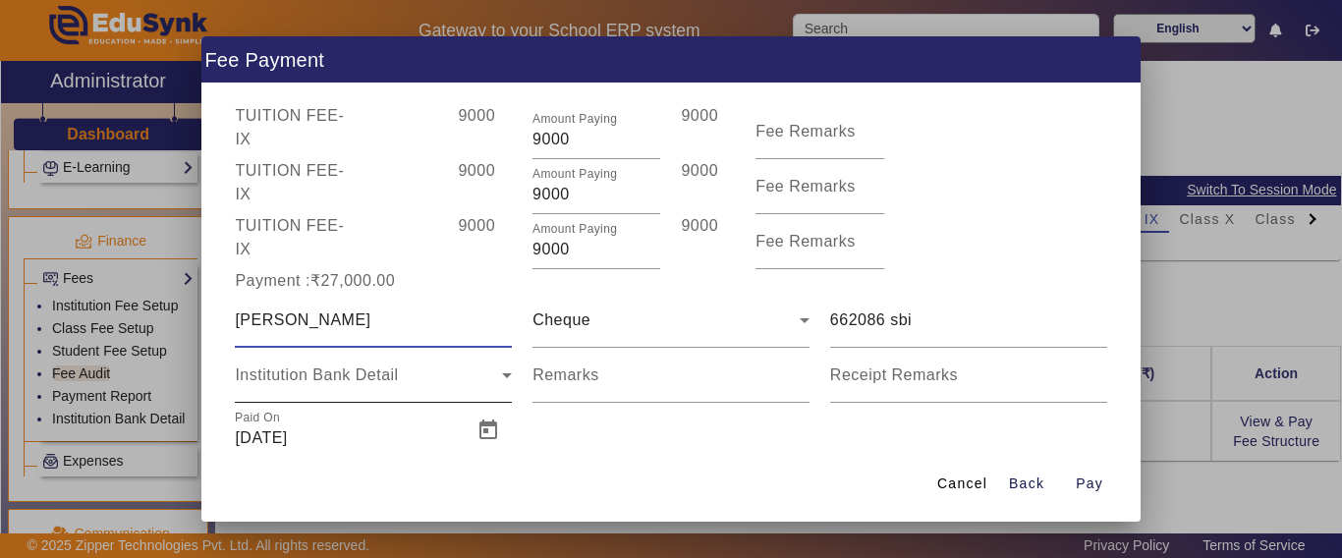
type input "[PERSON_NAME]"
click at [339, 374] on span "Institution Bank Detail" at bounding box center [316, 375] width 163 height 17
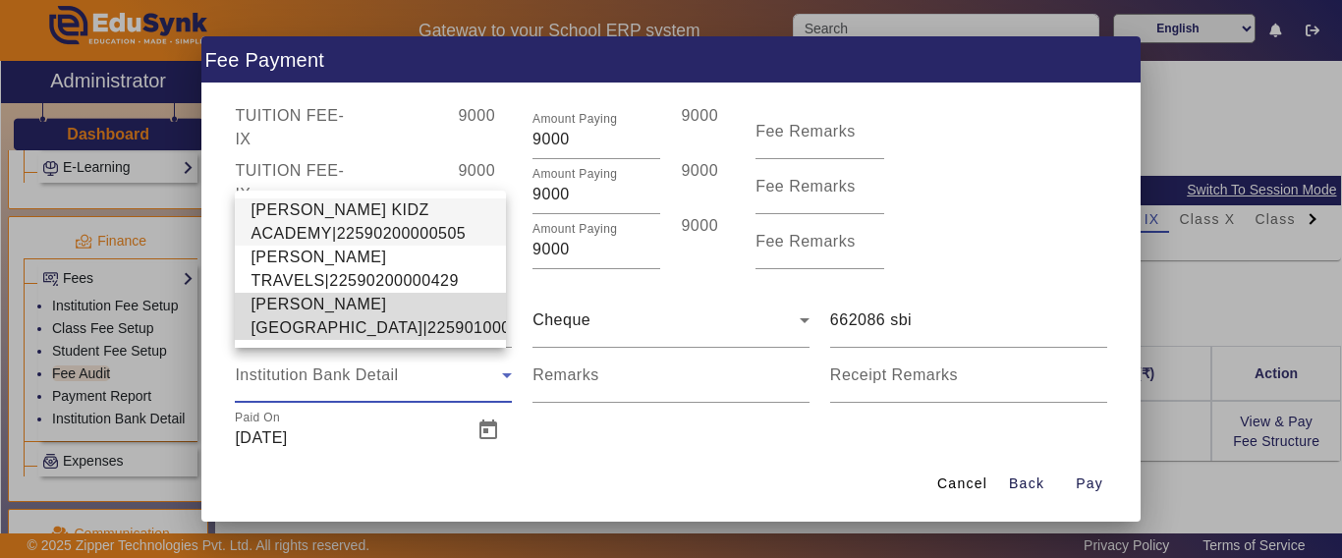
drag, startPoint x: 313, startPoint y: 300, endPoint x: 339, endPoint y: 124, distance: 177.8
click at [313, 299] on span "[PERSON_NAME][GEOGRAPHIC_DATA]|22590100002640" at bounding box center [404, 316] width 306 height 47
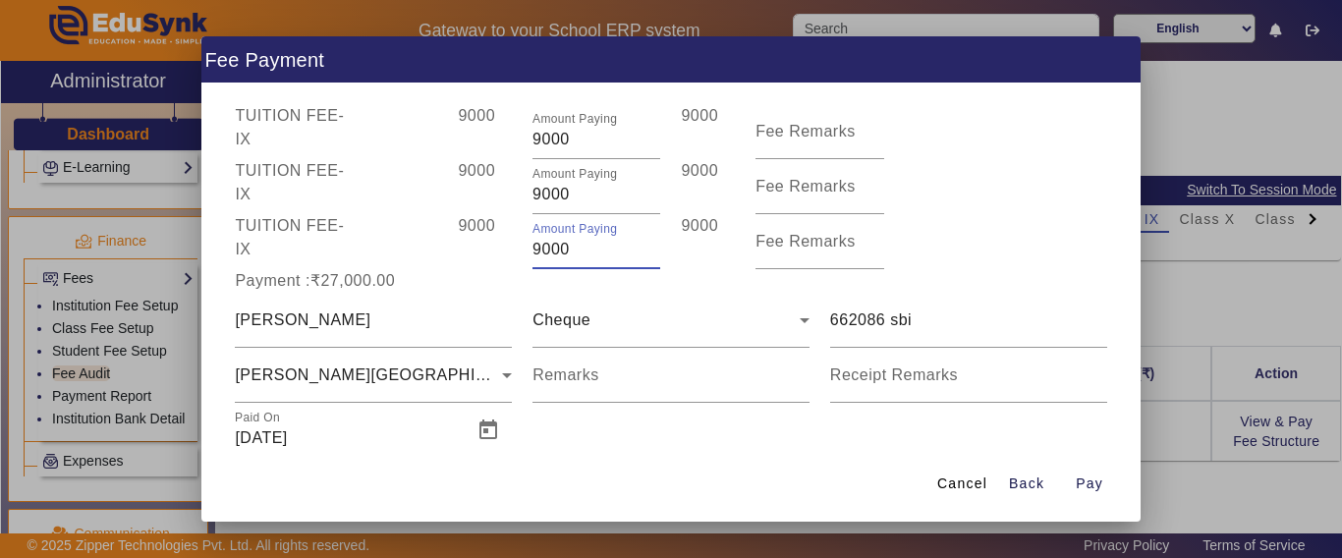
drag, startPoint x: 577, startPoint y: 256, endPoint x: 445, endPoint y: 259, distance: 131.7
click at [445, 259] on div "TUITION FEE - IX 9000 Amount Paying 9000 9000 Fee Remarks" at bounding box center [671, 241] width 892 height 55
type input "7000"
click at [448, 259] on div "9000" at bounding box center [485, 241] width 75 height 55
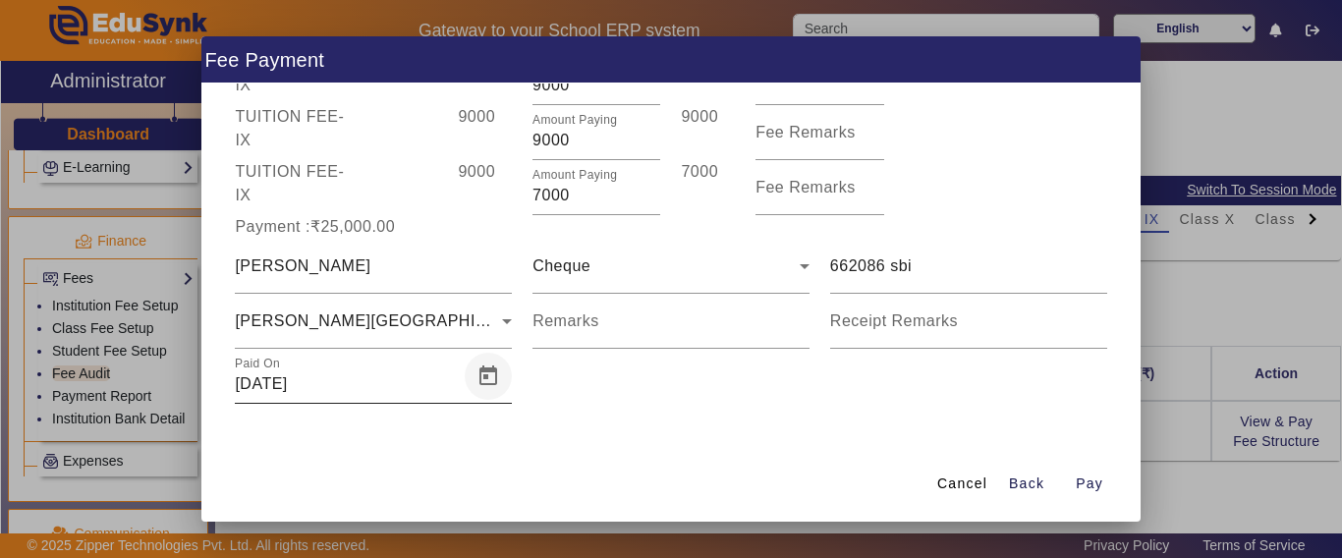
click at [473, 373] on span "Open calendar" at bounding box center [488, 376] width 47 height 47
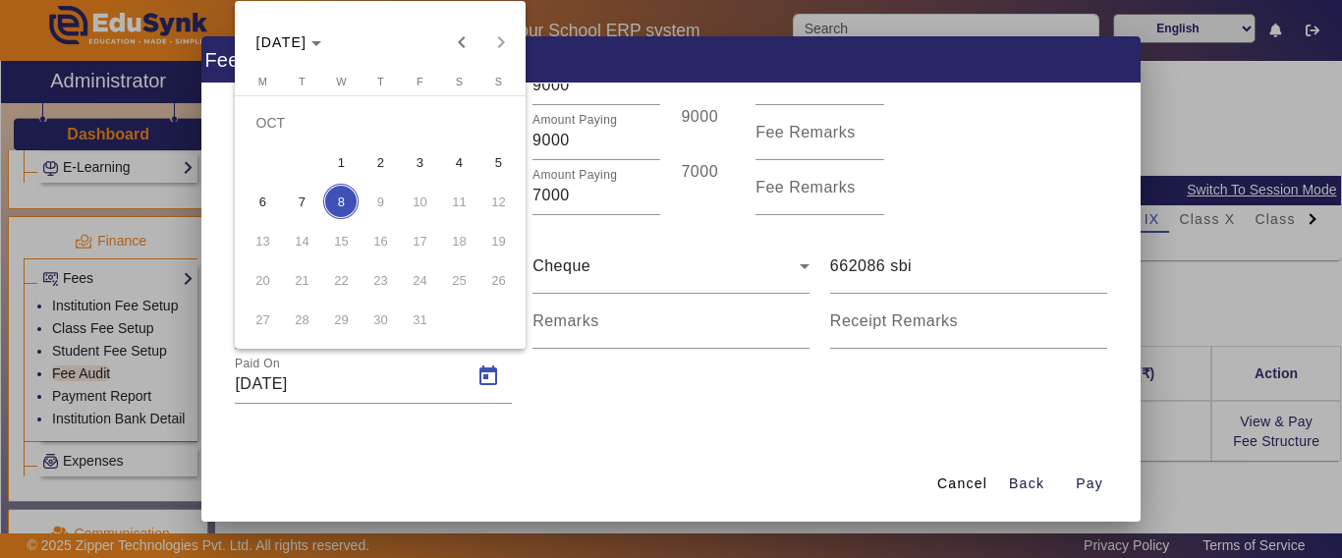
click at [702, 409] on div at bounding box center [671, 279] width 1342 height 558
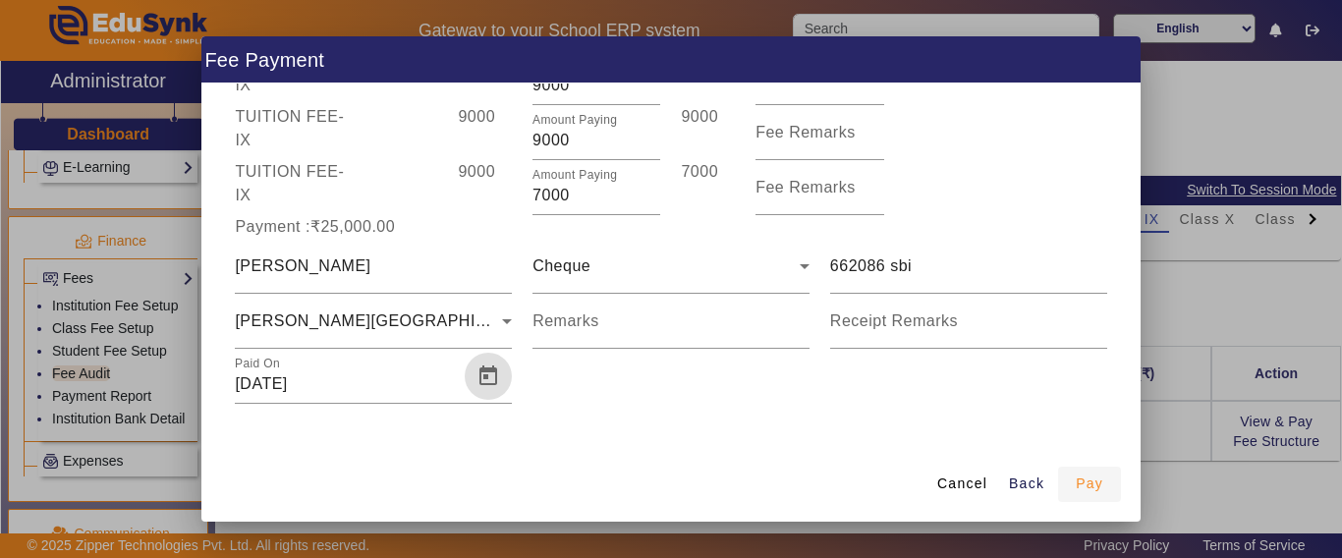
click at [1098, 482] on span "Pay" at bounding box center [1090, 484] width 28 height 21
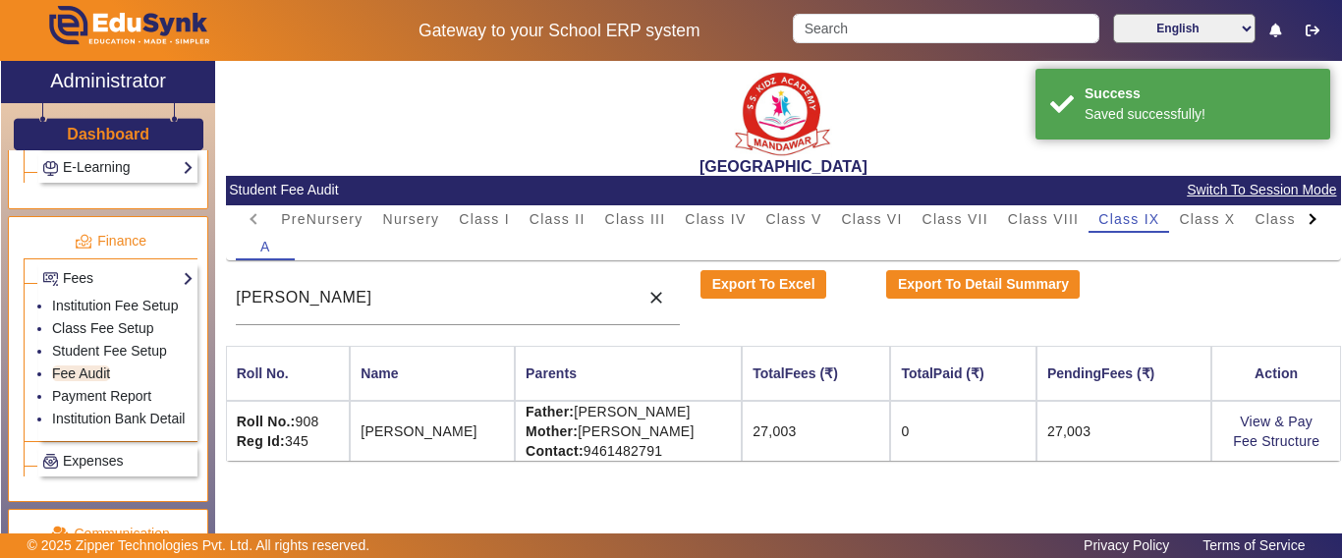
scroll to position [21, 0]
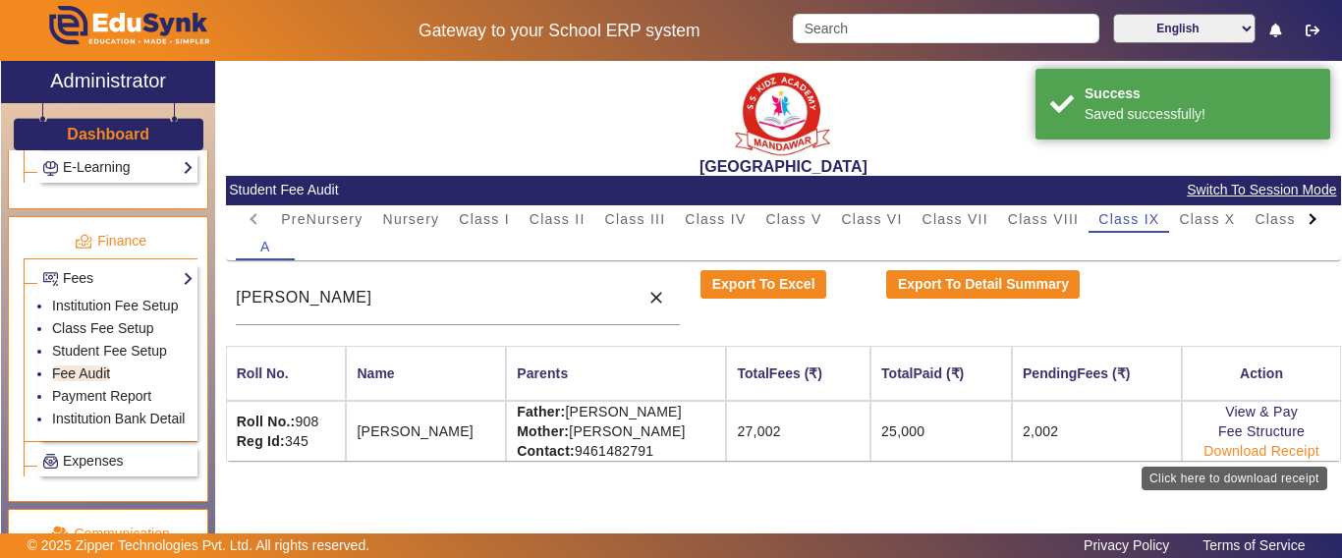
click at [1246, 453] on link "Download Receipt" at bounding box center [1262, 451] width 116 height 16
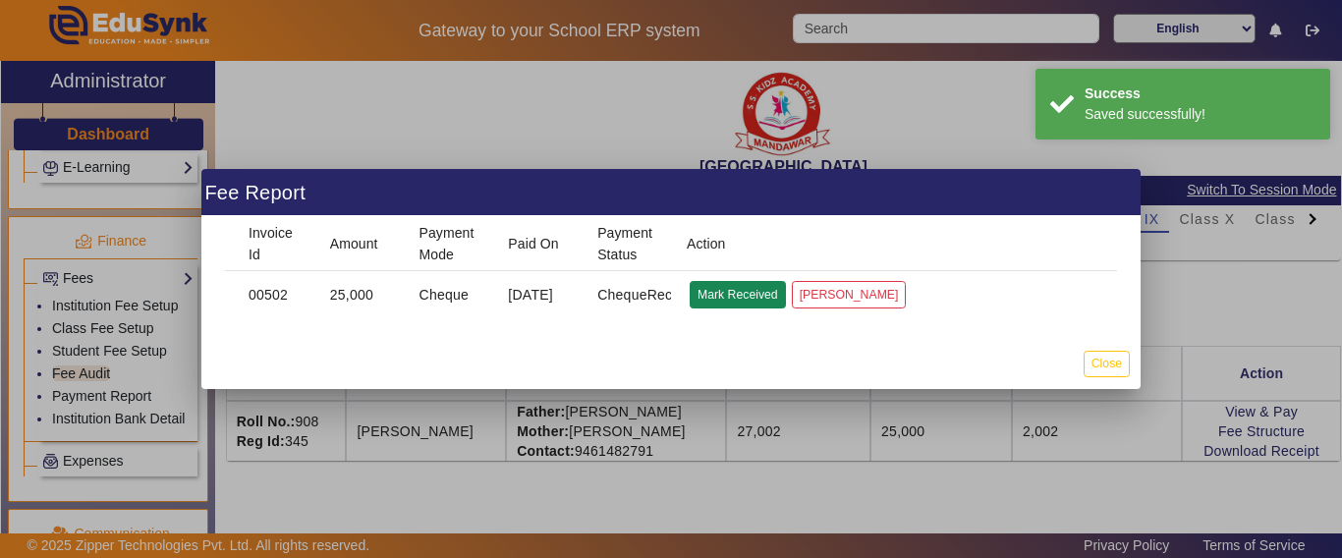
click at [741, 298] on button "Mark Received" at bounding box center [738, 294] width 96 height 27
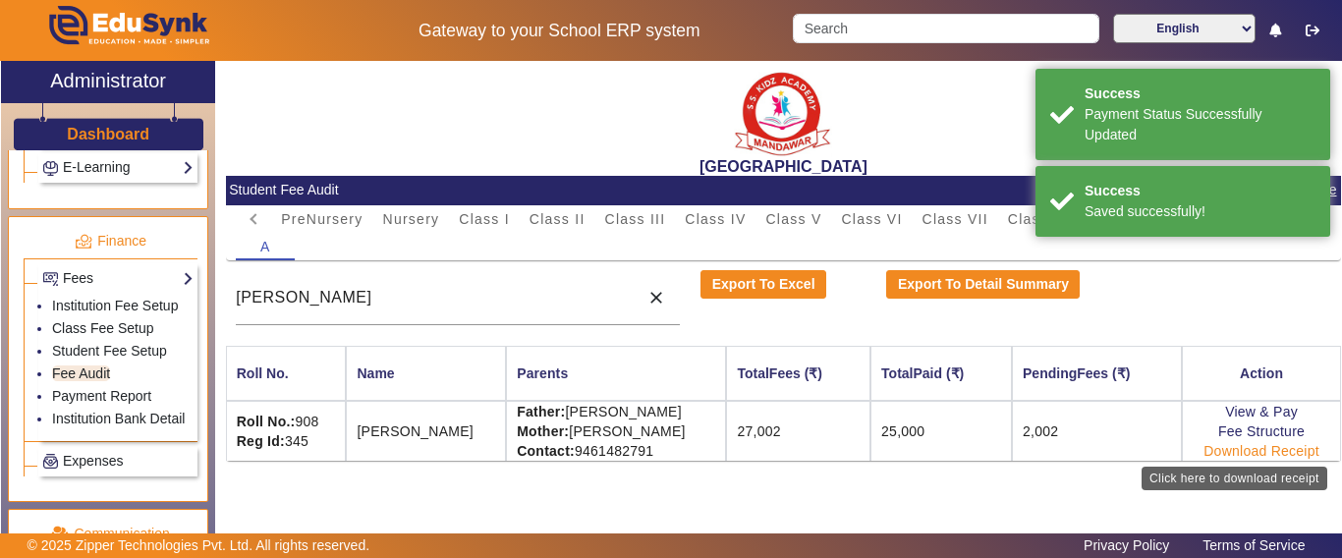
click at [1222, 451] on link "Download Receipt" at bounding box center [1262, 451] width 116 height 16
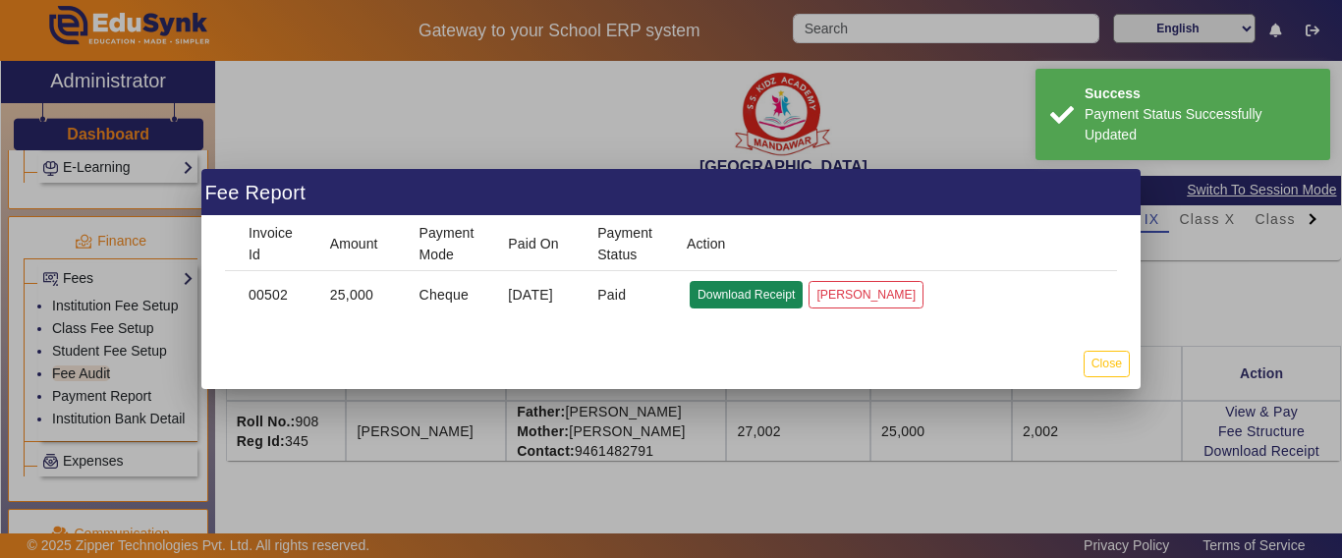
click at [764, 296] on button "Download Receipt" at bounding box center [746, 294] width 113 height 27
click at [1102, 352] on button "Close" at bounding box center [1107, 364] width 46 height 27
